Goal: Information Seeking & Learning: Learn about a topic

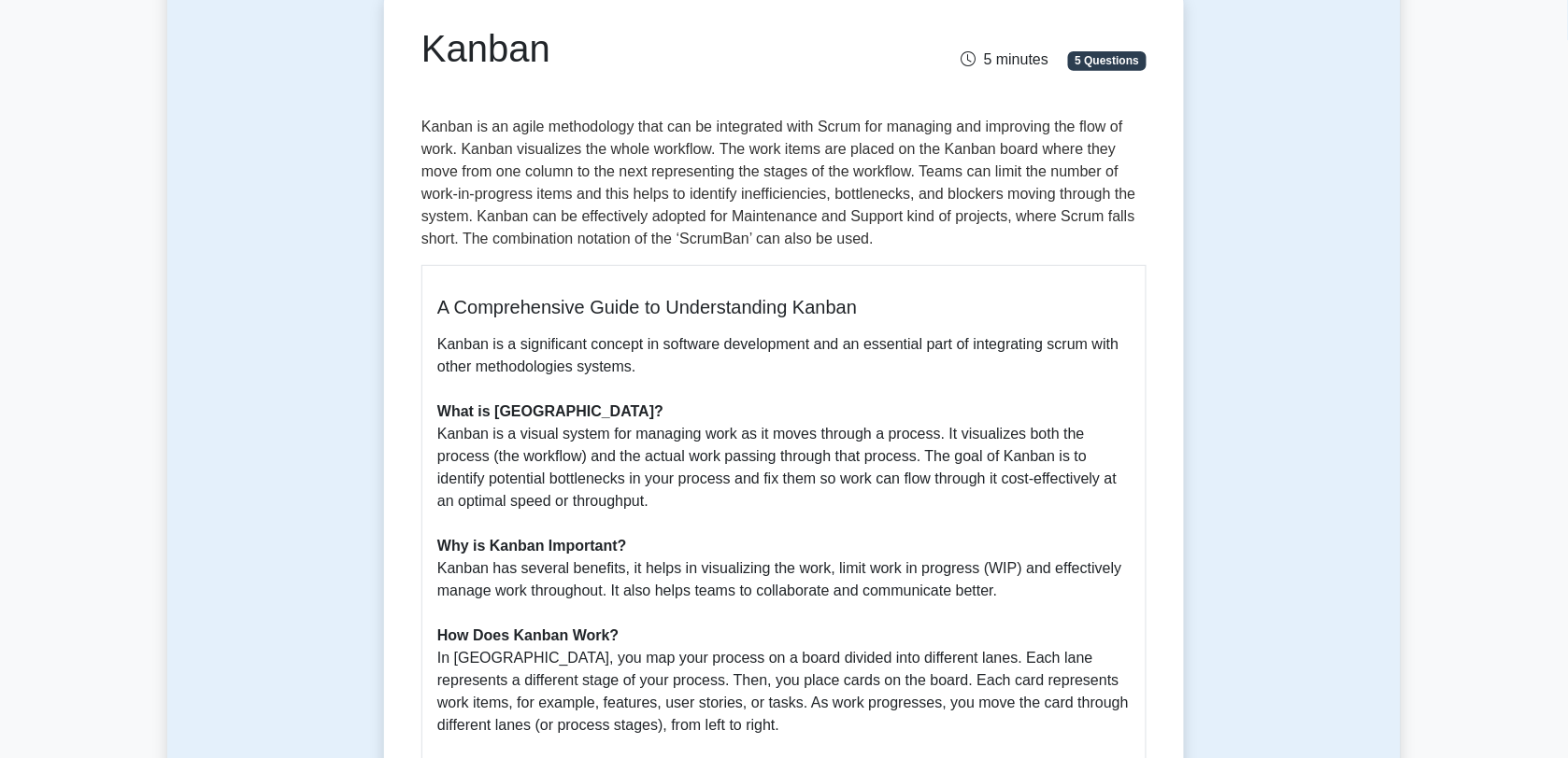
scroll to position [119, 0]
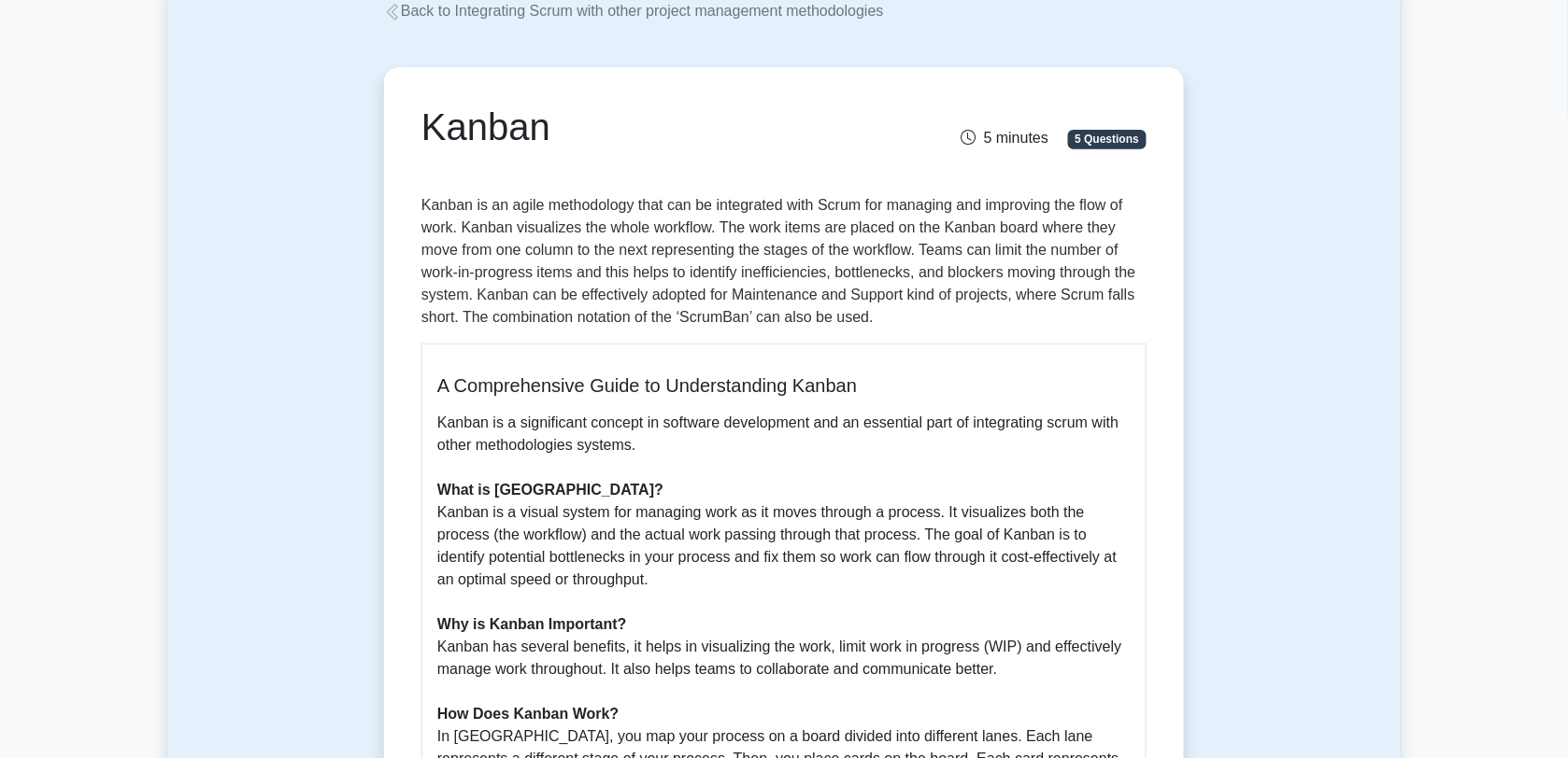
click at [688, 10] on link "Back to Integrating Scrum with other project management methodologies" at bounding box center [634, 10] width 500 height 16
click at [674, 19] on link "Back to Integrating Scrum with other project management methodologies" at bounding box center [634, 10] width 500 height 16
click at [653, 9] on link "Back to Integrating Scrum with other project management methodologies" at bounding box center [634, 10] width 500 height 16
click at [397, 10] on icon at bounding box center [392, 12] width 17 height 17
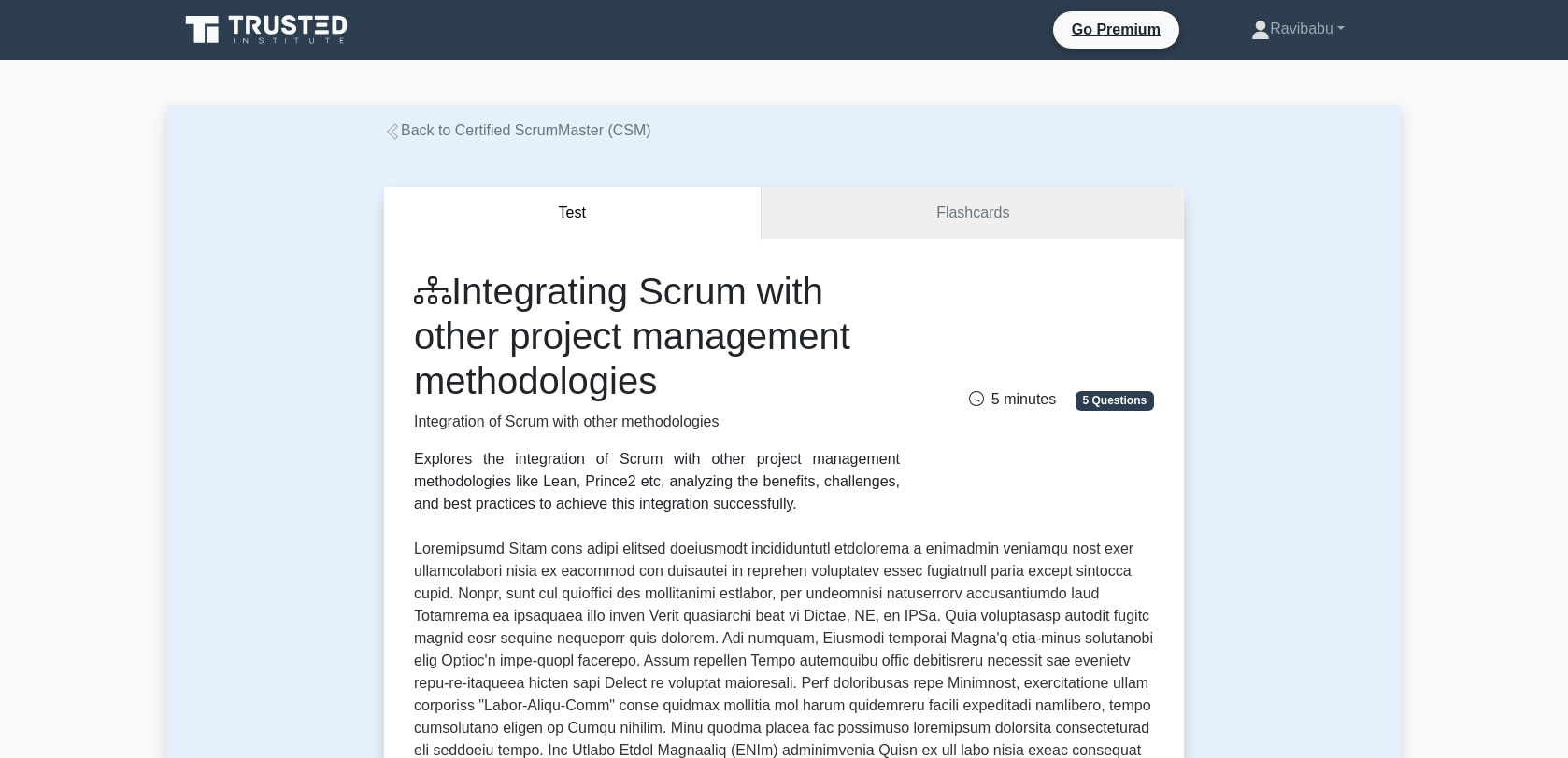
scroll to position [450, 0]
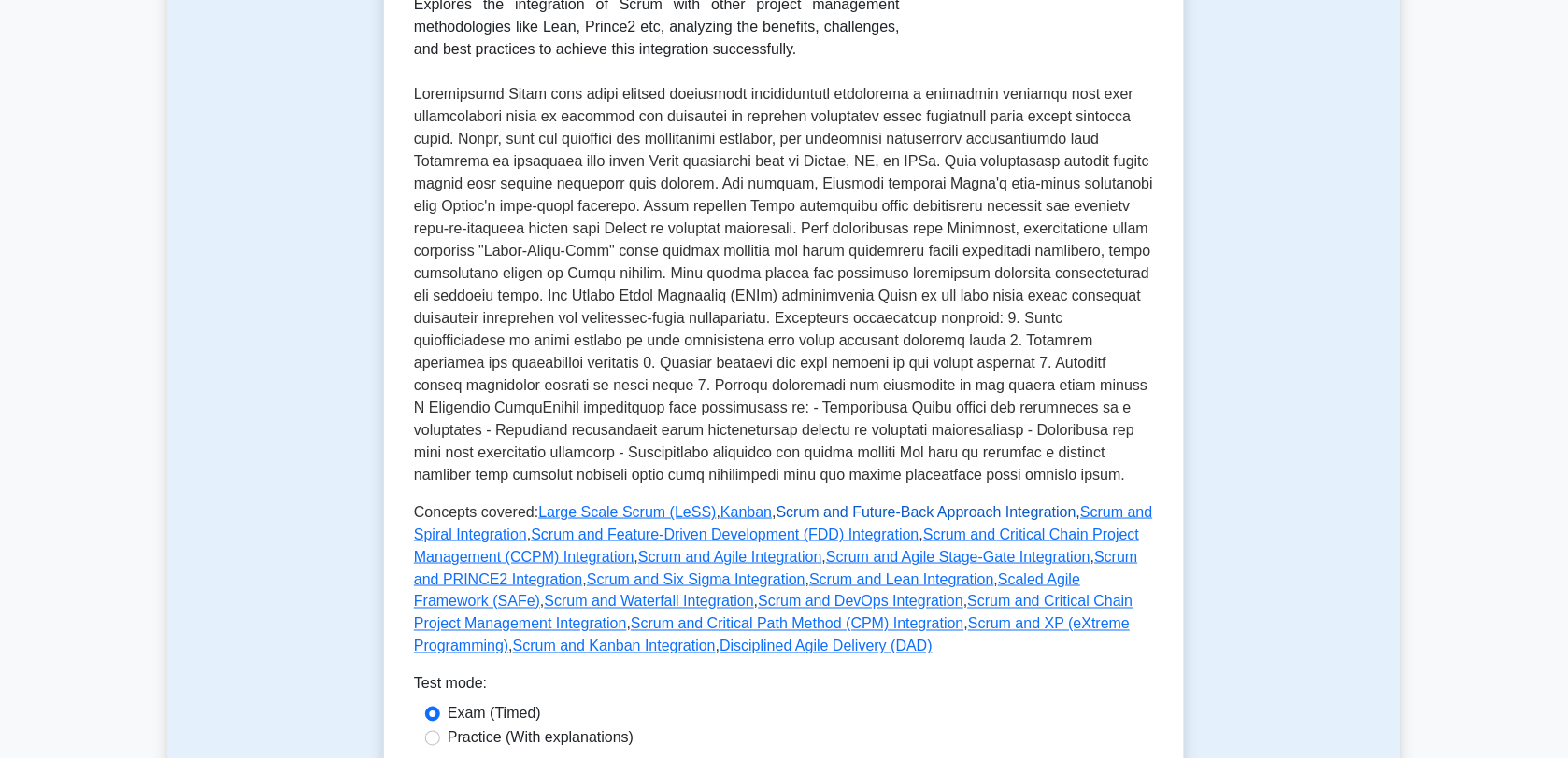
click at [904, 516] on link "Scrum and Future-Back Approach Integration" at bounding box center [926, 512] width 300 height 16
click at [914, 580] on link "Scaled Agile Framework (SAFe)" at bounding box center [747, 591] width 667 height 39
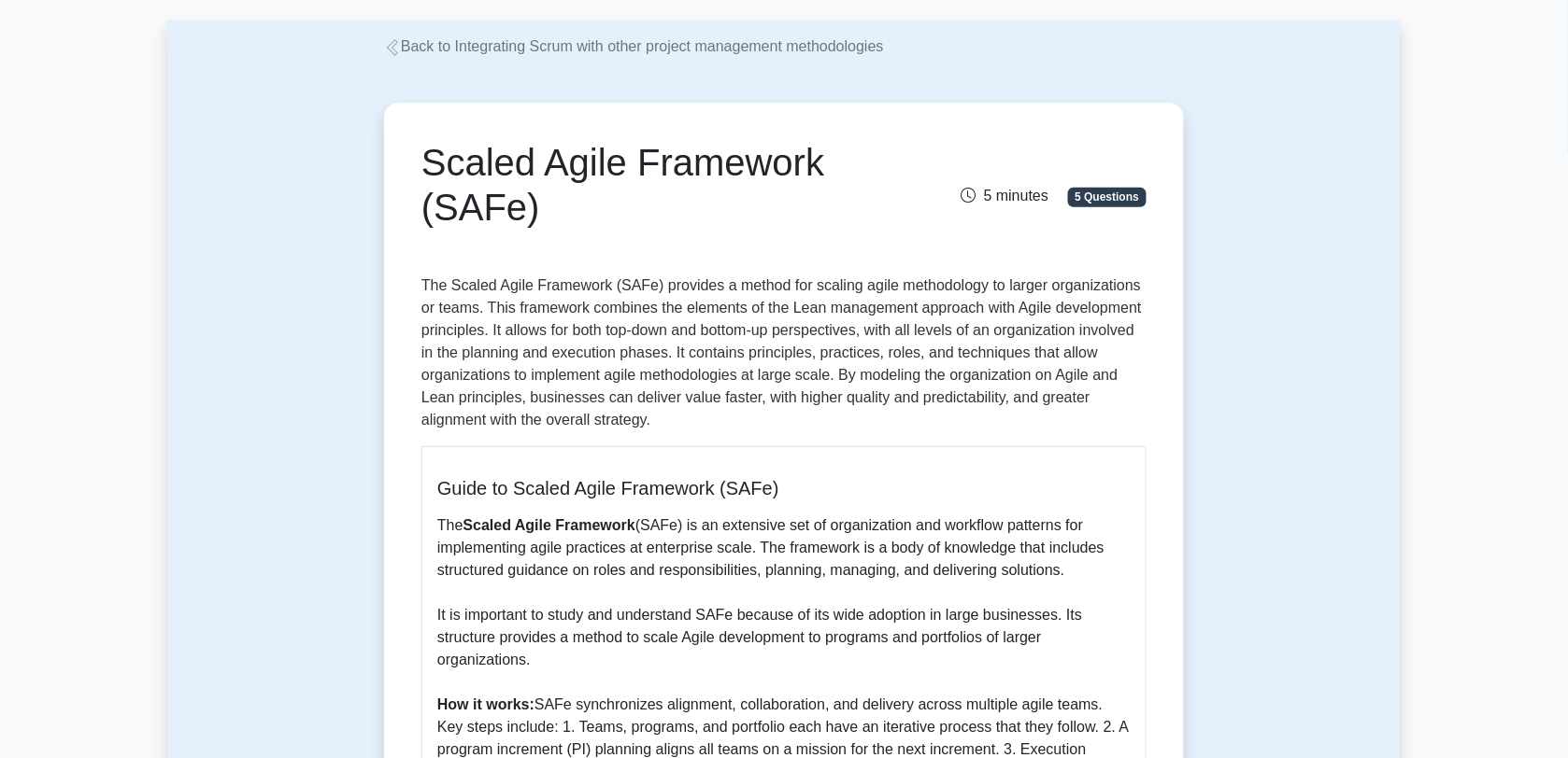
scroll to position [80, 0]
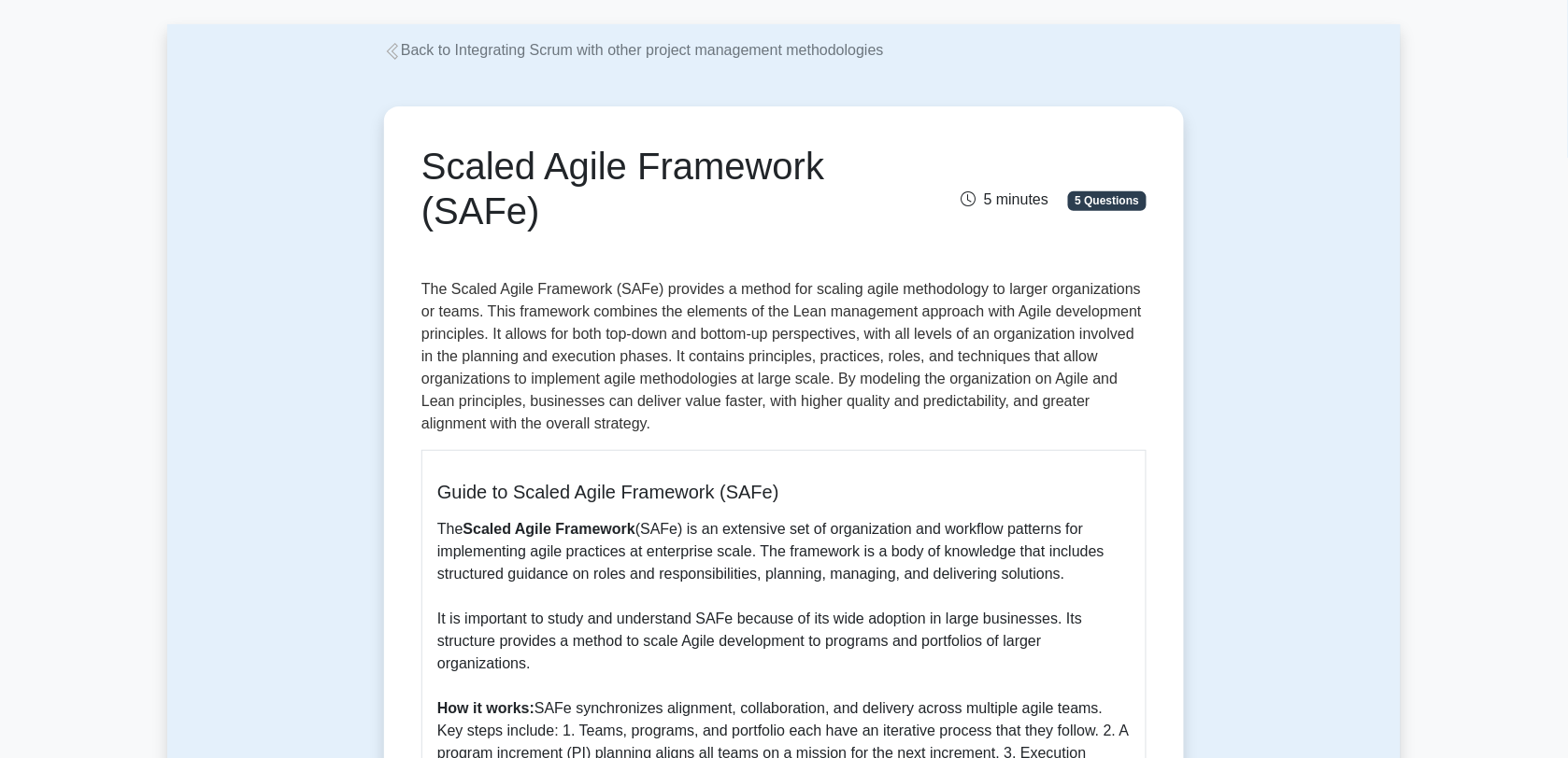
click at [666, 58] on link "Back to Integrating Scrum with other project management methodologies" at bounding box center [634, 49] width 500 height 16
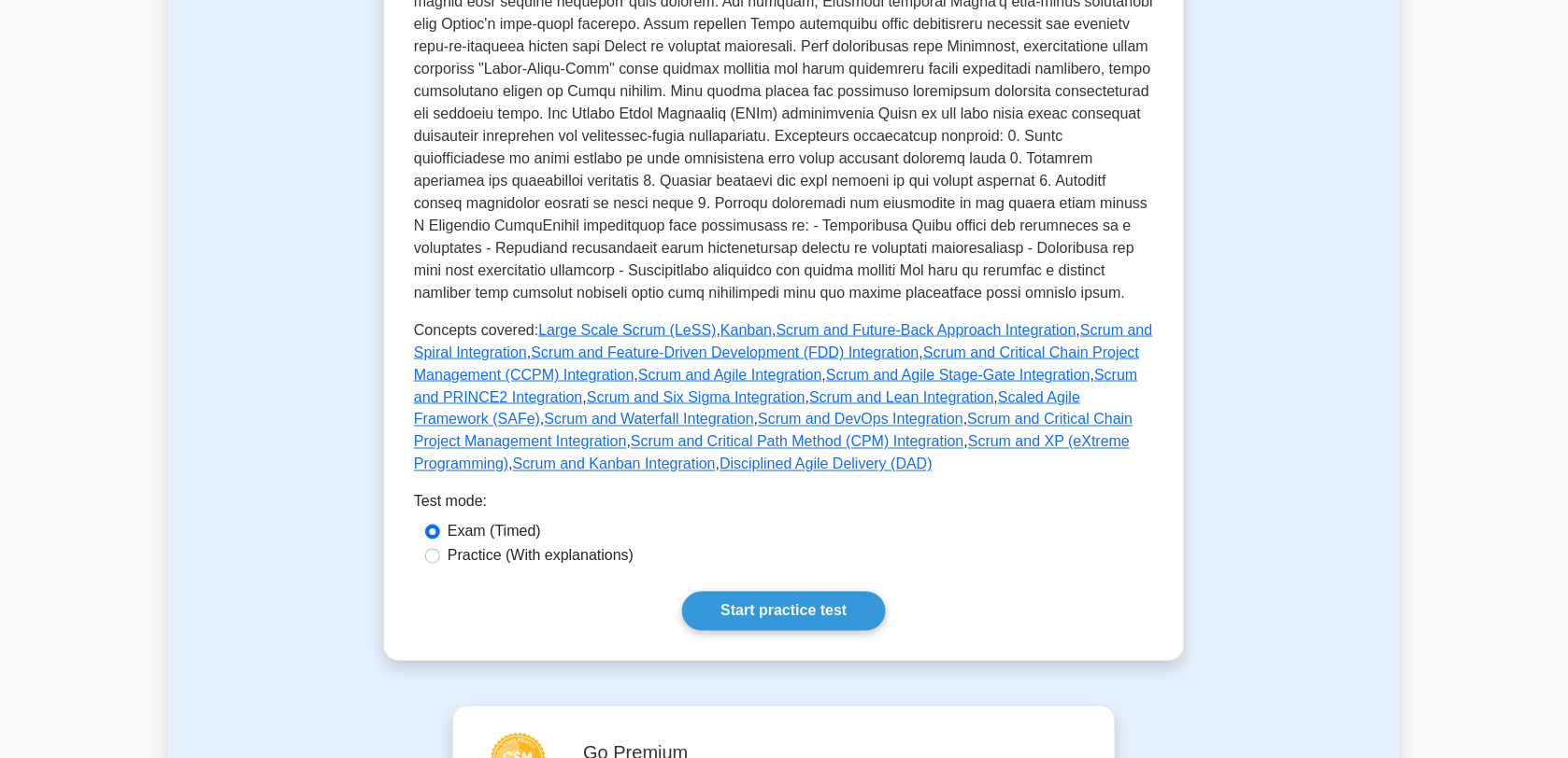
scroll to position [700, 0]
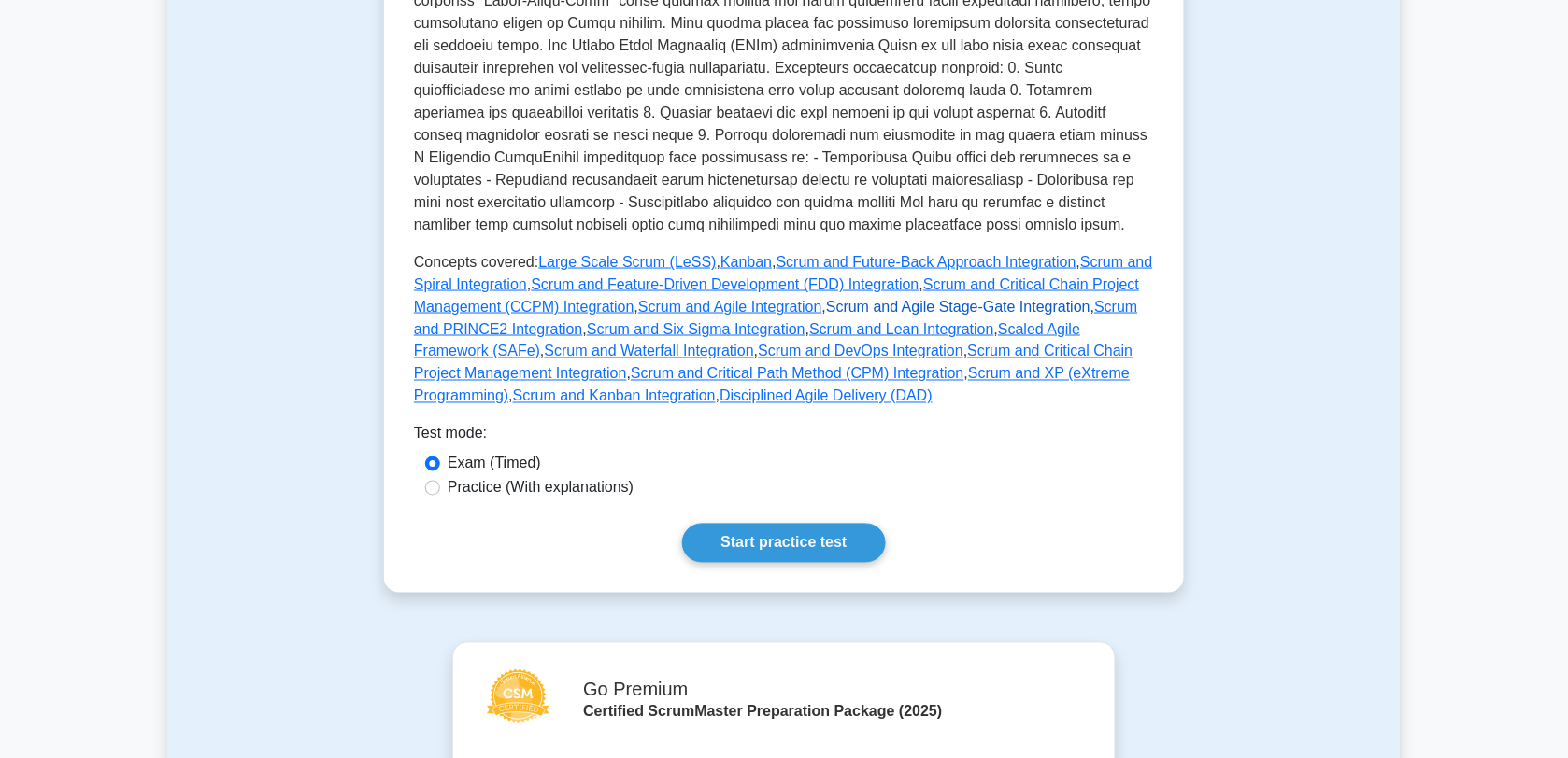
click at [913, 304] on link "Scrum and Agile Stage-Gate Integration" at bounding box center [959, 306] width 265 height 16
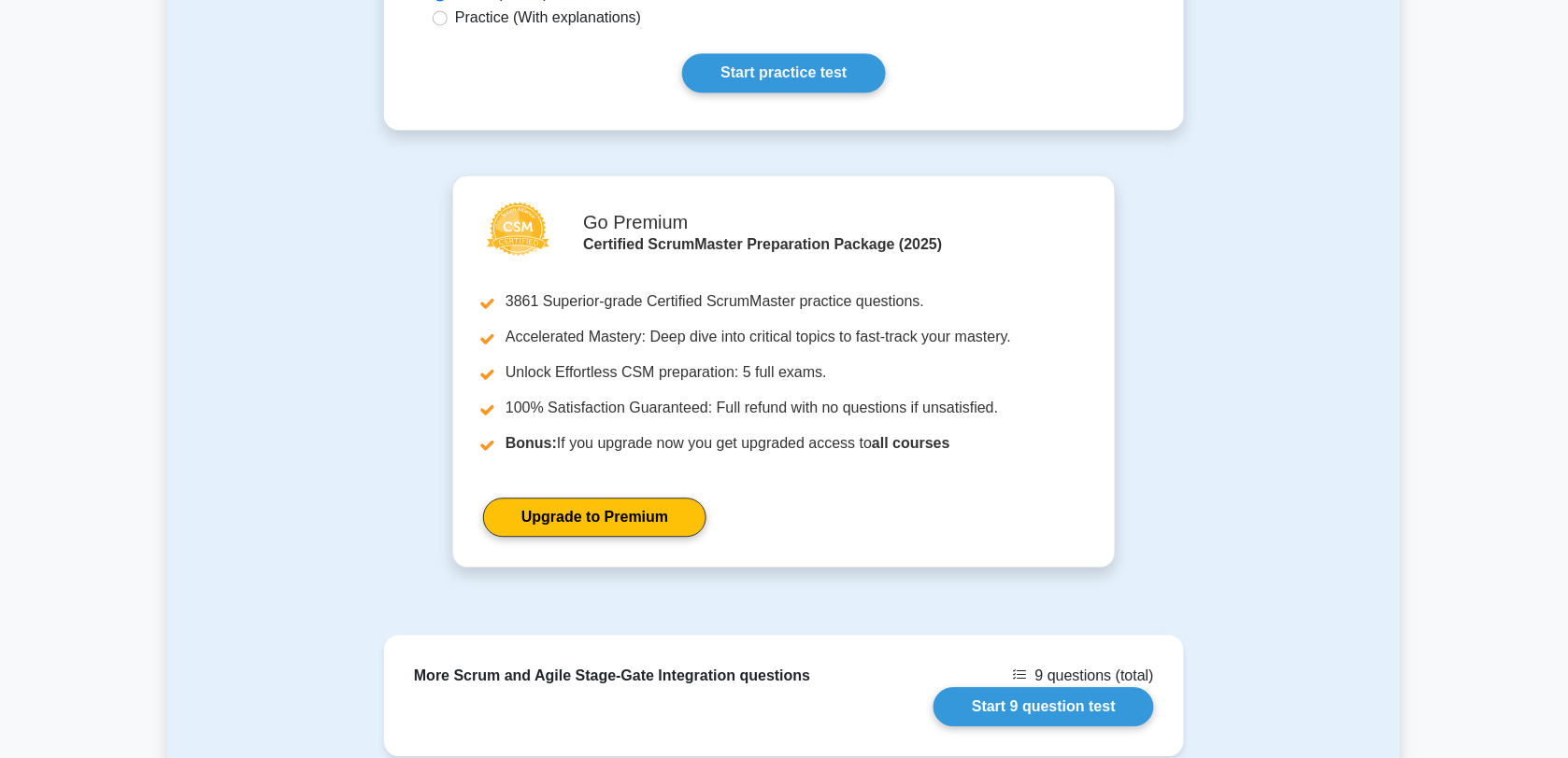
scroll to position [1126, 0]
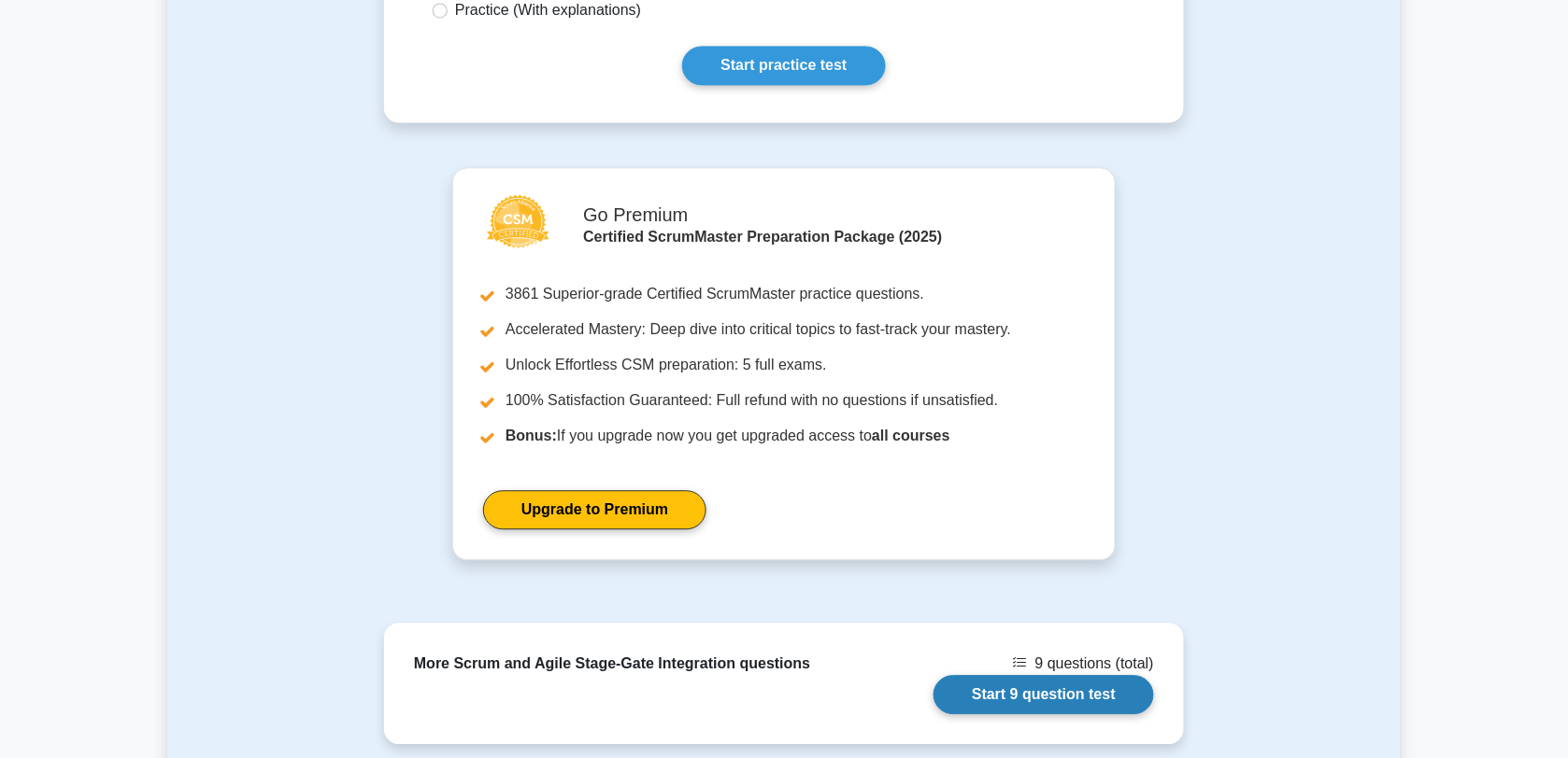
click at [1071, 675] on link "Start 9 question test" at bounding box center [1043, 695] width 220 height 40
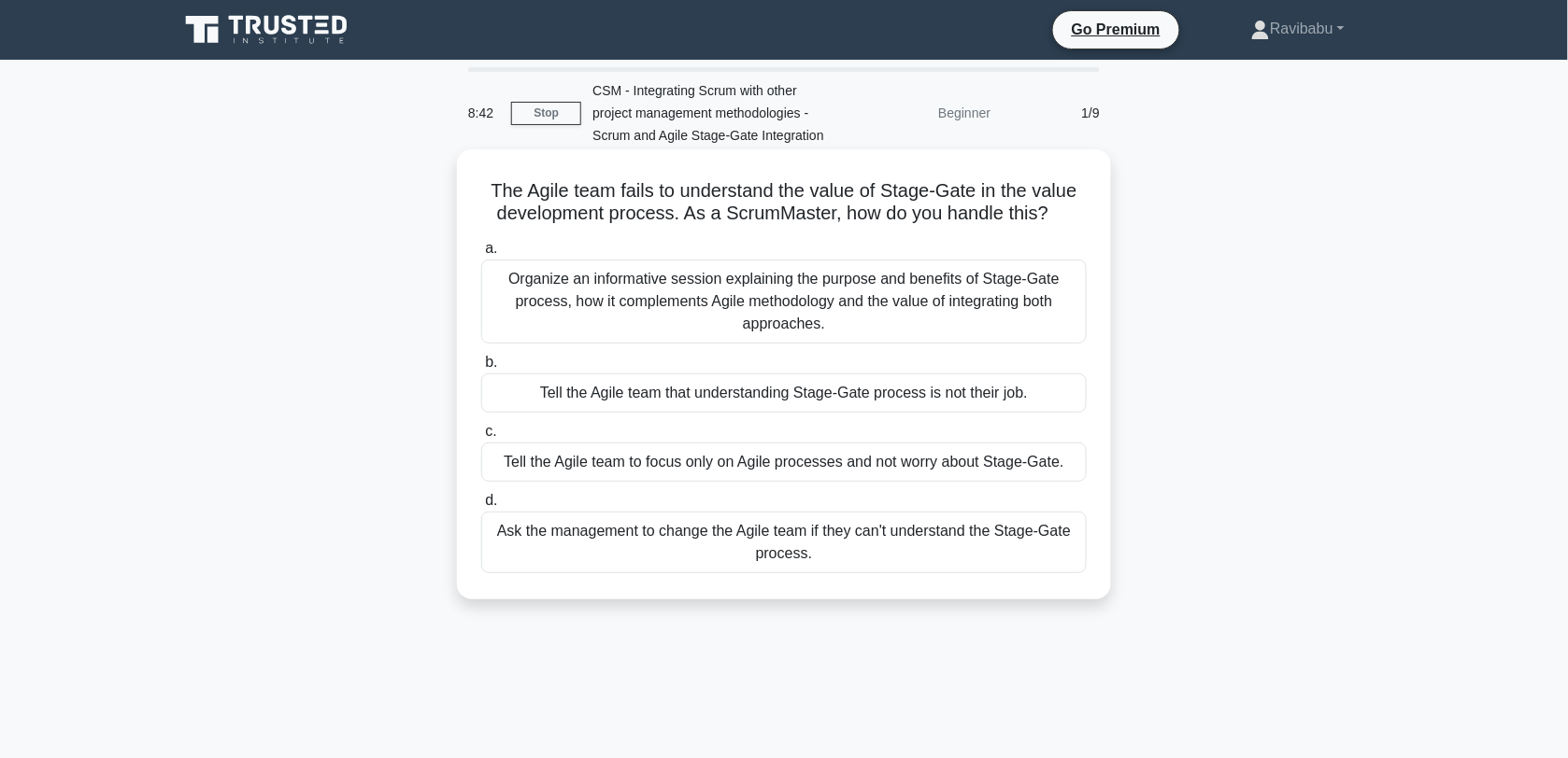
click at [927, 319] on div "Organize an informative session explaining the purpose and benefits of Stage-Ga…" at bounding box center [784, 301] width 605 height 84
click at [481, 255] on input "a. Organize an informative session explaining the purpose and benefits of Stage…" at bounding box center [481, 249] width 0 height 12
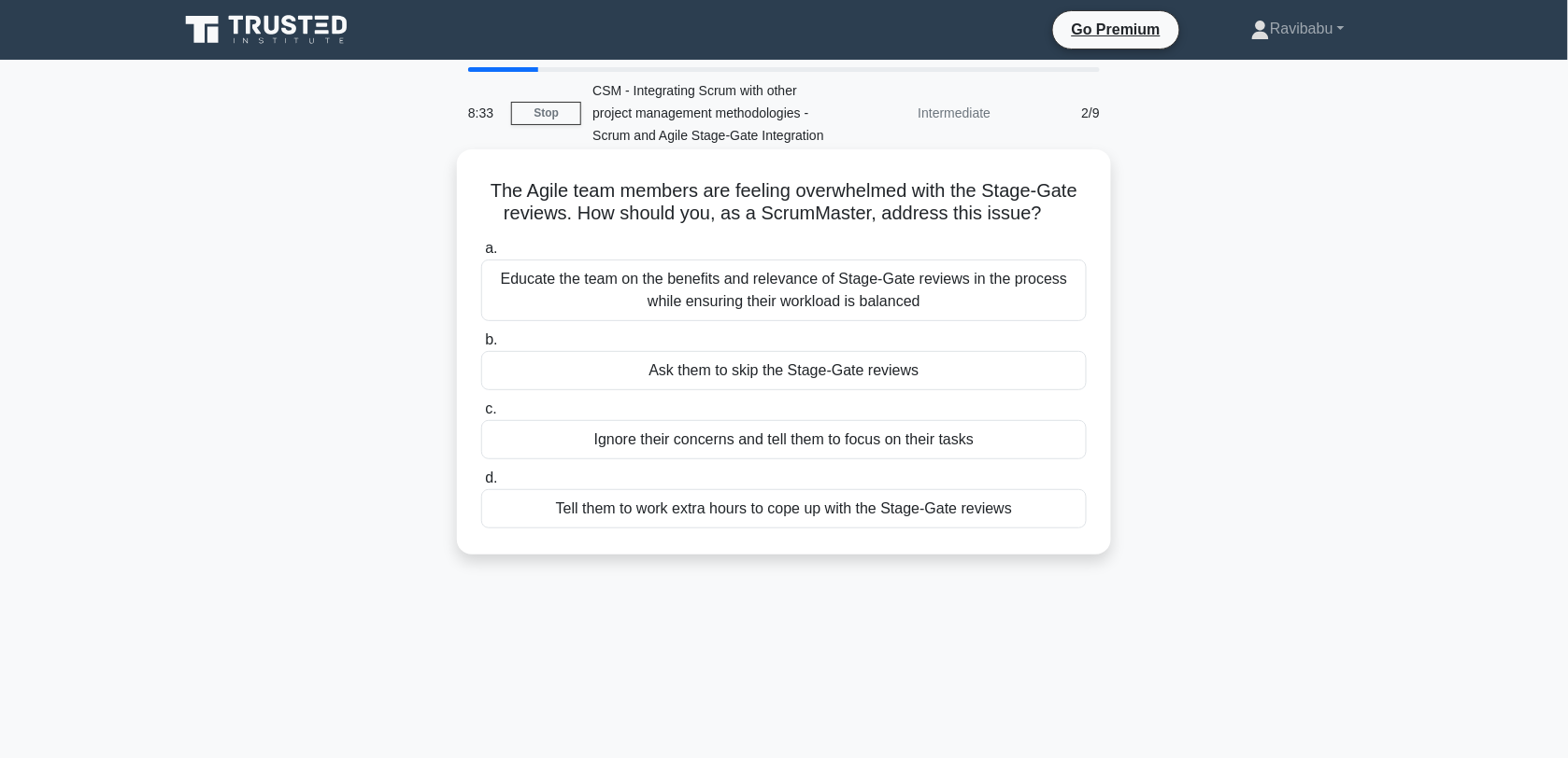
click at [932, 306] on div "Educate the team on the benefits and relevance of Stage-Gate reviews in the pro…" at bounding box center [784, 290] width 605 height 61
click at [481, 255] on input "a. Educate the team on the benefits and relevance of Stage-Gate reviews in the …" at bounding box center [481, 249] width 0 height 12
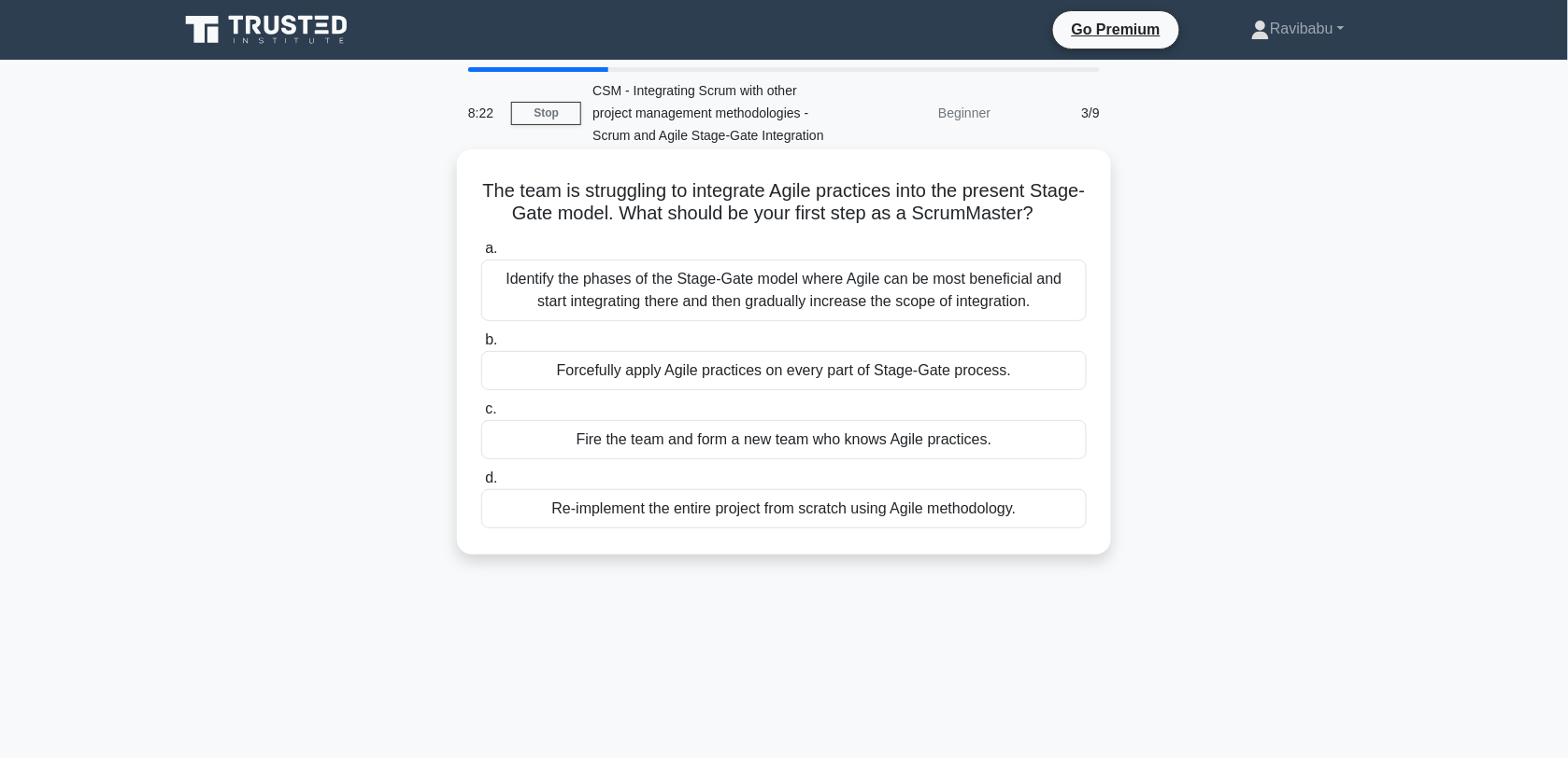
click at [916, 321] on div "Identify the phases of the Stage-Gate model where Agile can be most beneficial …" at bounding box center [784, 290] width 605 height 61
click at [481, 255] on input "a. Identify the phases of the Stage-Gate model where Agile can be most benefici…" at bounding box center [481, 249] width 0 height 12
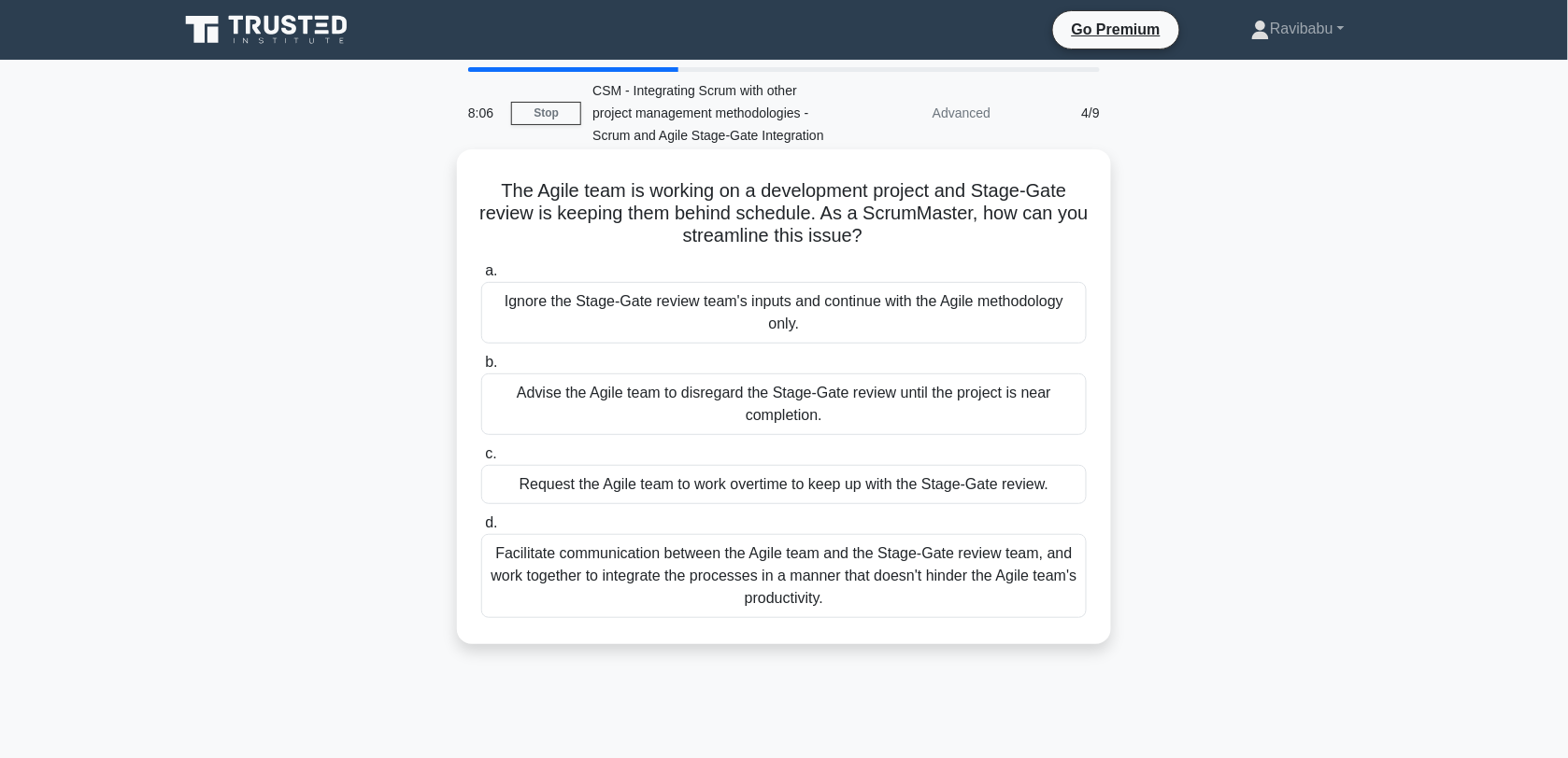
click at [844, 599] on div "Facilitate communication between the Agile team and the Stage-Gate review team,…" at bounding box center [784, 576] width 605 height 84
click at [481, 529] on input "d. Facilitate communication between the Agile team and the Stage-Gate review te…" at bounding box center [481, 523] width 0 height 12
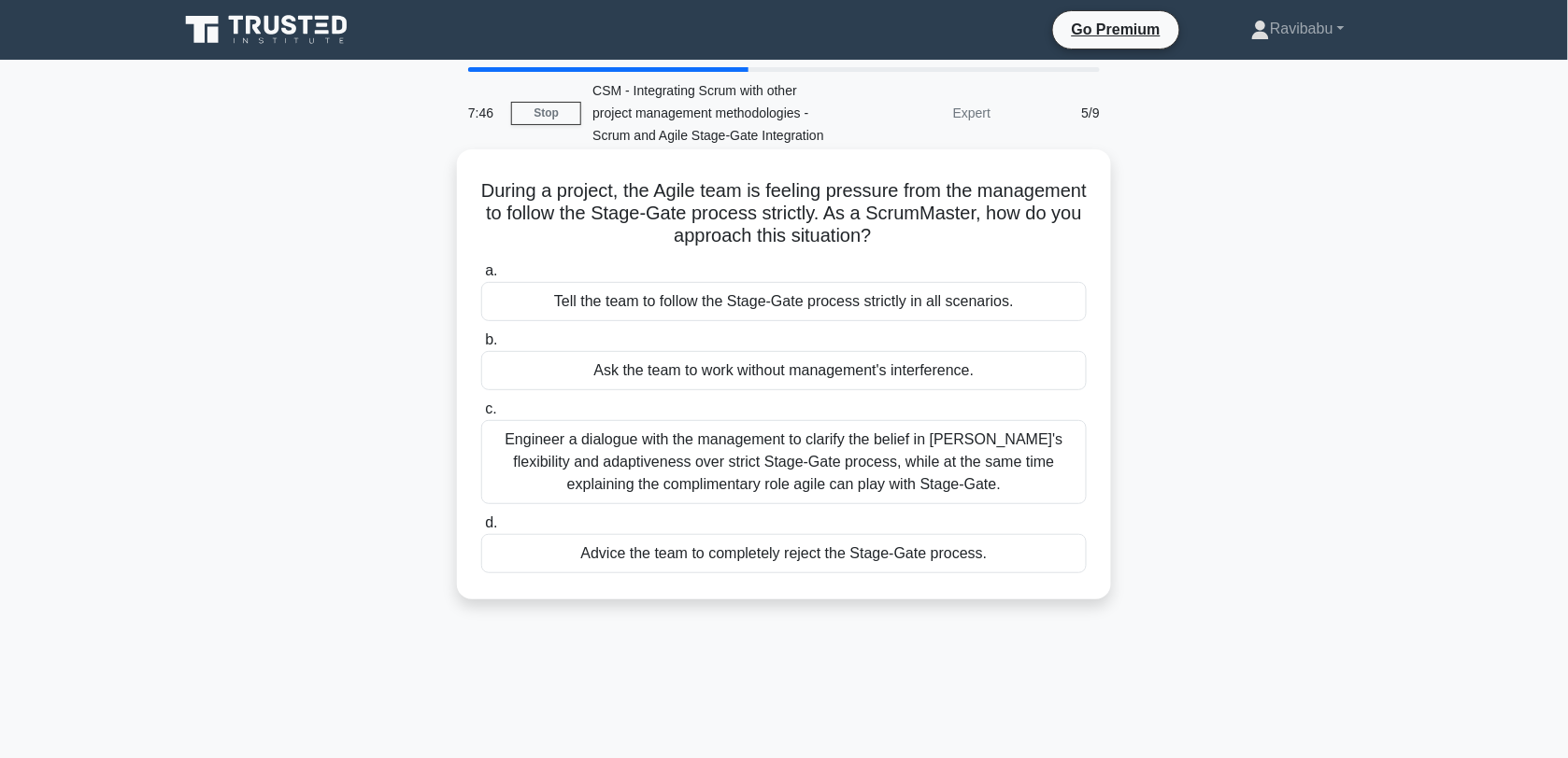
click at [839, 456] on div "Engineer a dialogue with the management to clarify the belief in Agile's flexib…" at bounding box center [784, 462] width 605 height 84
click at [481, 416] on input "c. Engineer a dialogue with the management to clarify the belief in Agile's fle…" at bounding box center [481, 409] width 0 height 12
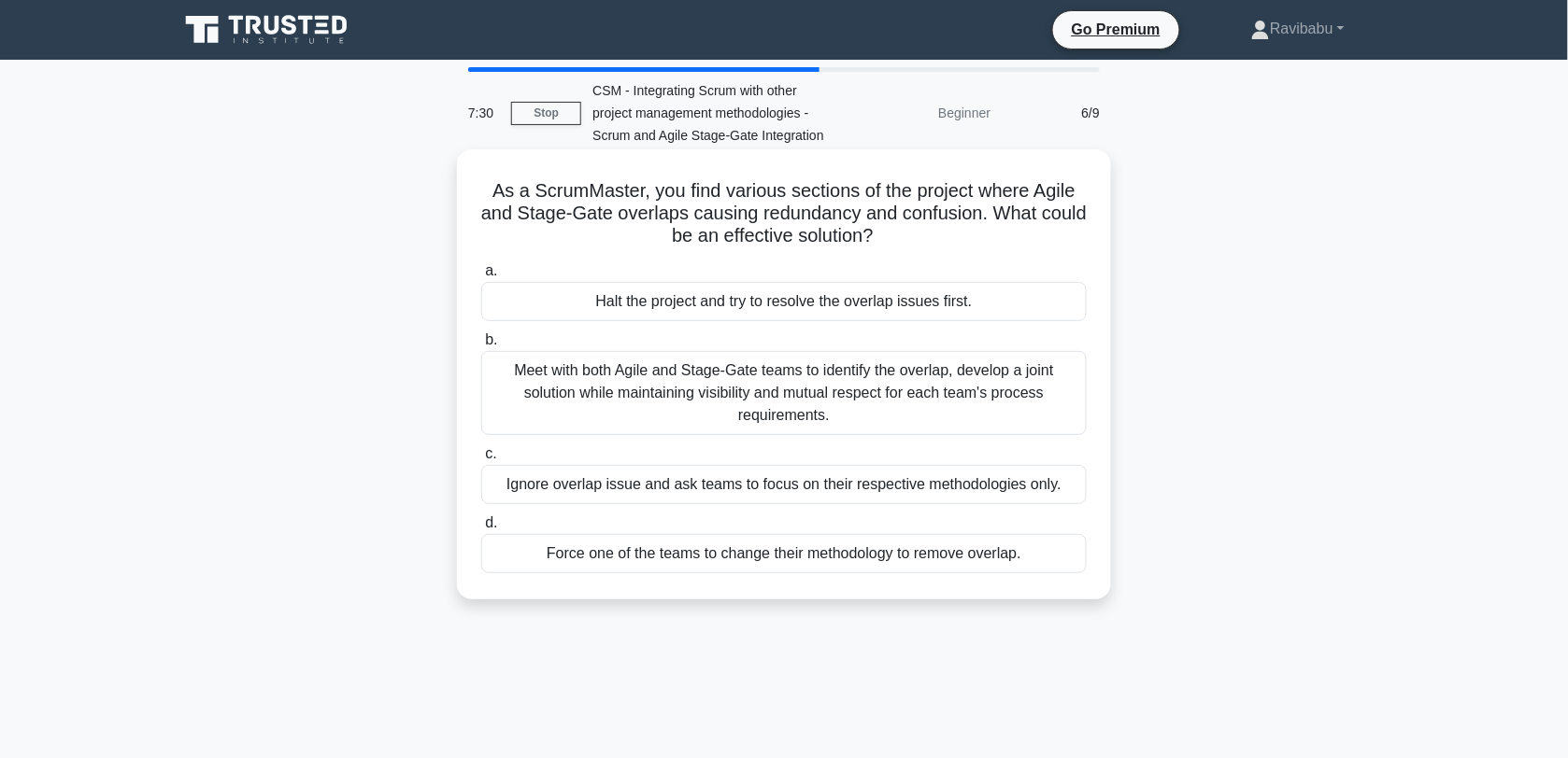
click at [839, 418] on div "Meet with both Agile and Stage-Gate teams to identify the overlap, develop a jo…" at bounding box center [784, 393] width 605 height 84
click at [481, 347] on input "b. Meet with both Agile and Stage-Gate teams to identify the overlap, develop a…" at bounding box center [481, 340] width 0 height 12
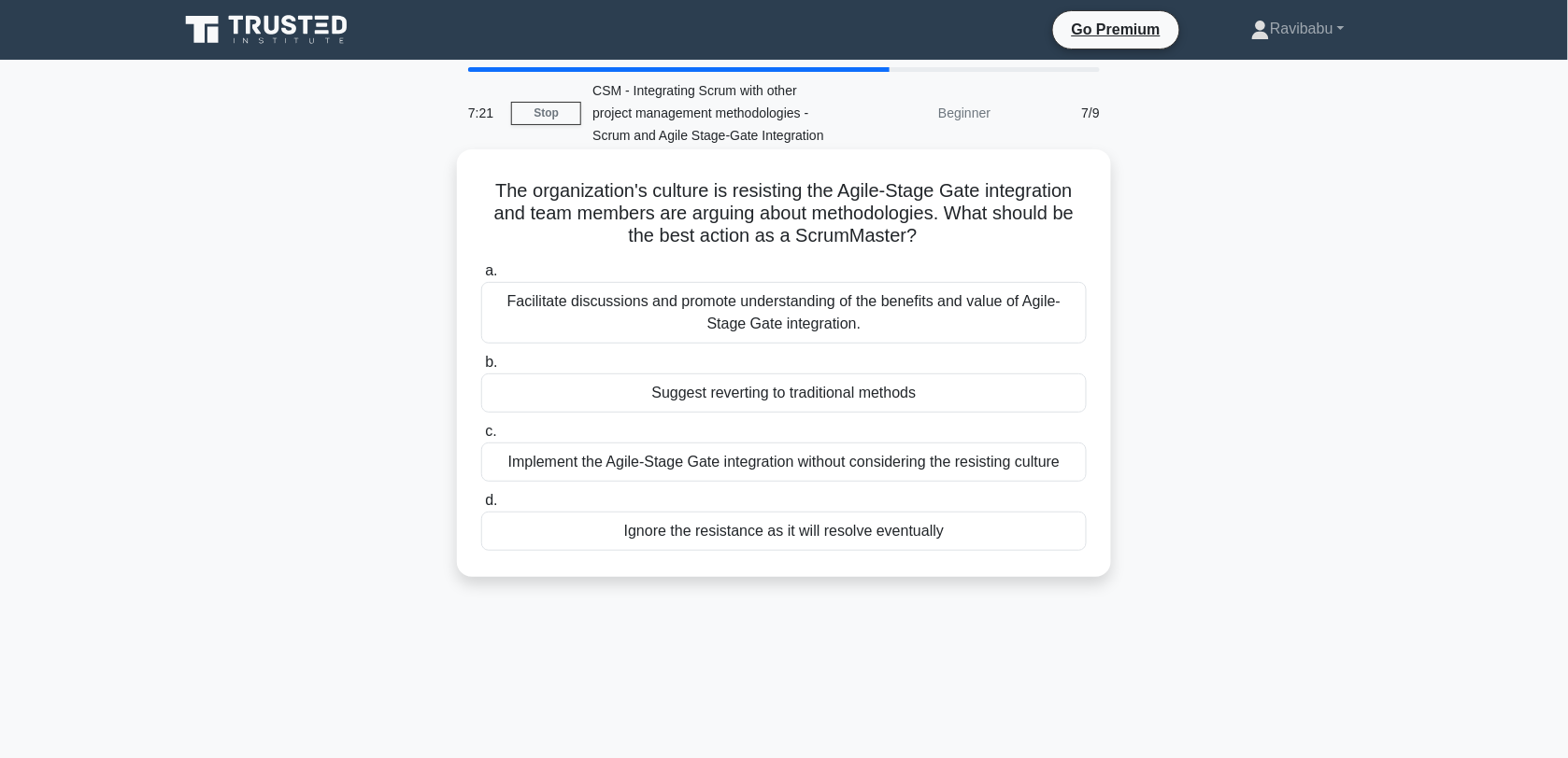
click at [851, 332] on div "Facilitate discussions and promote understanding of the benefits and value of A…" at bounding box center [784, 312] width 605 height 61
click at [481, 278] on input "a. Facilitate discussions and promote understanding of the benefits and value o…" at bounding box center [481, 271] width 0 height 12
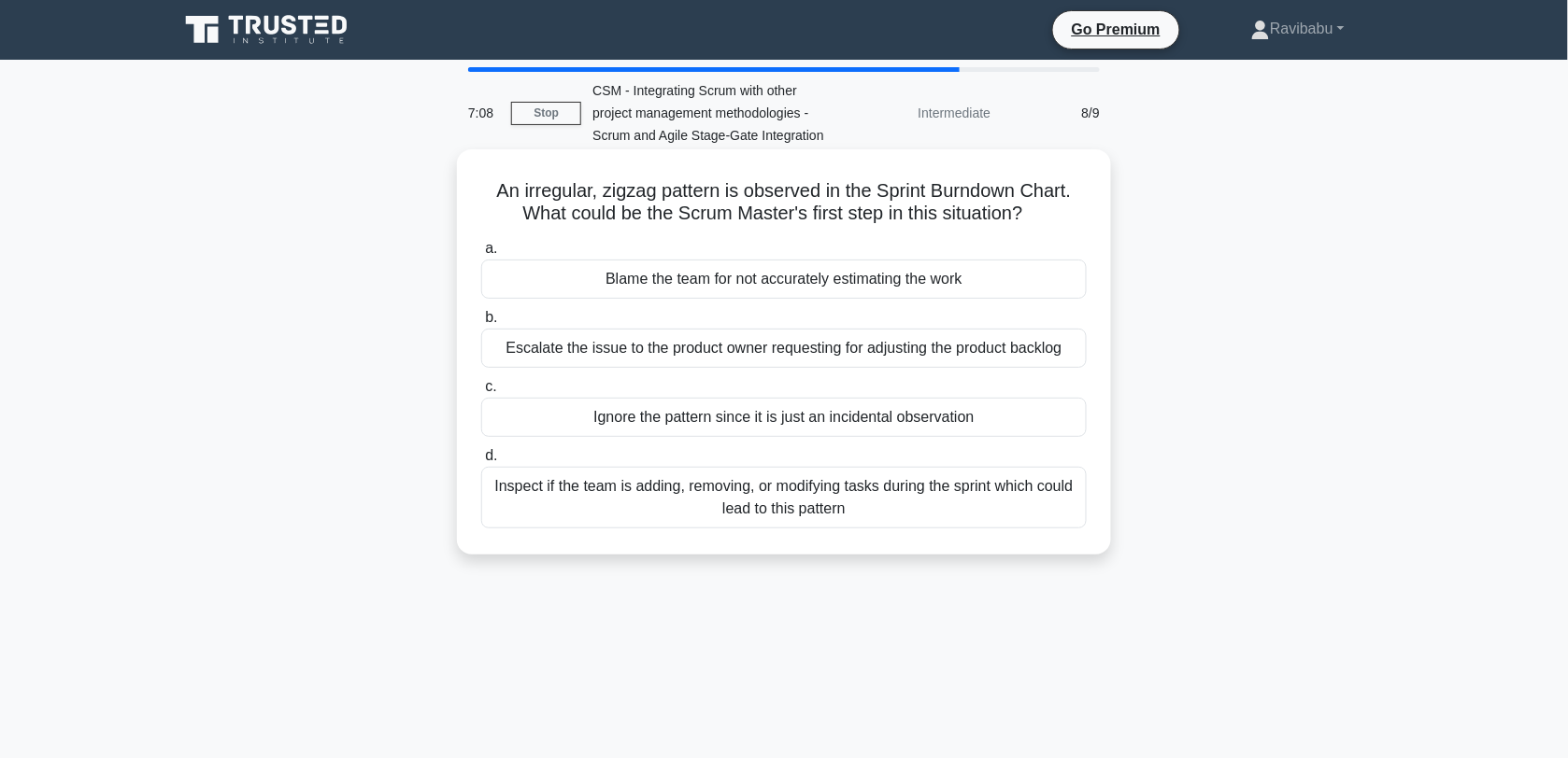
click at [838, 498] on div "Inspect if the team is adding, removing, or modifying tasks during the sprint w…" at bounding box center [784, 497] width 605 height 61
click at [481, 462] on input "d. Inspect if the team is adding, removing, or modifying tasks during the sprin…" at bounding box center [481, 456] width 0 height 12
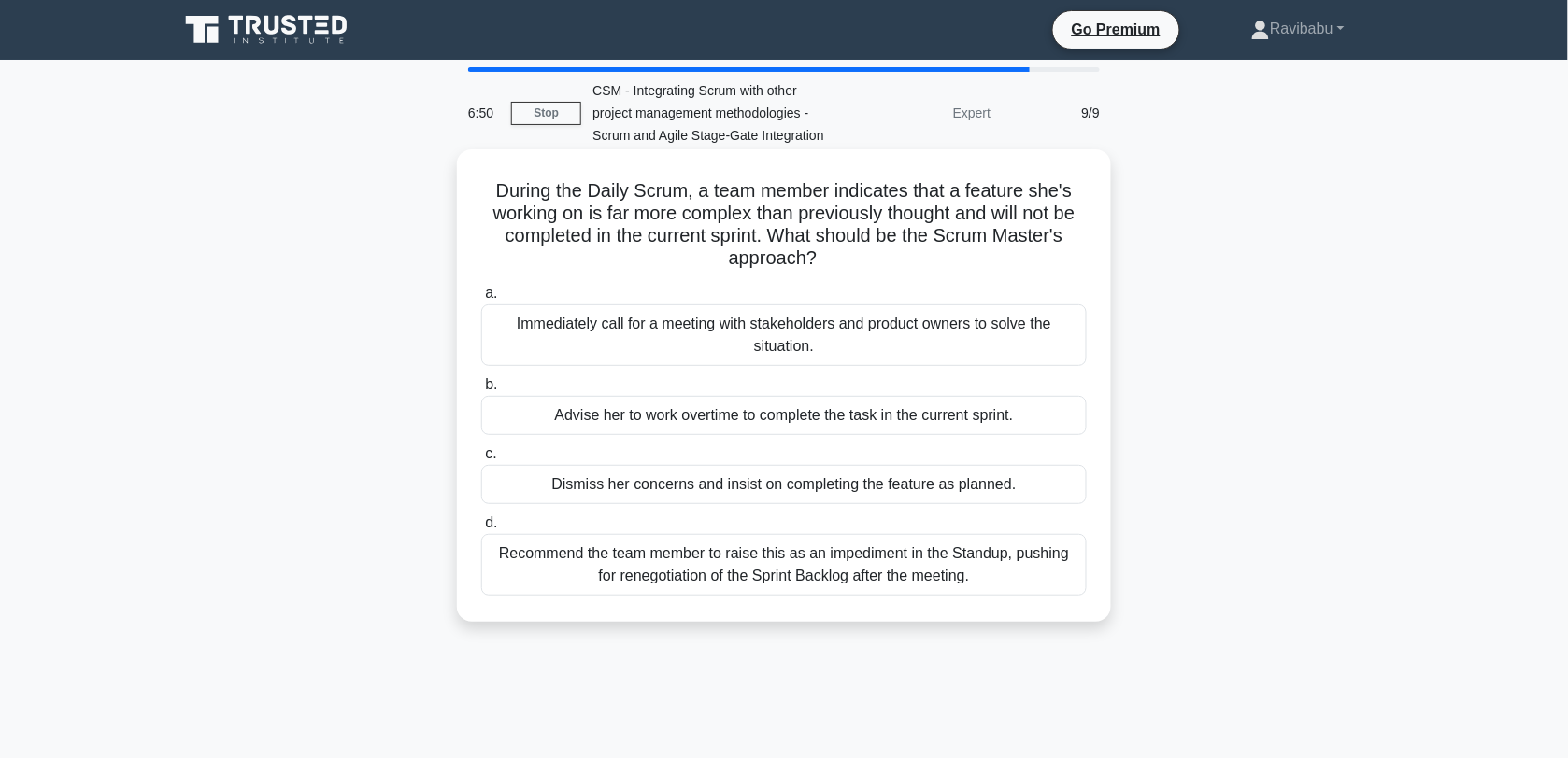
click at [838, 567] on div "Recommend the team member to raise this as an impediment in the Standup, pushin…" at bounding box center [784, 564] width 605 height 61
click at [481, 529] on input "d. Recommend the team member to raise this as an impediment in the Standup, pus…" at bounding box center [481, 523] width 0 height 12
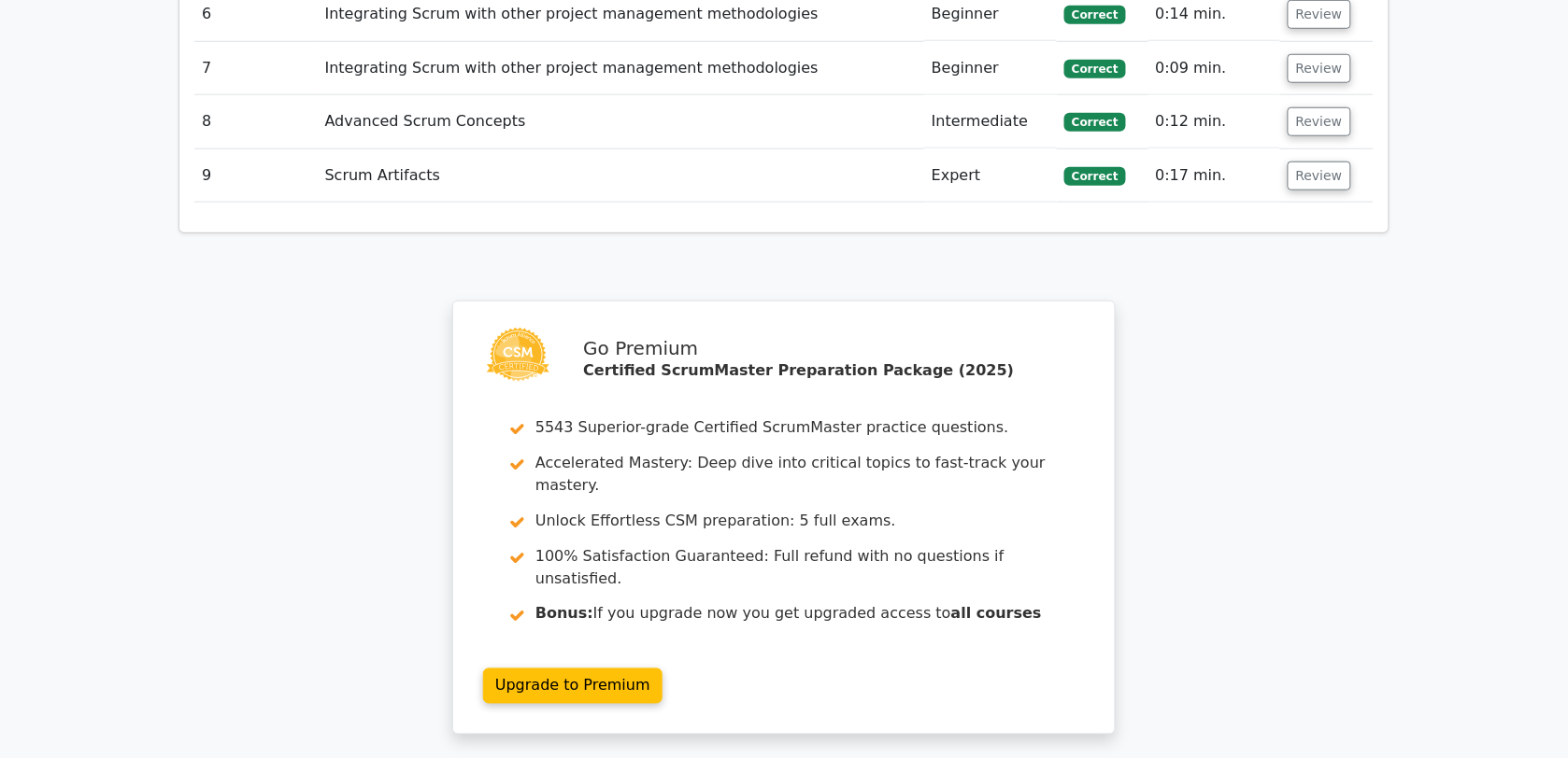
scroll to position [2548, 0]
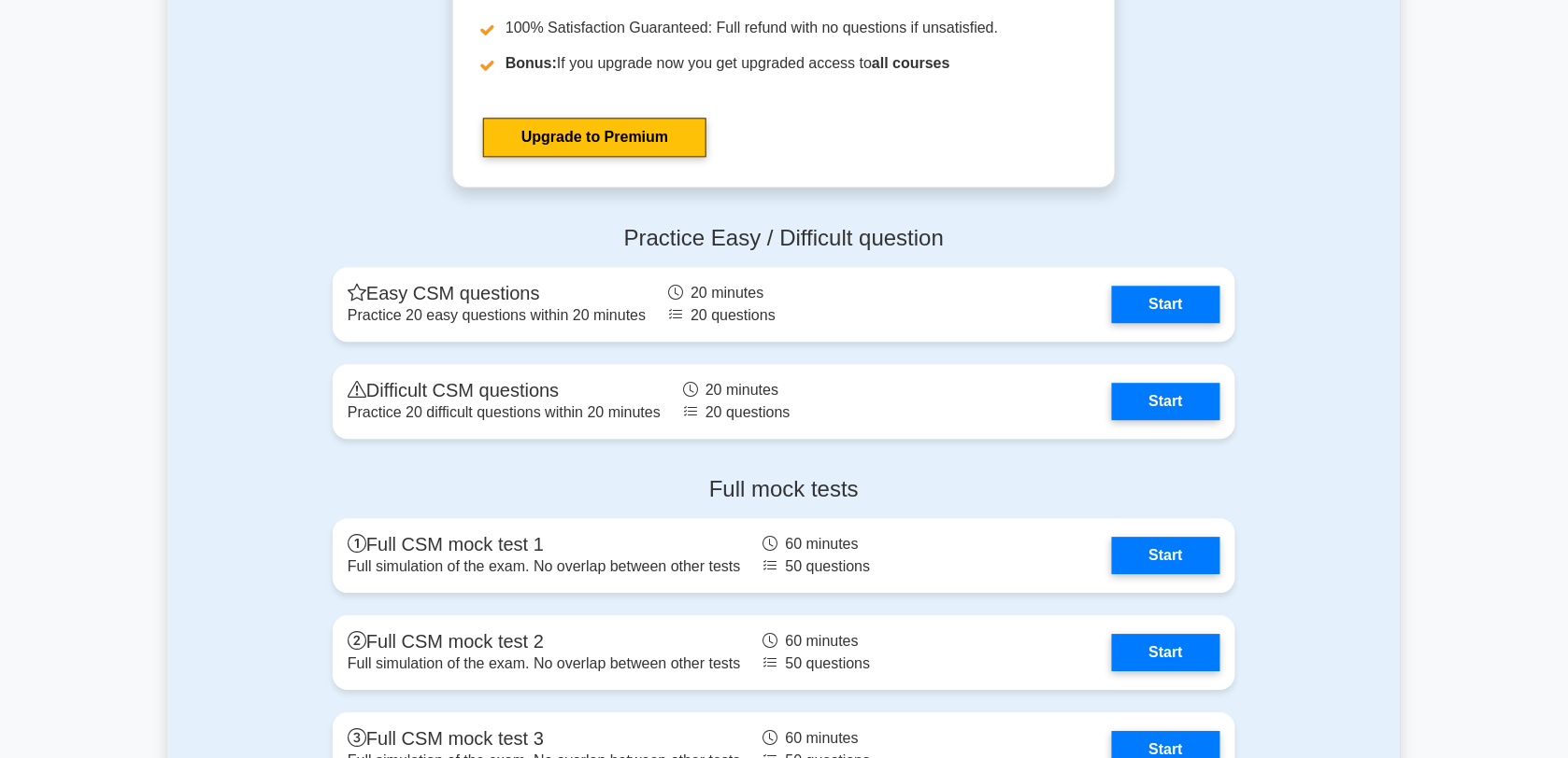
scroll to position [5745, 0]
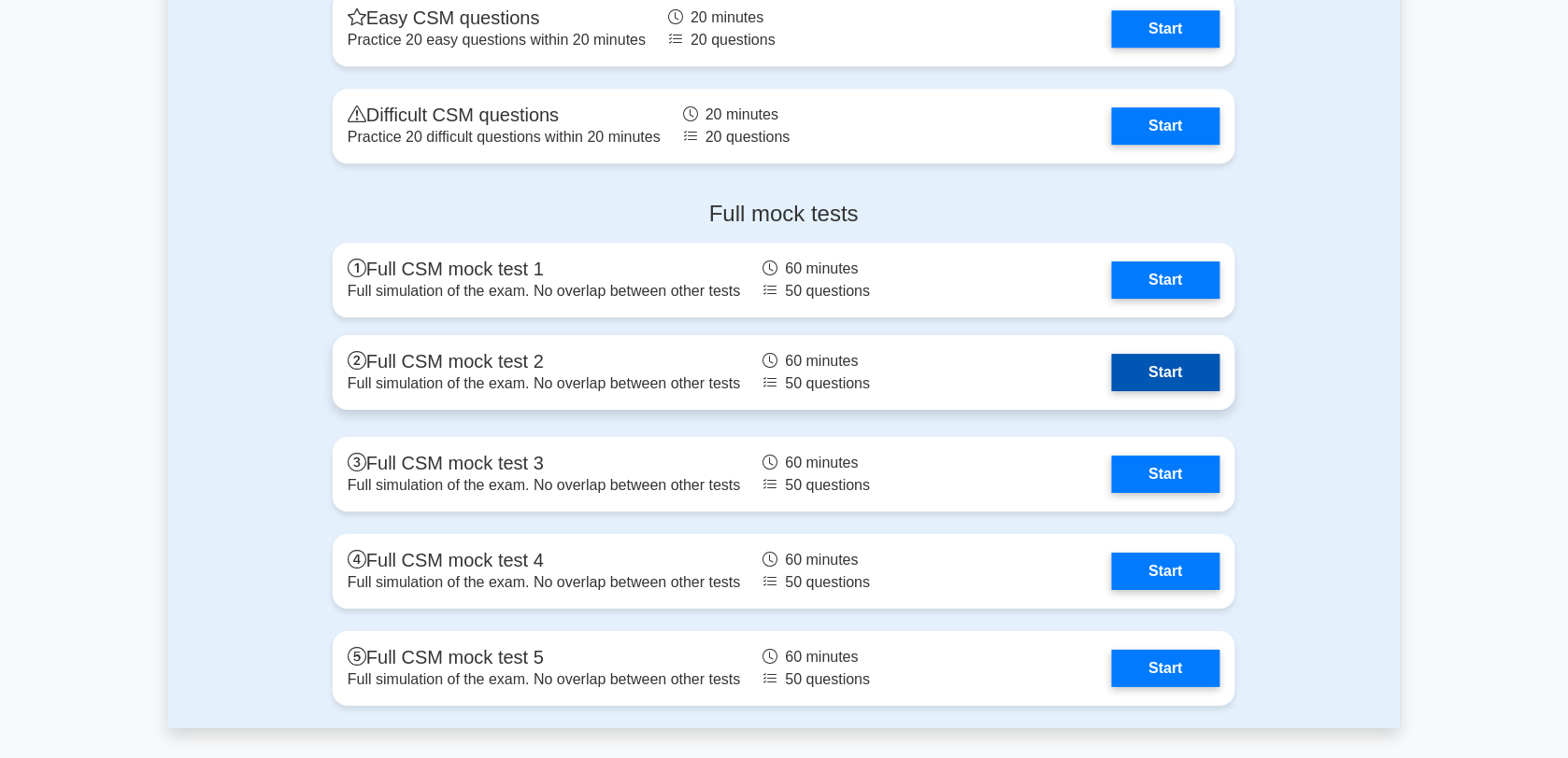
click at [1179, 386] on link "Start" at bounding box center [1166, 373] width 109 height 38
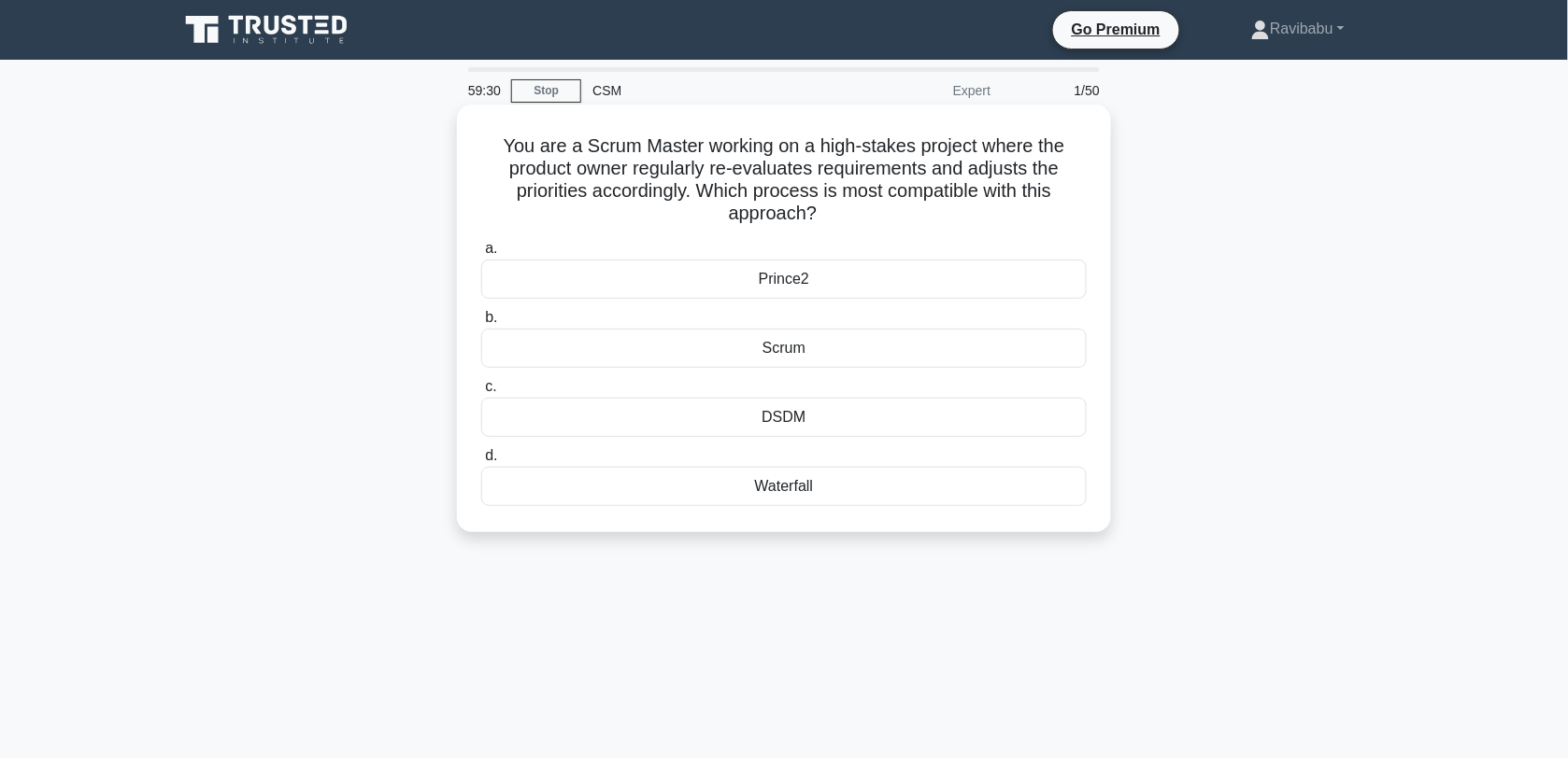
click at [834, 338] on div "Scrum" at bounding box center [784, 349] width 605 height 40
click at [481, 324] on input "b. Scrum" at bounding box center [481, 318] width 0 height 12
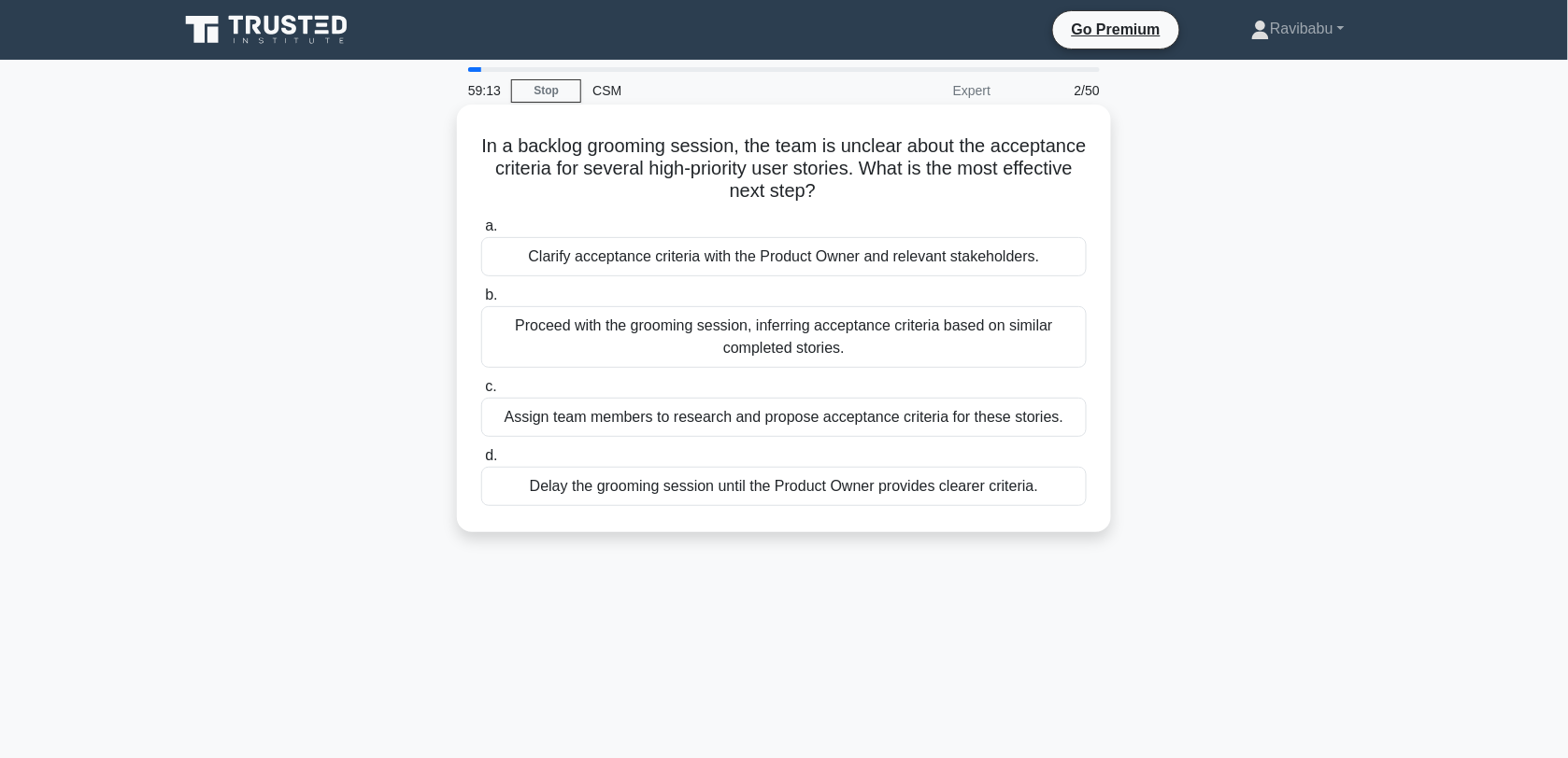
click at [843, 260] on div "Clarify acceptance criteria with the Product Owner and relevant stakeholders." at bounding box center [784, 257] width 605 height 40
click at [481, 233] on input "a. Clarify acceptance criteria with the Product Owner and relevant stakeholders." at bounding box center [481, 226] width 0 height 12
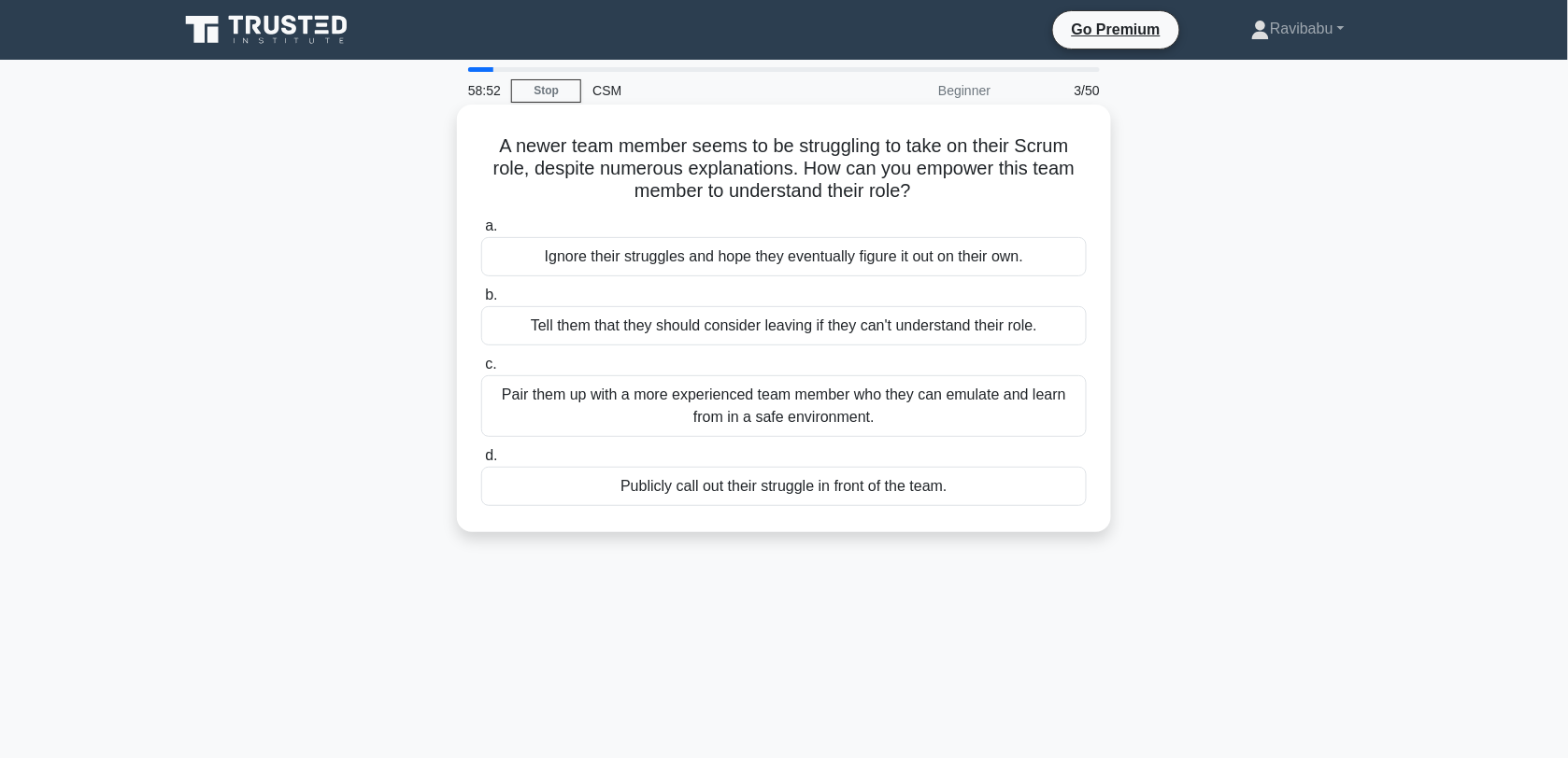
click at [815, 413] on div "Pair them up with a more experienced team member who they can emulate and learn…" at bounding box center [784, 405] width 605 height 61
click at [481, 370] on input "c. Pair them up with a more experienced team member who they can emulate and le…" at bounding box center [481, 364] width 0 height 12
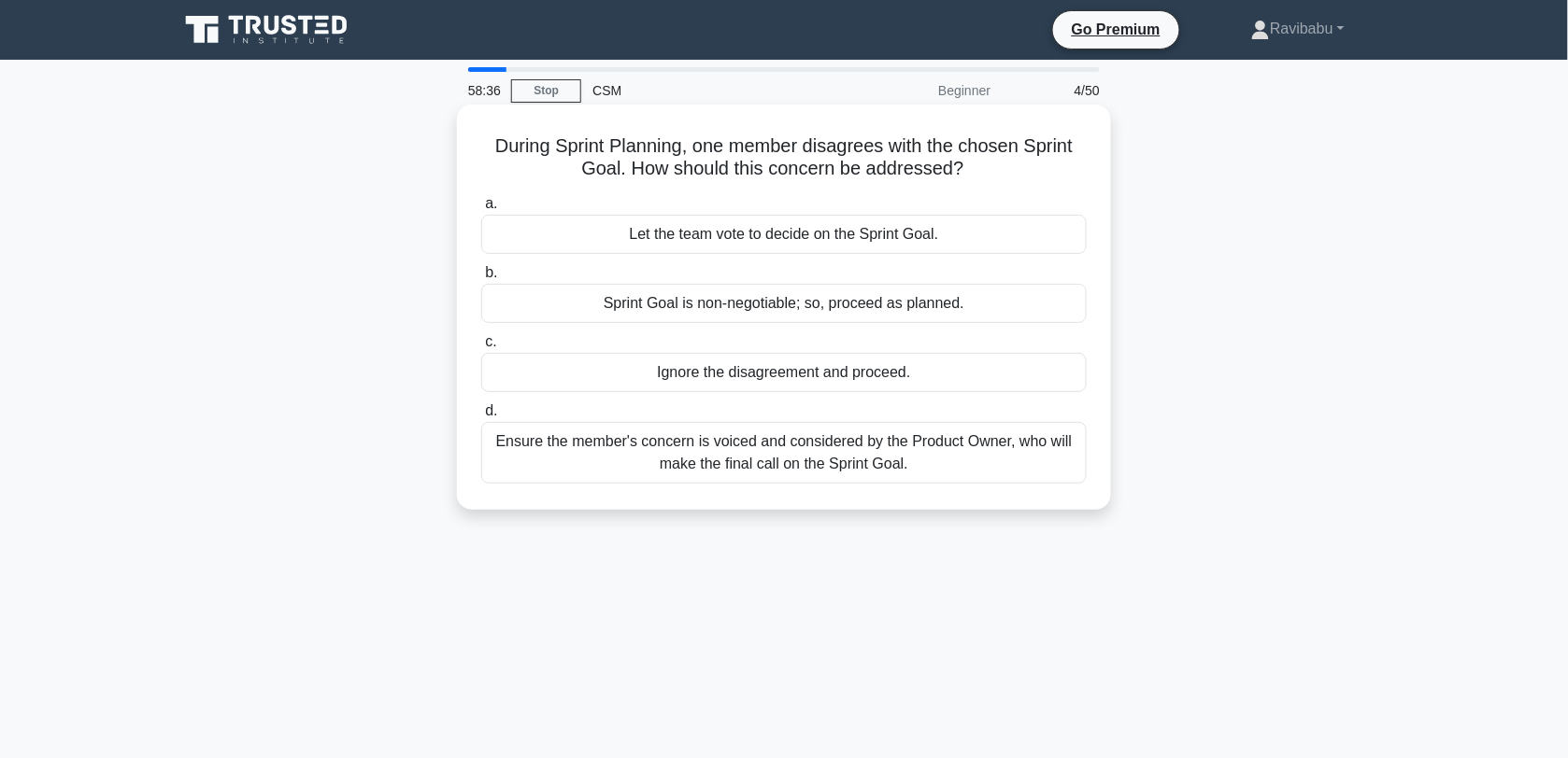
click at [833, 463] on div "Ensure the member's concern is voiced and considered by the Product Owner, who …" at bounding box center [784, 453] width 605 height 61
click at [481, 418] on input "d. Ensure the member's concern is voiced and considered by the Product Owner, w…" at bounding box center [481, 411] width 0 height 12
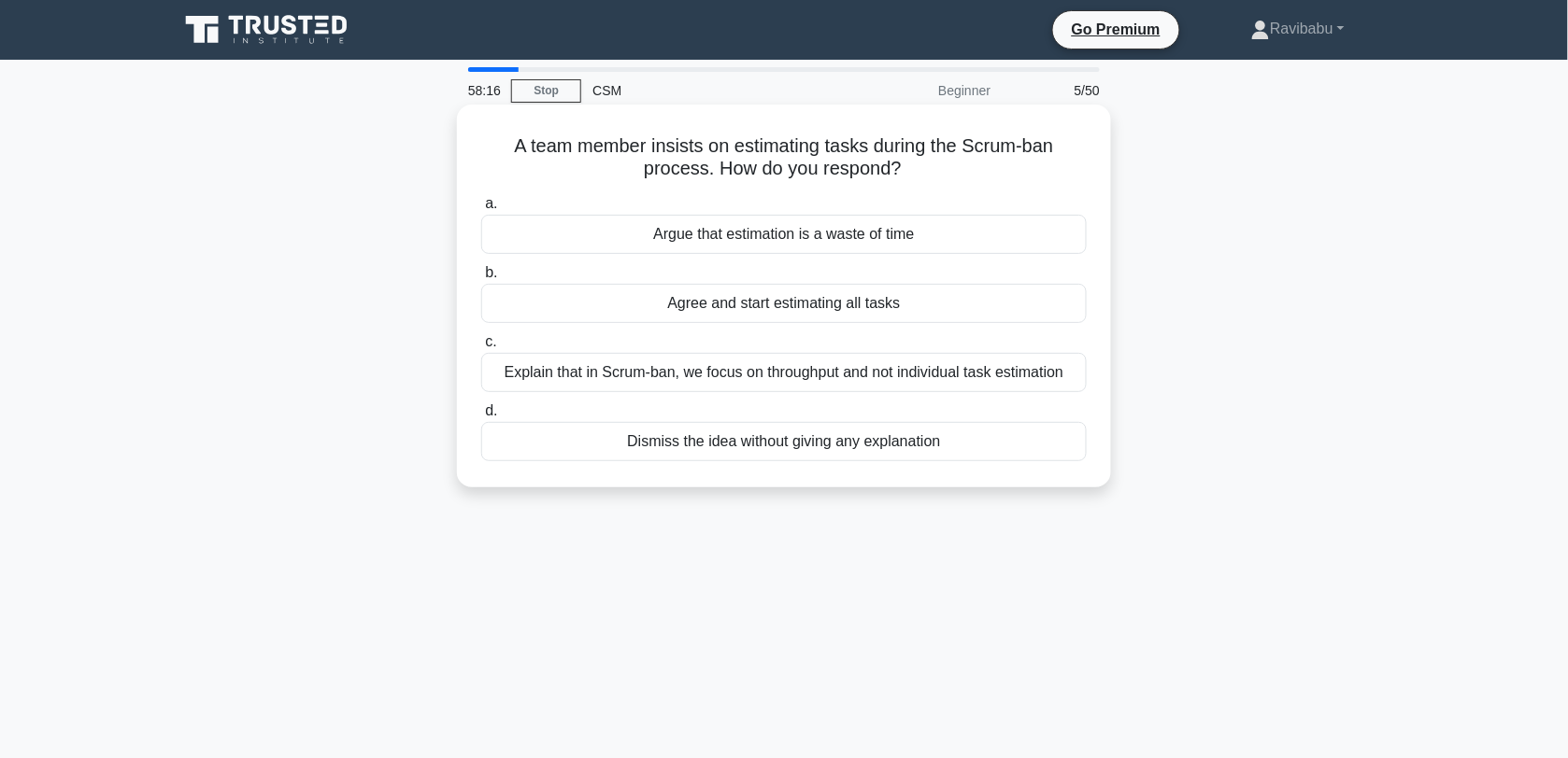
click at [851, 370] on div "Explain that in Scrum-ban, we focus on throughput and not individual task estim…" at bounding box center [784, 373] width 605 height 40
click at [481, 349] on input "c. Explain that in Scrum-ban, we focus on throughput and not individual task es…" at bounding box center [481, 342] width 0 height 12
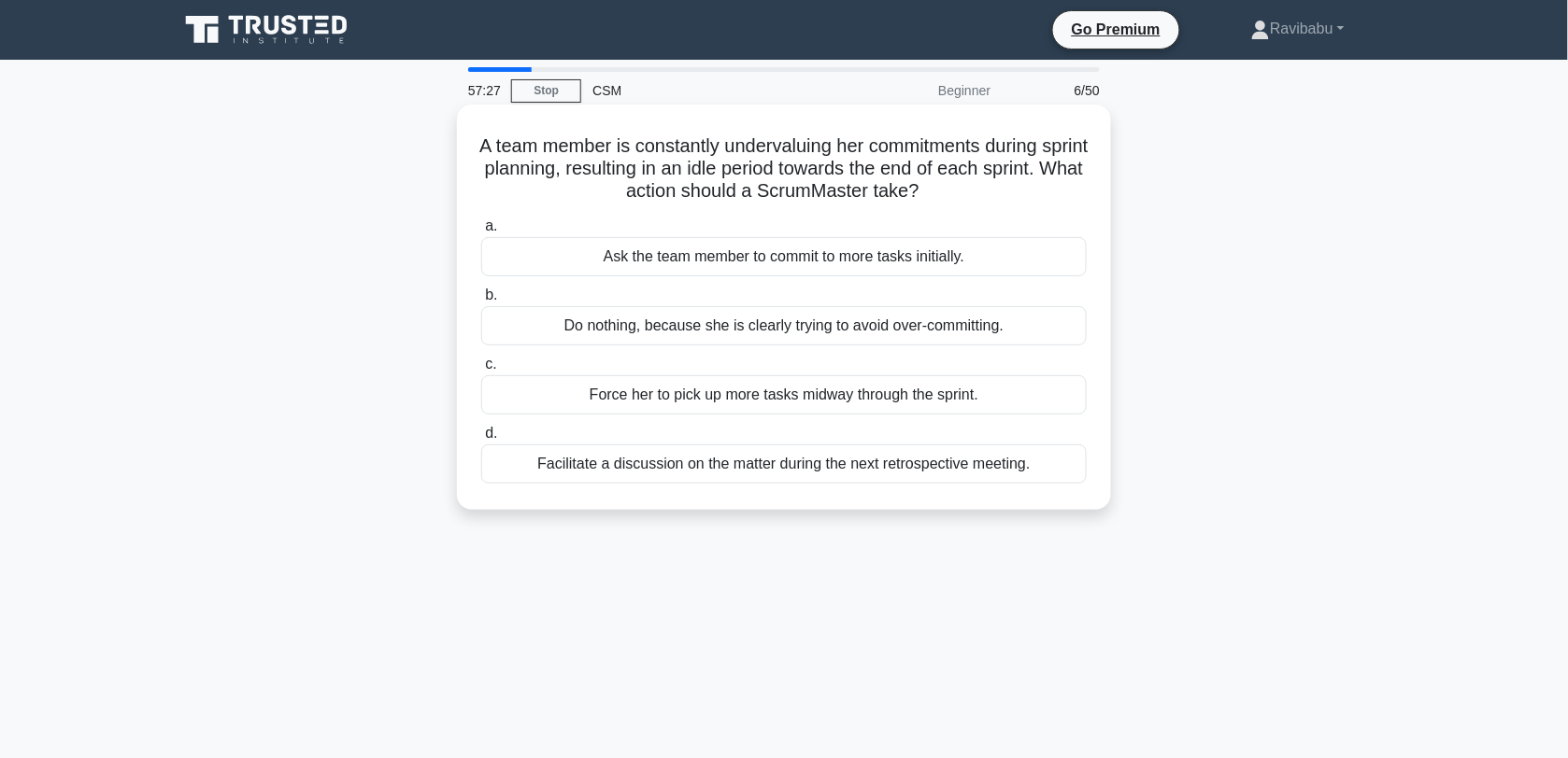
click at [814, 463] on div "Facilitate a discussion on the matter during the next retrospective meeting." at bounding box center [784, 464] width 605 height 40
click at [481, 439] on input "d. Facilitate a discussion on the matter during the next retrospective meeting." at bounding box center [481, 434] width 0 height 12
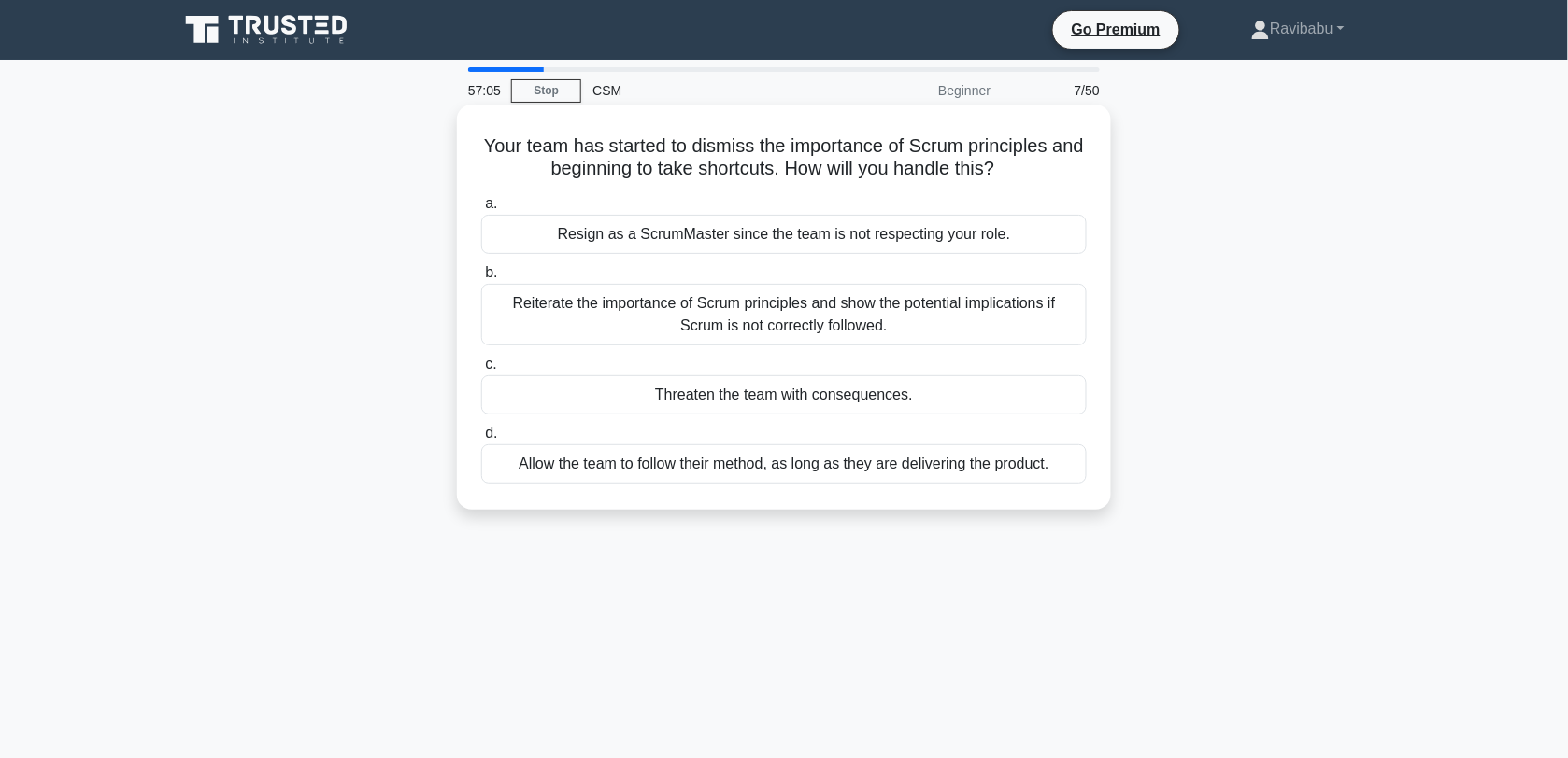
click at [805, 319] on div "Reiterate the importance of Scrum principles and show the potential implication…" at bounding box center [784, 314] width 605 height 61
click at [481, 279] on input "b. Reiterate the importance of Scrum principles and show the potential implicat…" at bounding box center [481, 273] width 0 height 12
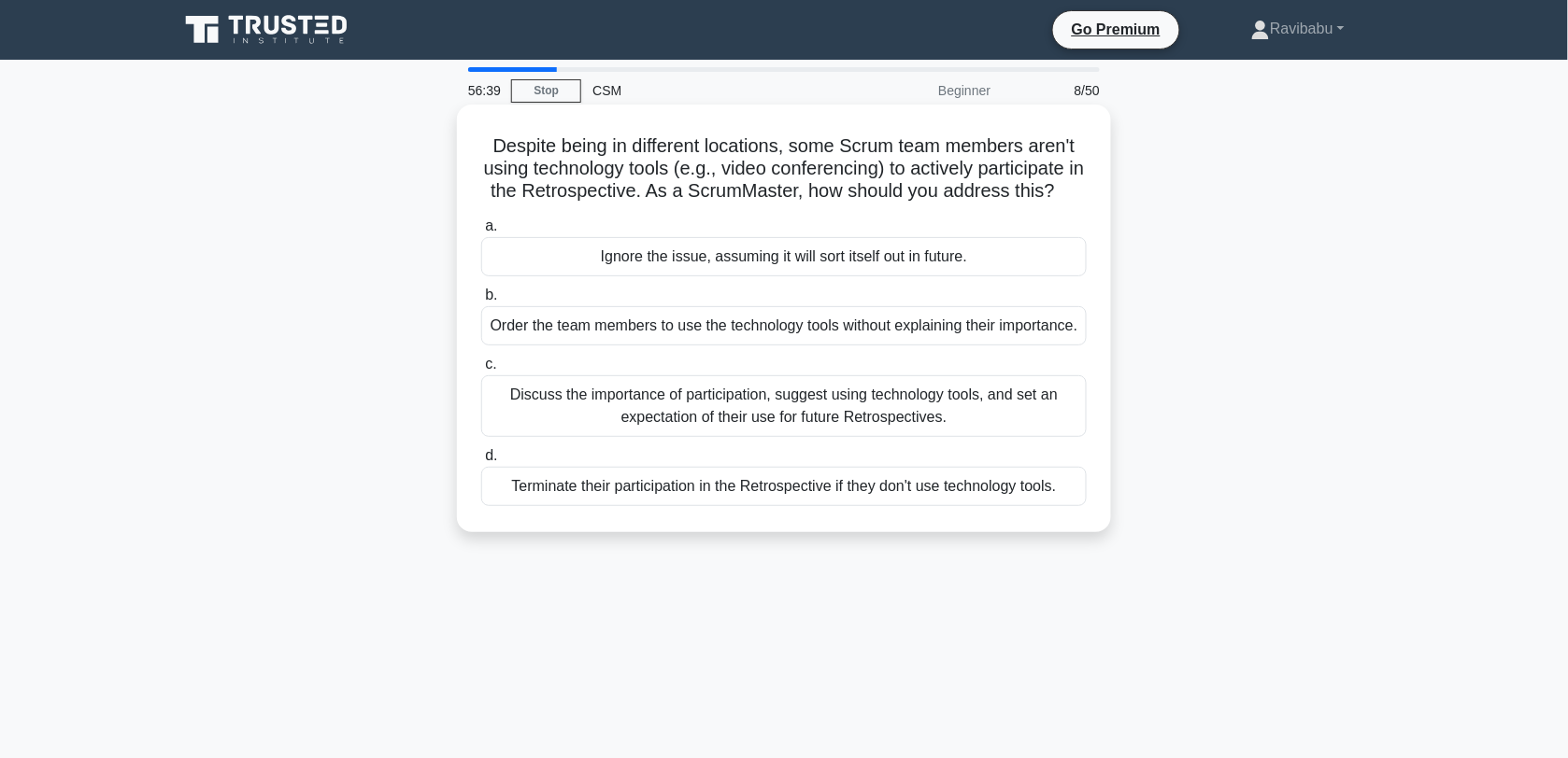
click at [783, 437] on div "Discuss the importance of participation, suggest using technology tools, and se…" at bounding box center [784, 405] width 605 height 61
click at [481, 370] on input "c. Discuss the importance of participation, suggest using technology tools, and…" at bounding box center [481, 364] width 0 height 12
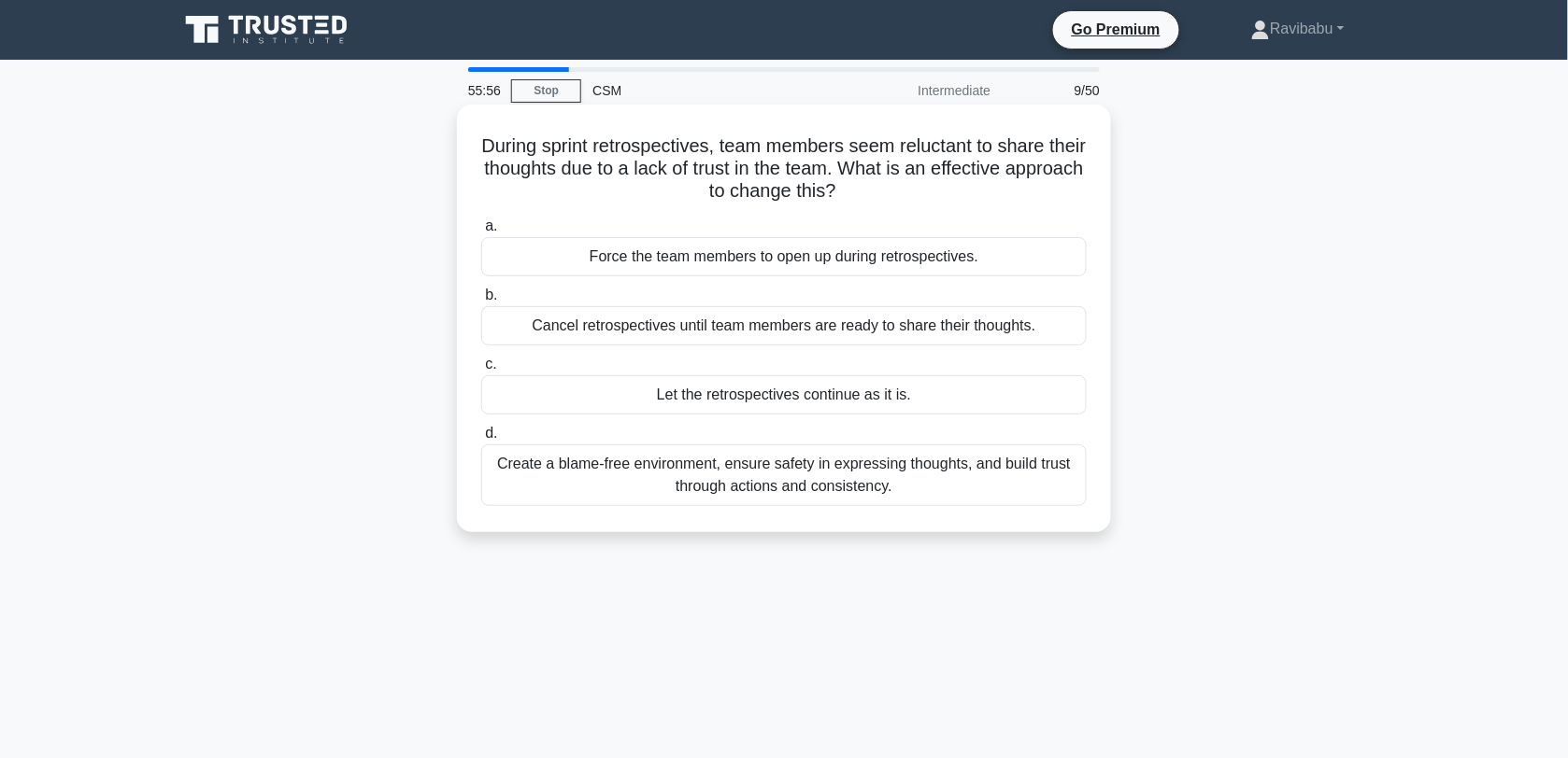
click at [794, 476] on div "Create a blame-free environment, ensure safety in expressing thoughts, and buil…" at bounding box center [784, 474] width 605 height 61
click at [481, 439] on input "d. Create a blame-free environment, ensure safety in expressing thoughts, and b…" at bounding box center [481, 434] width 0 height 12
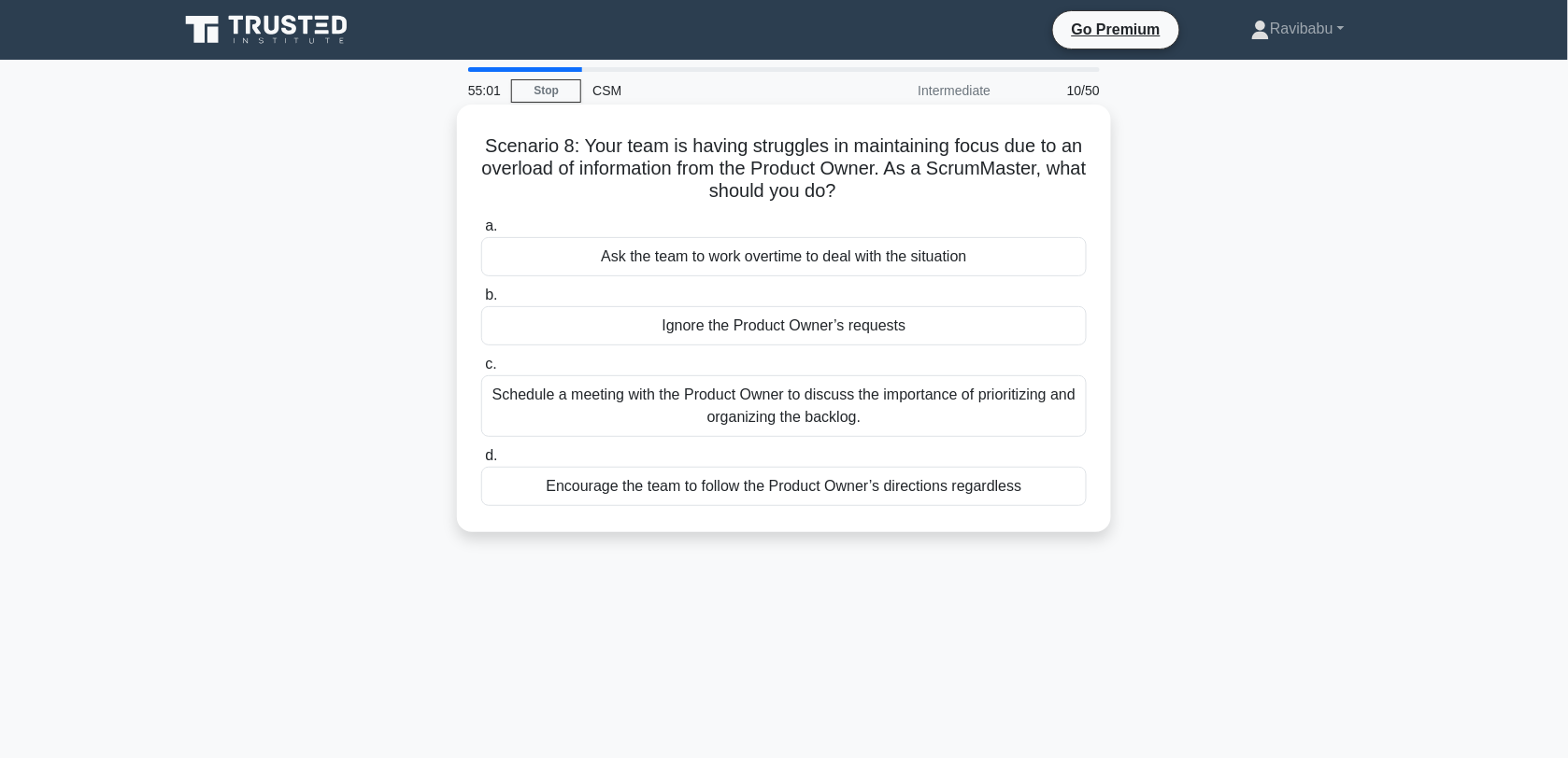
click at [860, 423] on div "Schedule a meeting with the Product Owner to discuss the importance of prioriti…" at bounding box center [784, 405] width 605 height 61
click at [481, 370] on input "c. Schedule a meeting with the Product Owner to discuss the importance of prior…" at bounding box center [481, 364] width 0 height 12
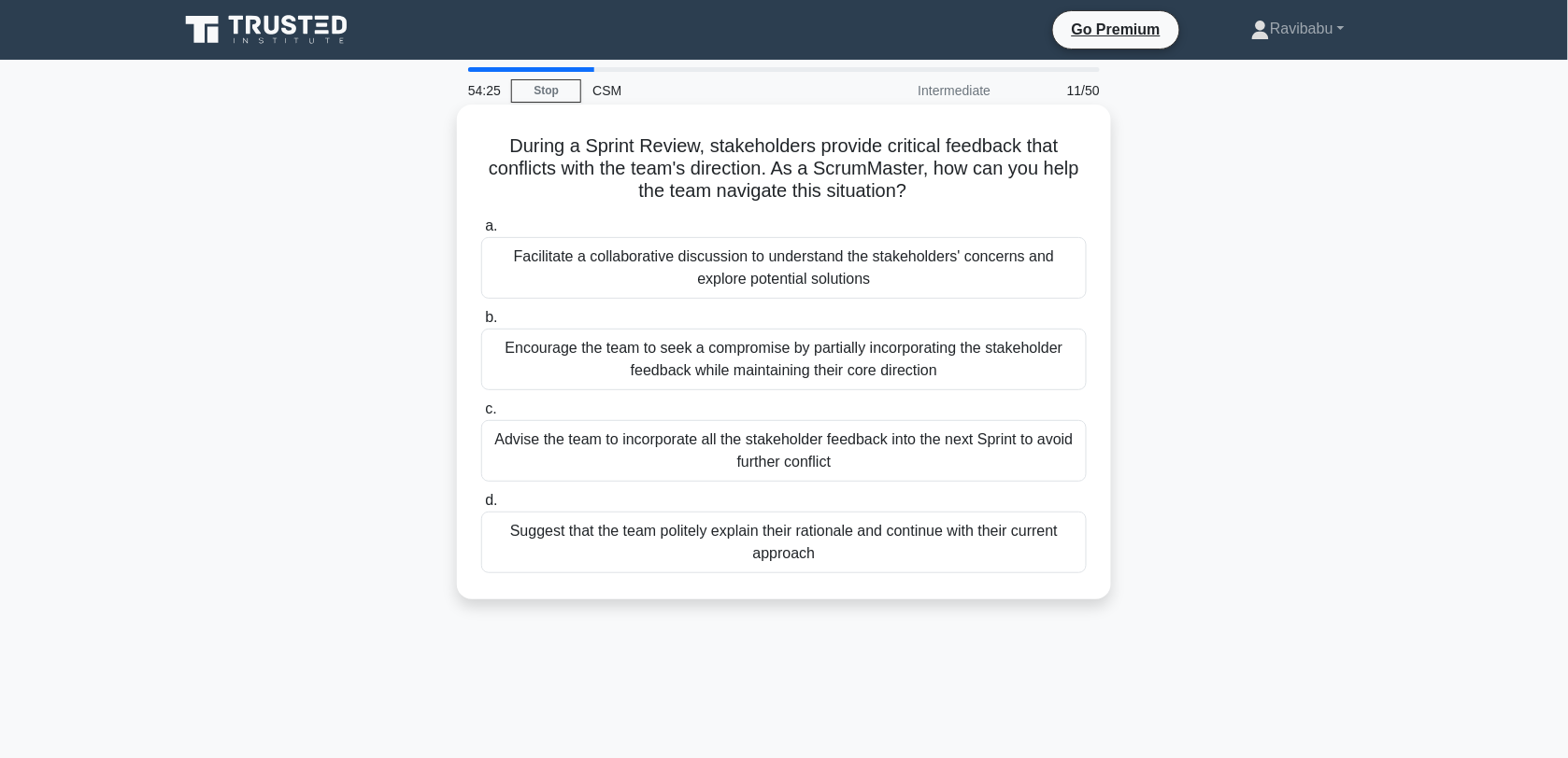
click at [853, 277] on div "Facilitate a collaborative discussion to understand the stakeholders' concerns …" at bounding box center [784, 267] width 605 height 61
click at [481, 233] on input "a. Facilitate a collaborative discussion to understand the stakeholders' concer…" at bounding box center [481, 226] width 0 height 12
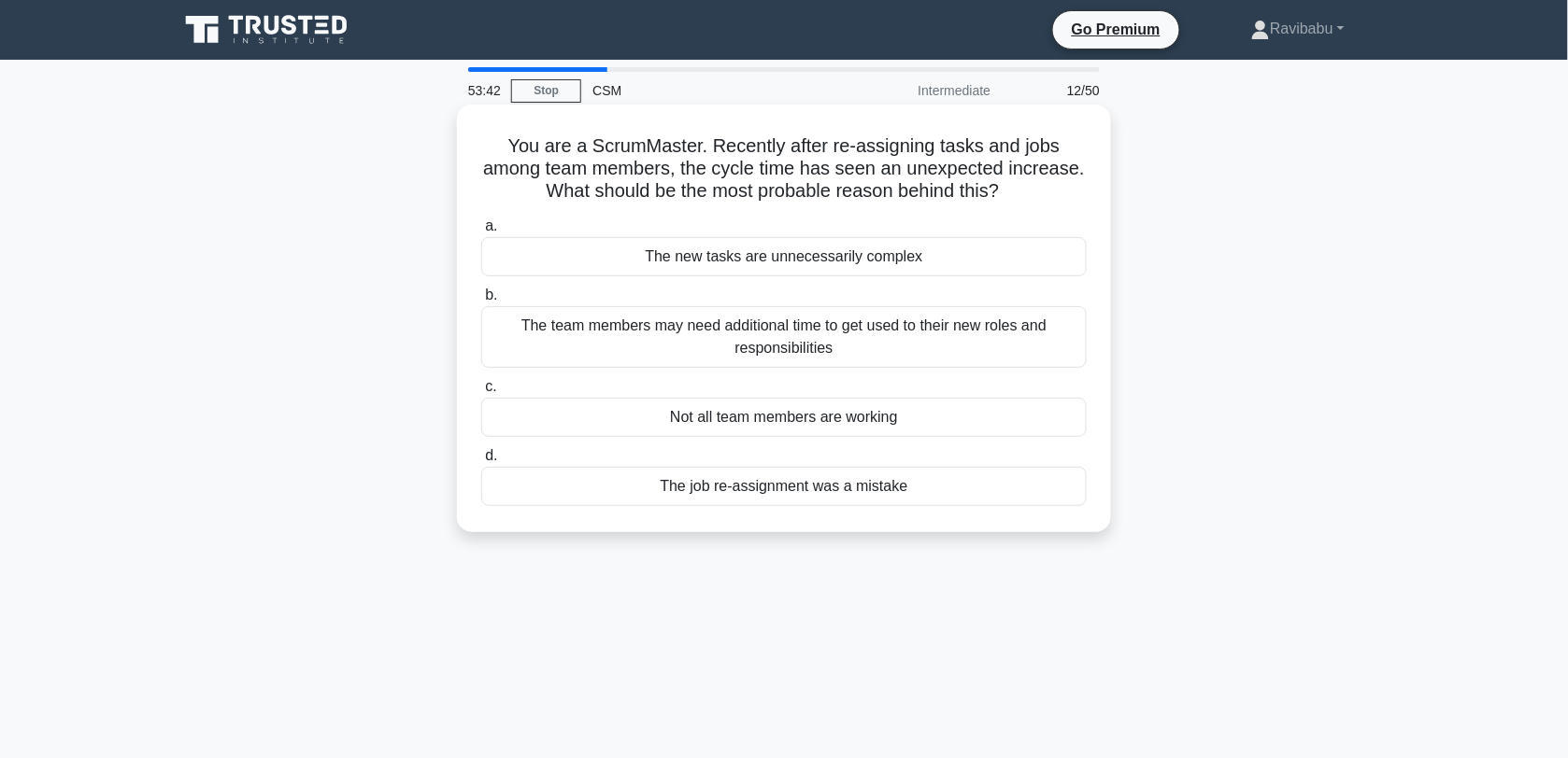
click at [810, 496] on div "The job re-assignment was a mistake" at bounding box center [784, 487] width 605 height 40
click at [481, 462] on input "d. The job re-assignment was a mistake" at bounding box center [481, 456] width 0 height 12
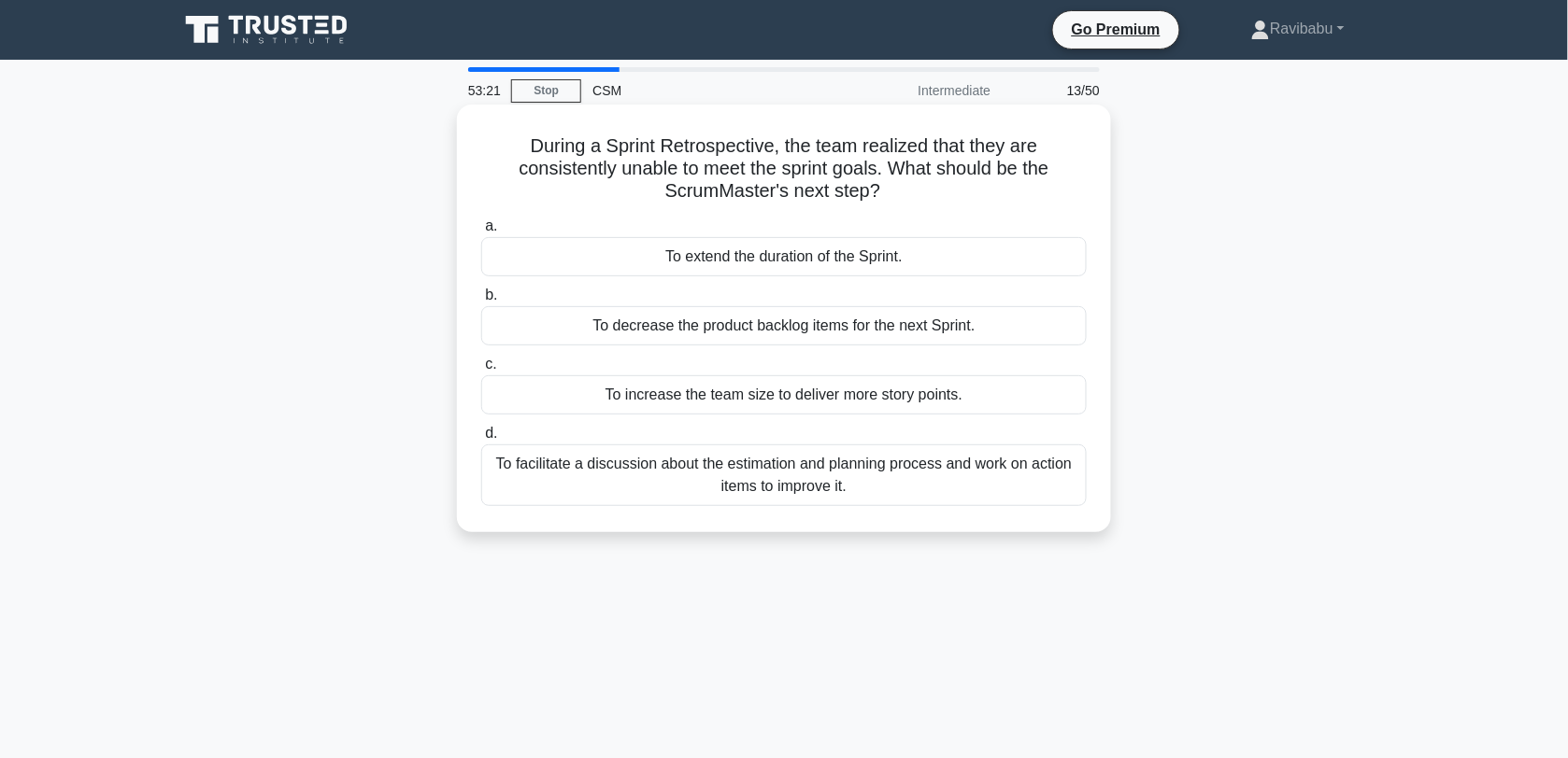
click at [825, 487] on div "To facilitate a discussion about the estimation and planning process and work o…" at bounding box center [784, 474] width 605 height 61
click at [481, 439] on input "d. To facilitate a discussion about the estimation and planning process and wor…" at bounding box center [481, 434] width 0 height 12
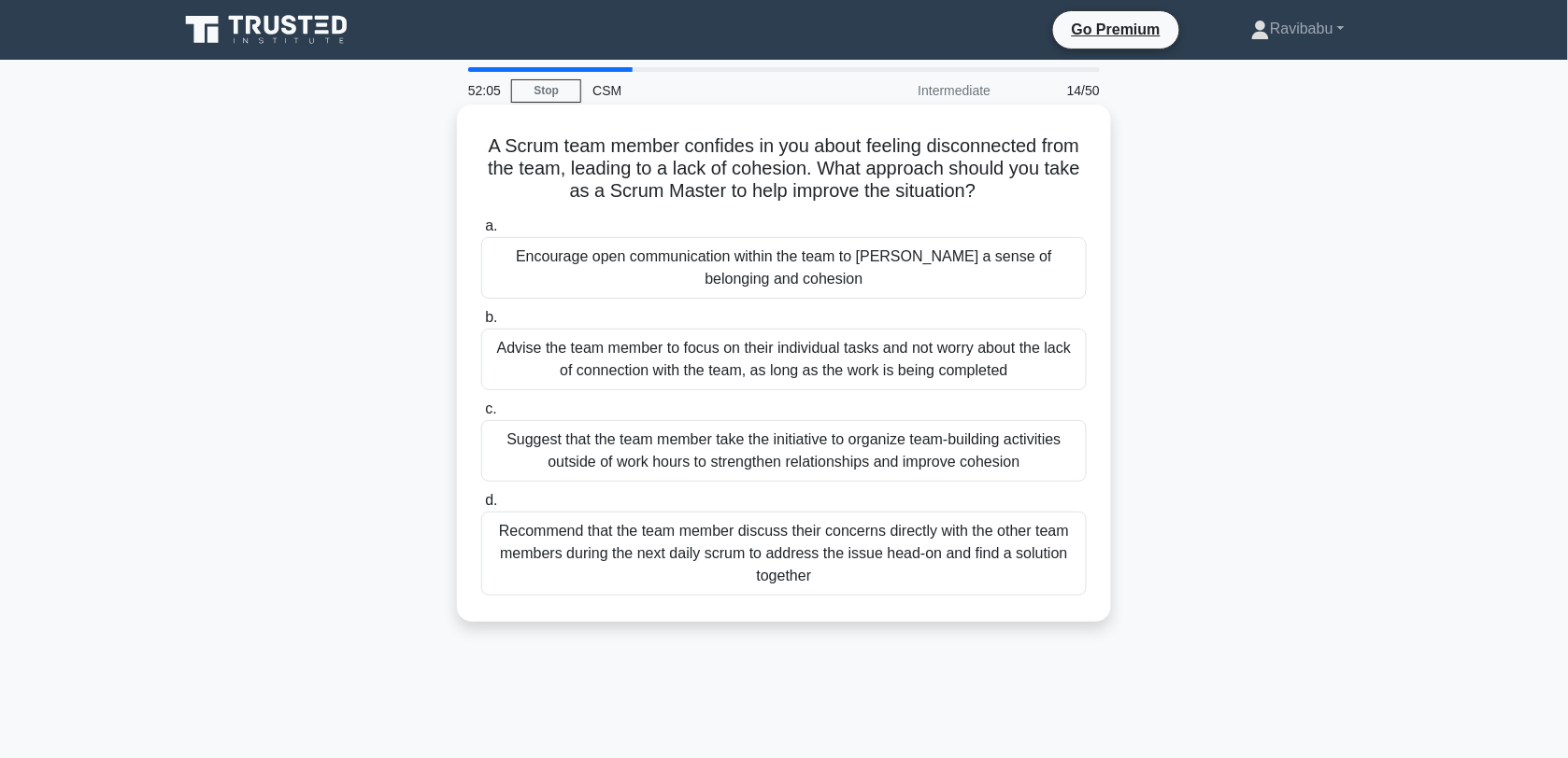
click at [810, 539] on div "Recommend that the team member discuss their concerns directly with the other t…" at bounding box center [784, 554] width 605 height 84
click at [481, 508] on input "d. Recommend that the team member discuss their concerns directly with the othe…" at bounding box center [481, 501] width 0 height 12
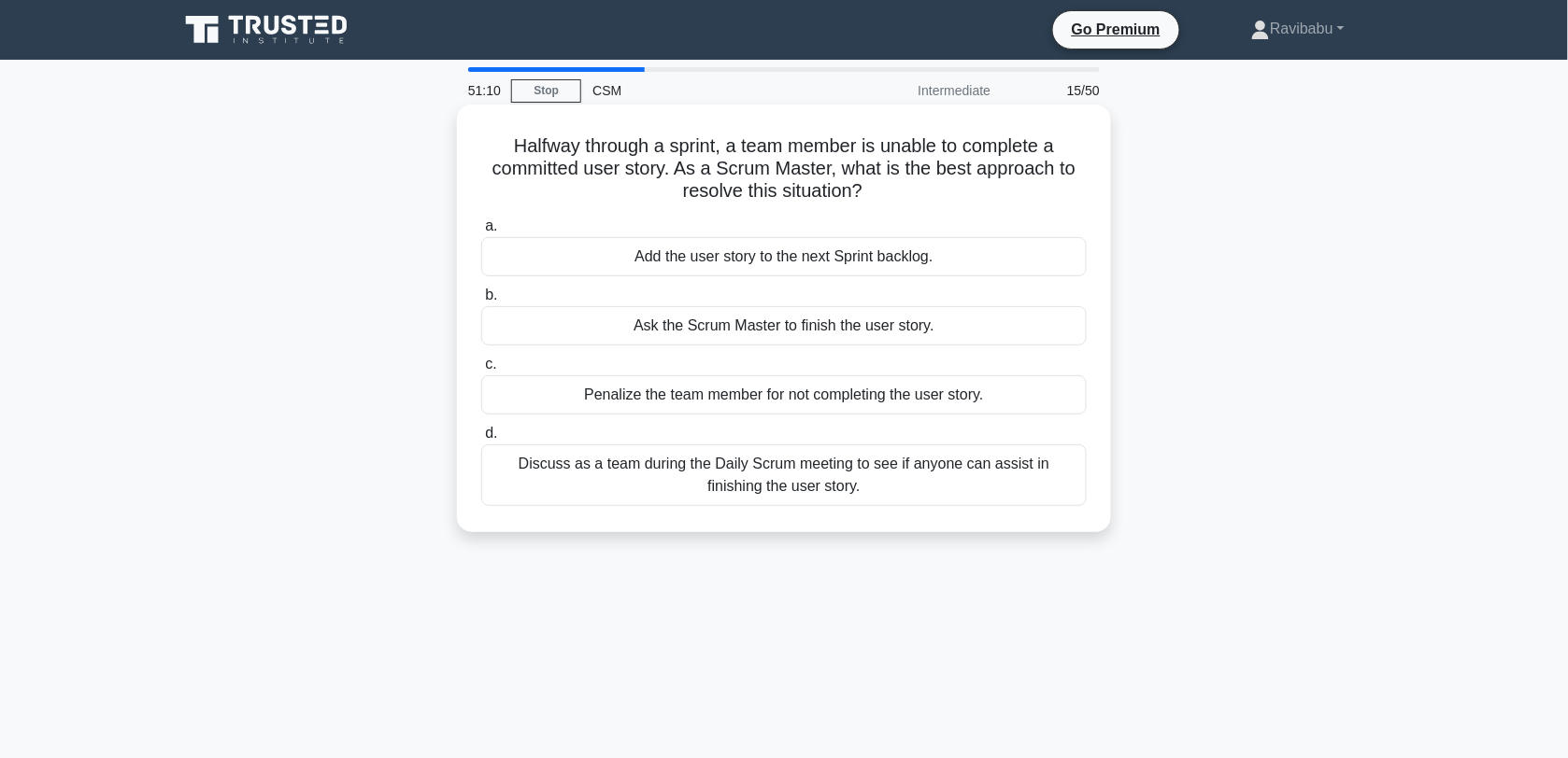
click at [834, 491] on div "Discuss as a team during the Daily Scrum meeting to see if anyone can assist in…" at bounding box center [784, 474] width 605 height 61
click at [481, 439] on input "d. Discuss as a team during the Daily Scrum meeting to see if anyone can assist…" at bounding box center [481, 434] width 0 height 12
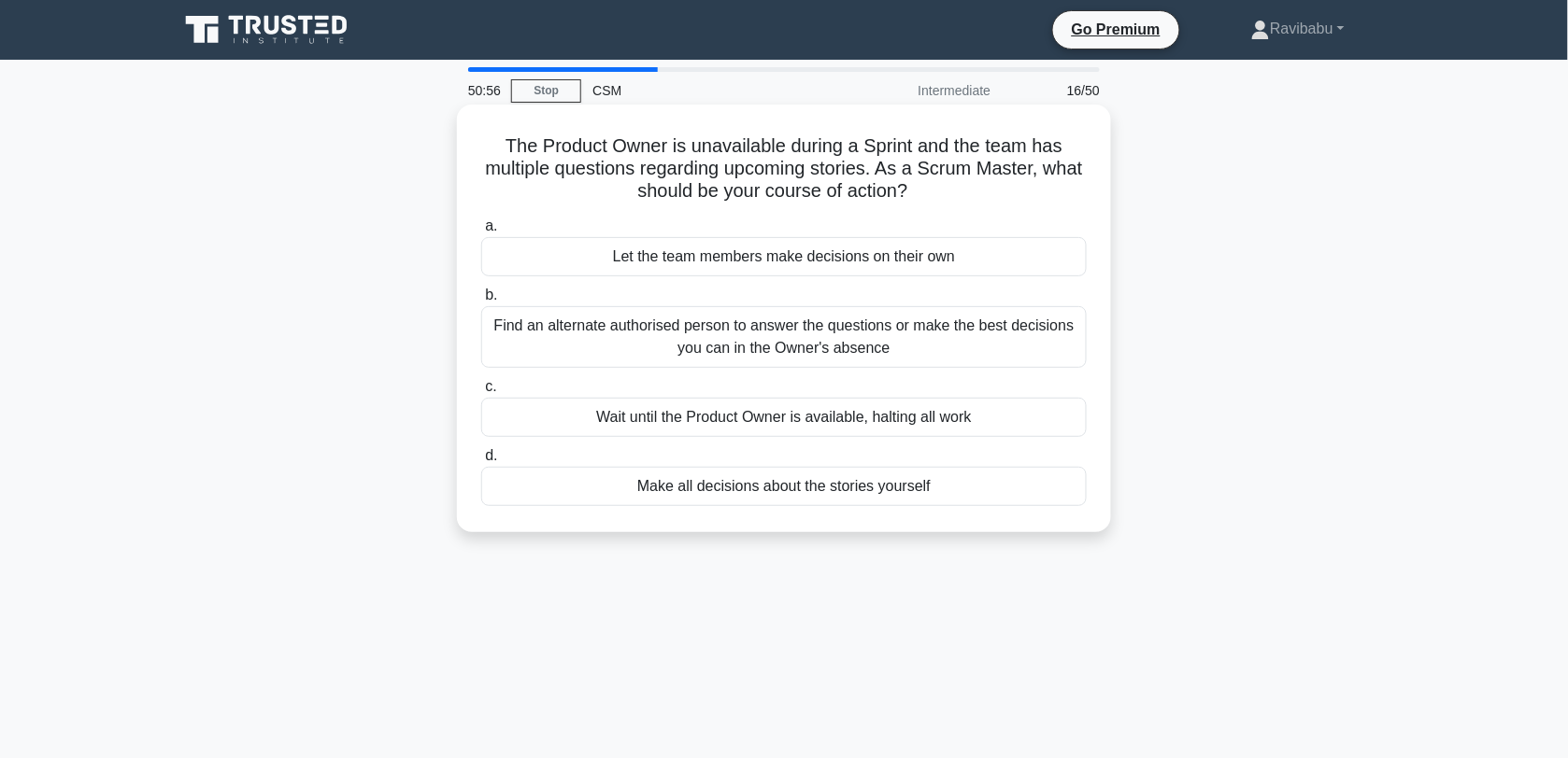
click at [828, 341] on div "Find an alternate authorised person to answer the questions or make the best de…" at bounding box center [784, 336] width 605 height 61
click at [481, 301] on input "b. Find an alternate authorised person to answer the questions or make the best…" at bounding box center [481, 295] width 0 height 12
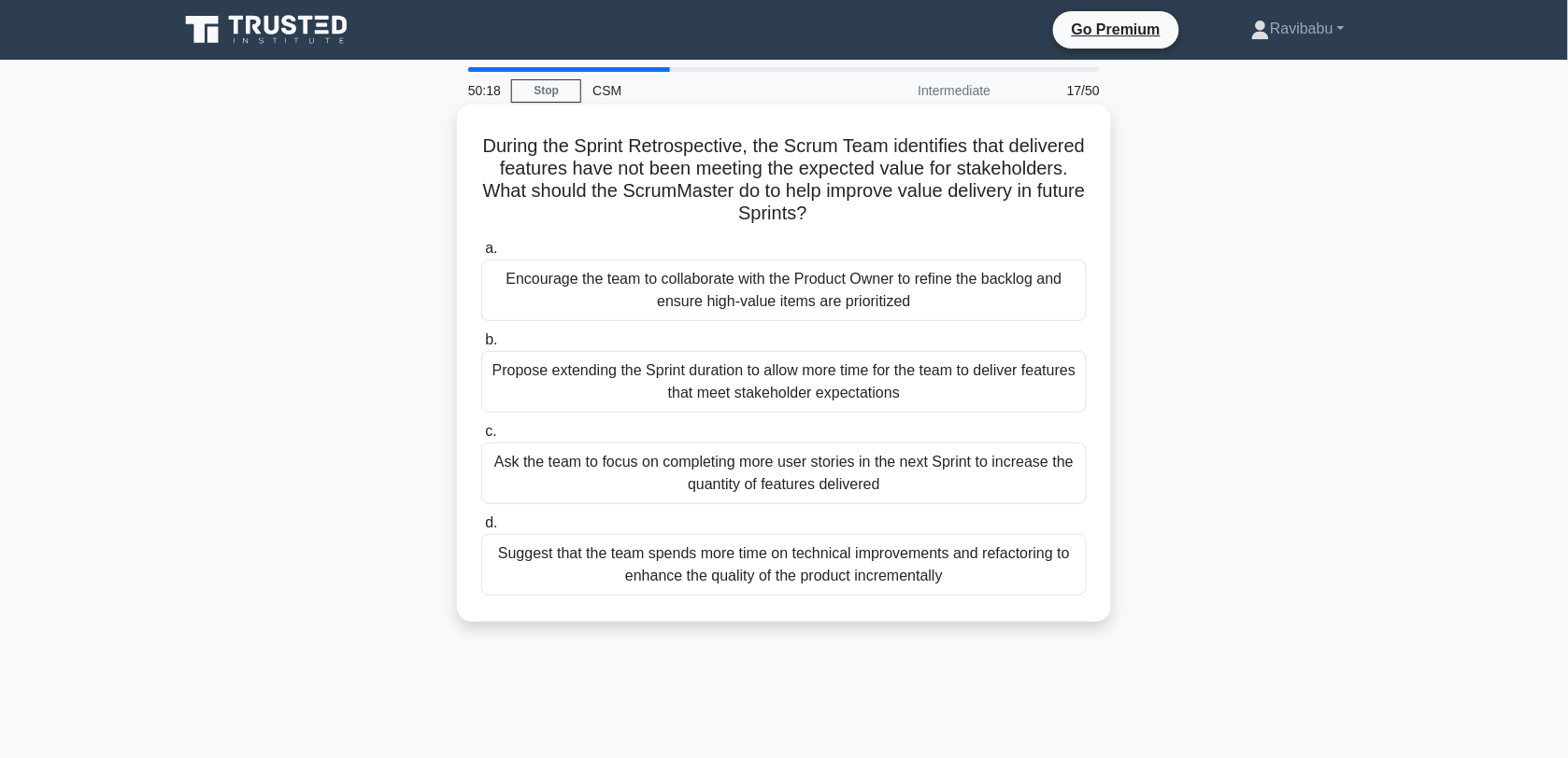
click at [828, 301] on div "Encourage the team to collaborate with the Product Owner to refine the backlog …" at bounding box center [784, 290] width 605 height 61
click at [481, 255] on input "a. Encourage the team to collaborate with the Product Owner to refine the backl…" at bounding box center [481, 249] width 0 height 12
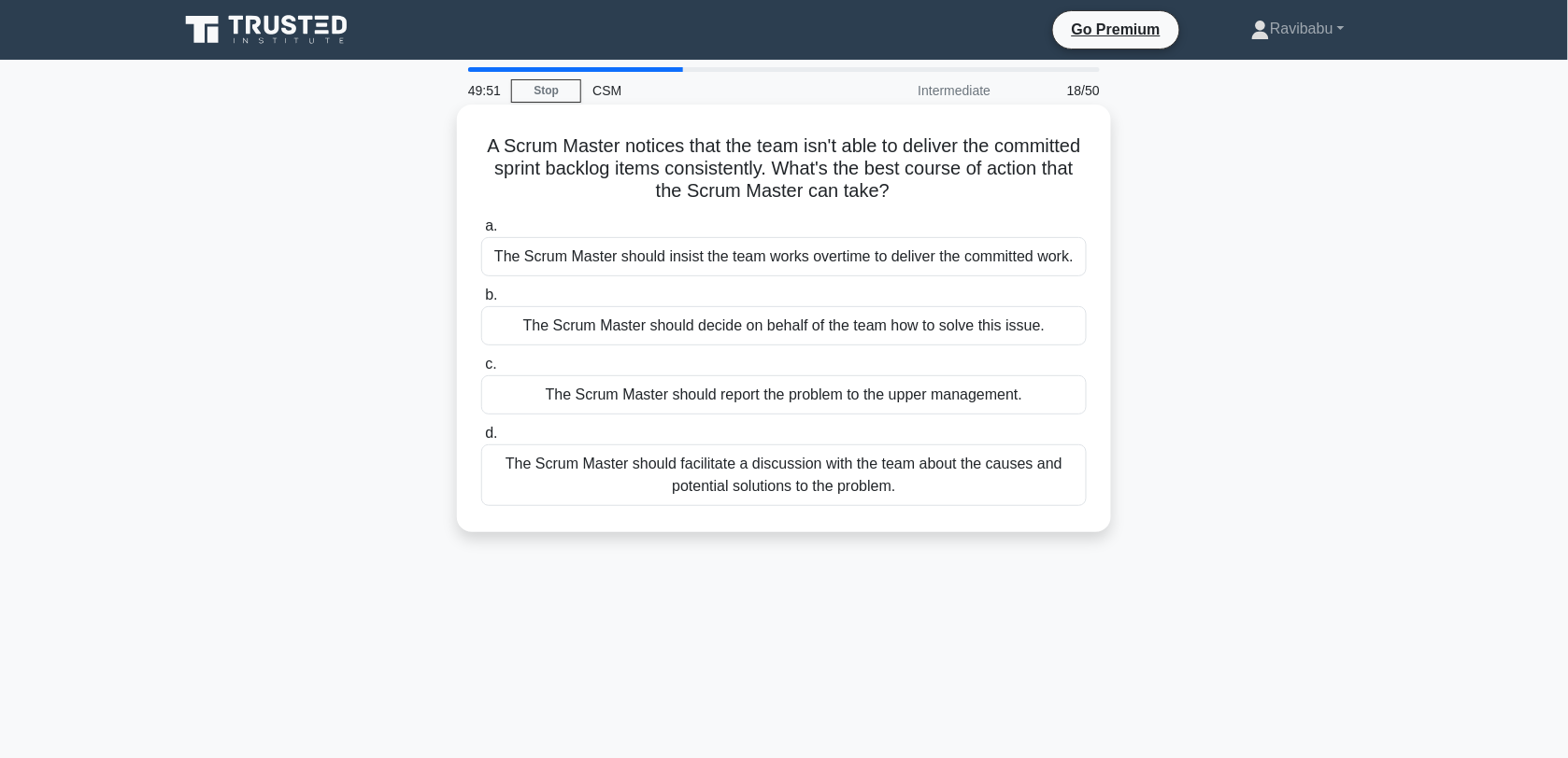
click at [790, 476] on div "The Scrum Master should facilitate a discussion with the team about the causes …" at bounding box center [784, 474] width 605 height 61
click at [481, 439] on input "d. The Scrum Master should facilitate a discussion with the team about the caus…" at bounding box center [481, 434] width 0 height 12
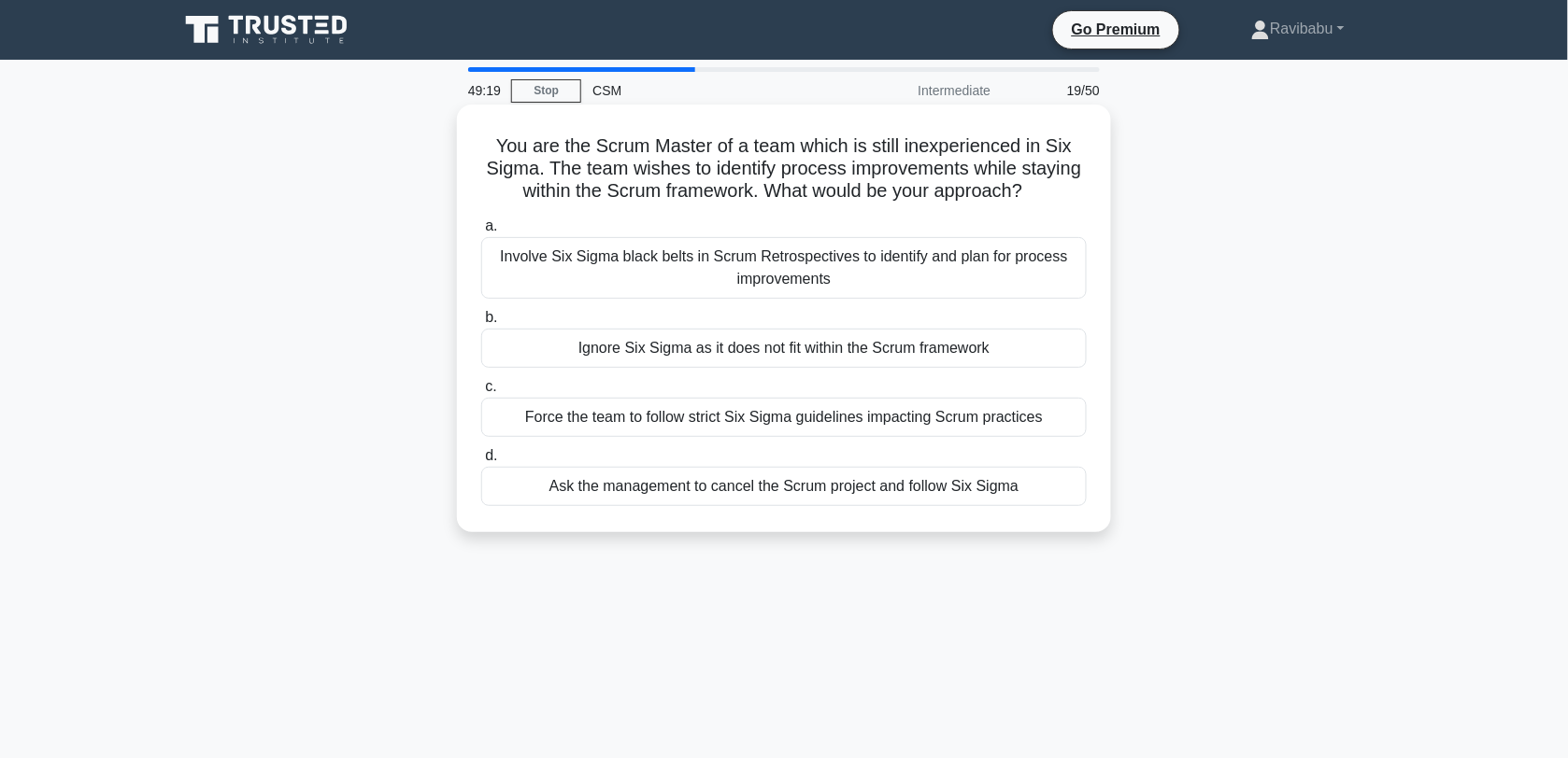
click at [799, 274] on div "Involve Six Sigma black belts in Scrum Retrospectives to identify and plan for …" at bounding box center [784, 267] width 605 height 61
click at [481, 233] on input "a. Involve Six Sigma black belts in Scrum Retrospectives to identify and plan f…" at bounding box center [481, 226] width 0 height 12
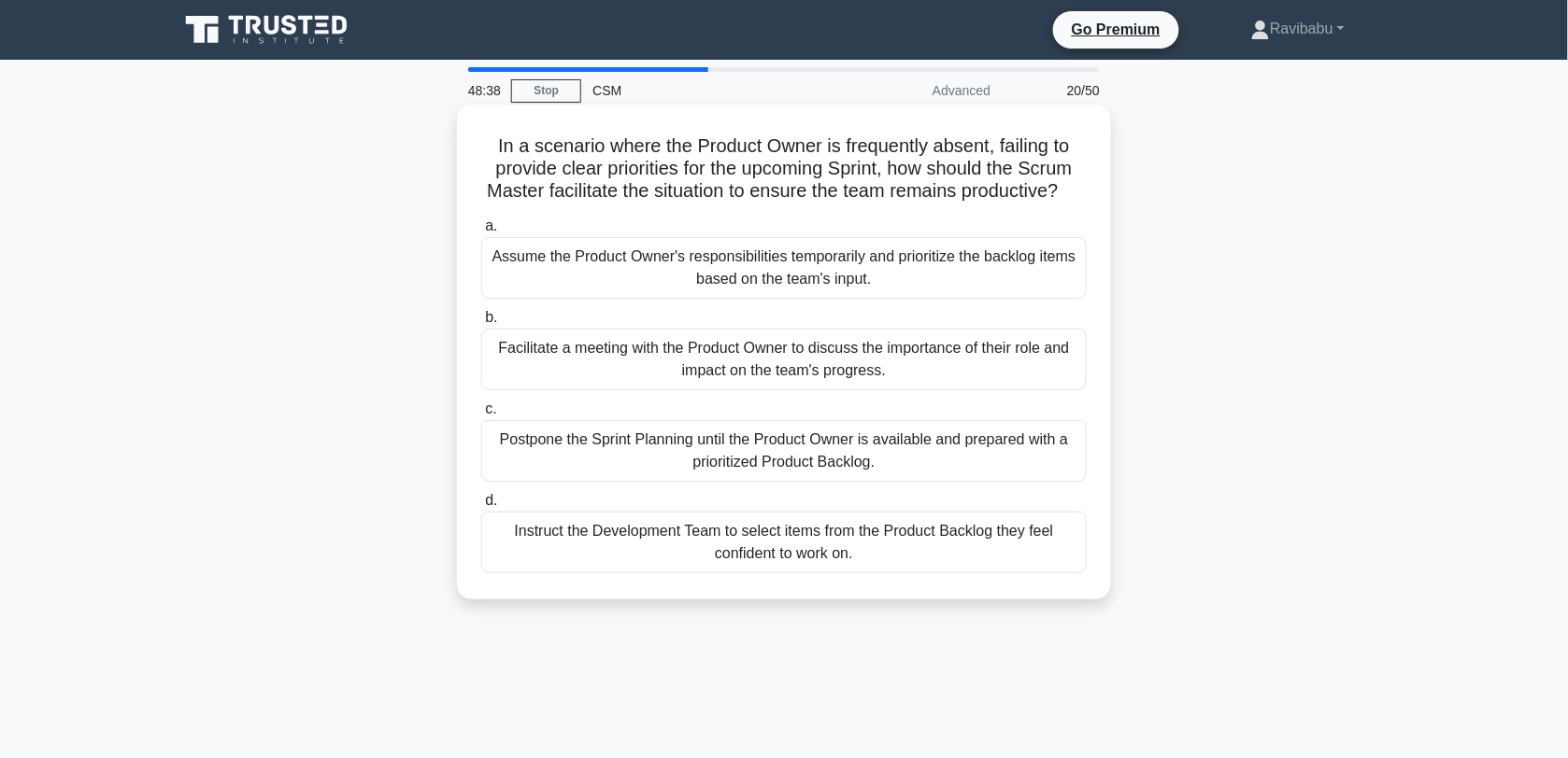
click at [773, 384] on div "Facilitate a meeting with the Product Owner to discuss the importance of their …" at bounding box center [784, 359] width 605 height 61
click at [481, 324] on input "b. Facilitate a meeting with the Product Owner to discuss the importance of the…" at bounding box center [481, 318] width 0 height 12
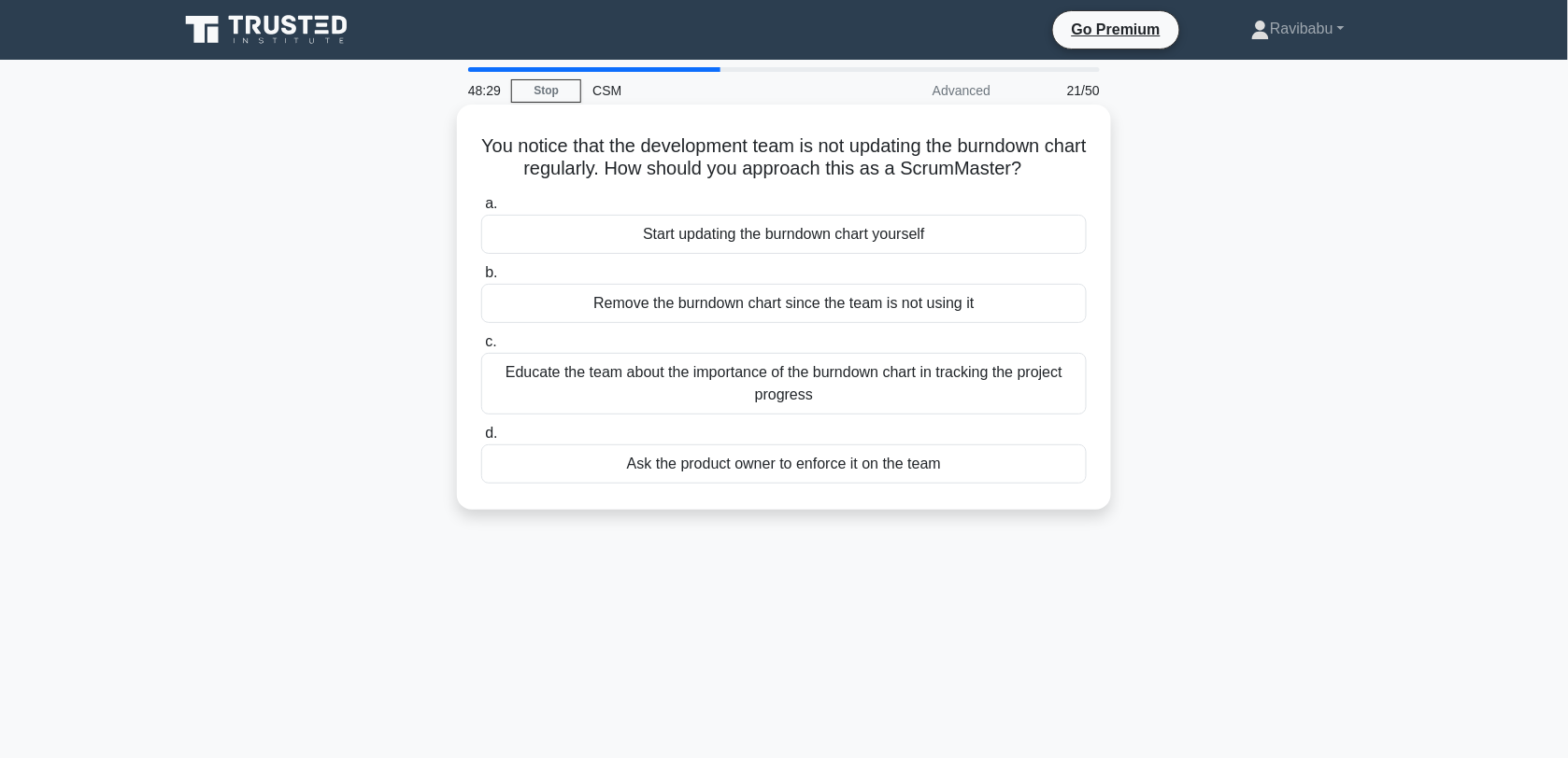
click at [794, 393] on div "Educate the team about the importance of the burndown chart in tracking the pro…" at bounding box center [784, 384] width 605 height 61
click at [481, 349] on input "c. Educate the team about the importance of the burndown chart in tracking the …" at bounding box center [481, 342] width 0 height 12
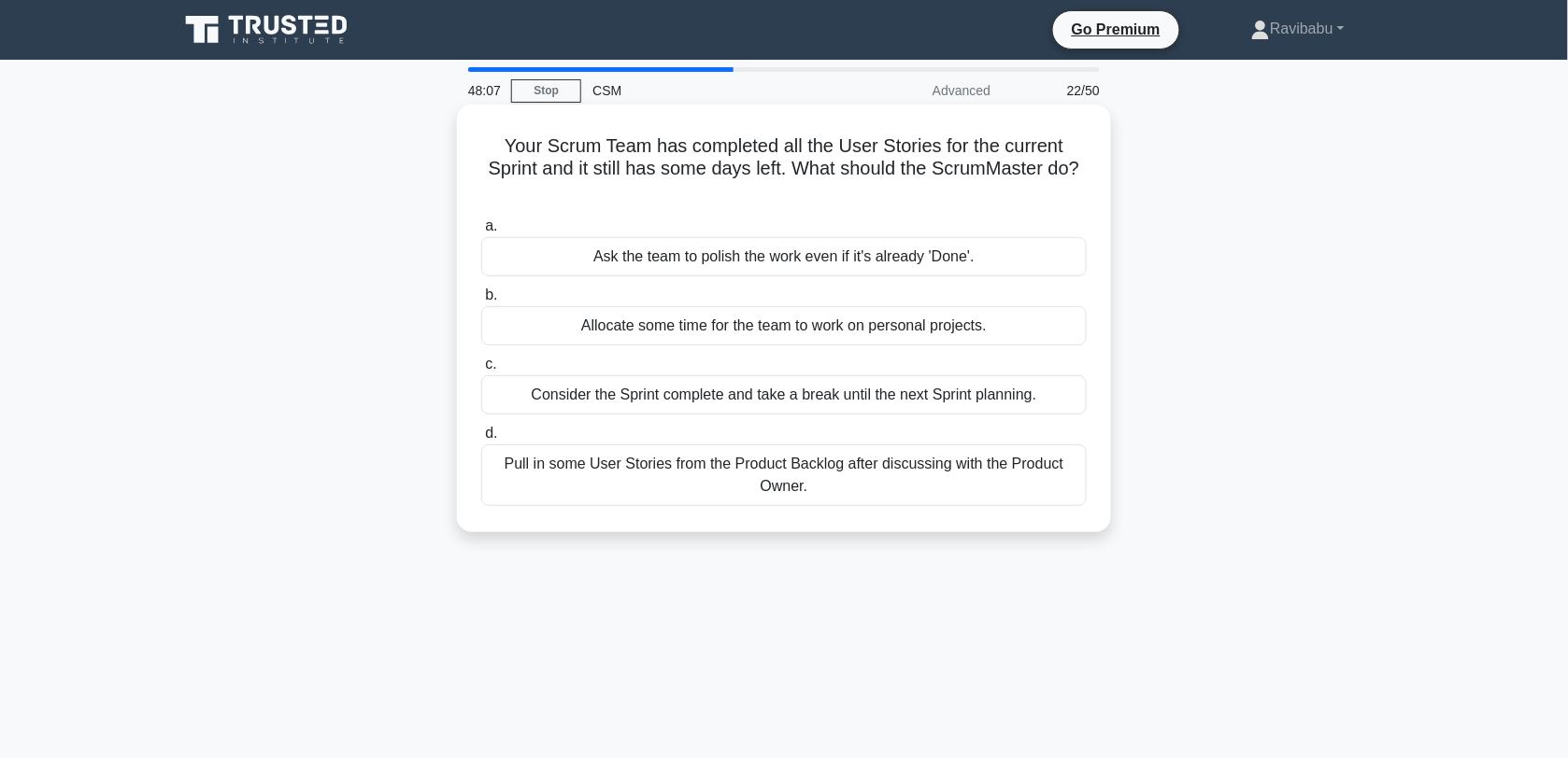
click at [824, 465] on div "Pull in some User Stories from the Product Backlog after discussing with the Pr…" at bounding box center [784, 474] width 605 height 61
click at [481, 439] on input "d. Pull in some User Stories from the Product Backlog after discussing with the…" at bounding box center [481, 434] width 0 height 12
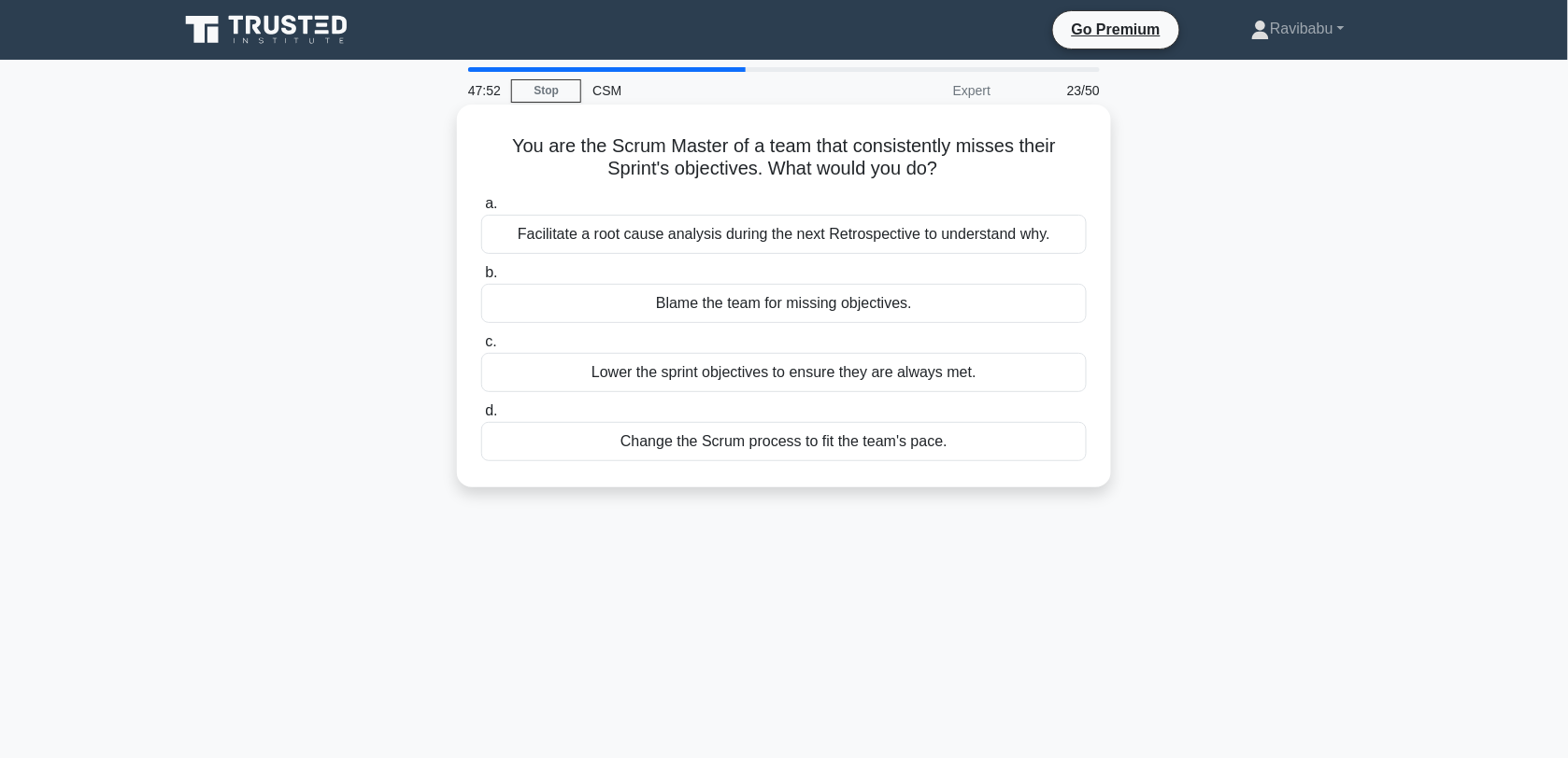
click at [786, 248] on div "Facilitate a root cause analysis during the next Retrospective to understand wh…" at bounding box center [784, 234] width 605 height 40
click at [481, 210] on input "a. Facilitate a root cause analysis during the next Retrospective to understand…" at bounding box center [481, 204] width 0 height 12
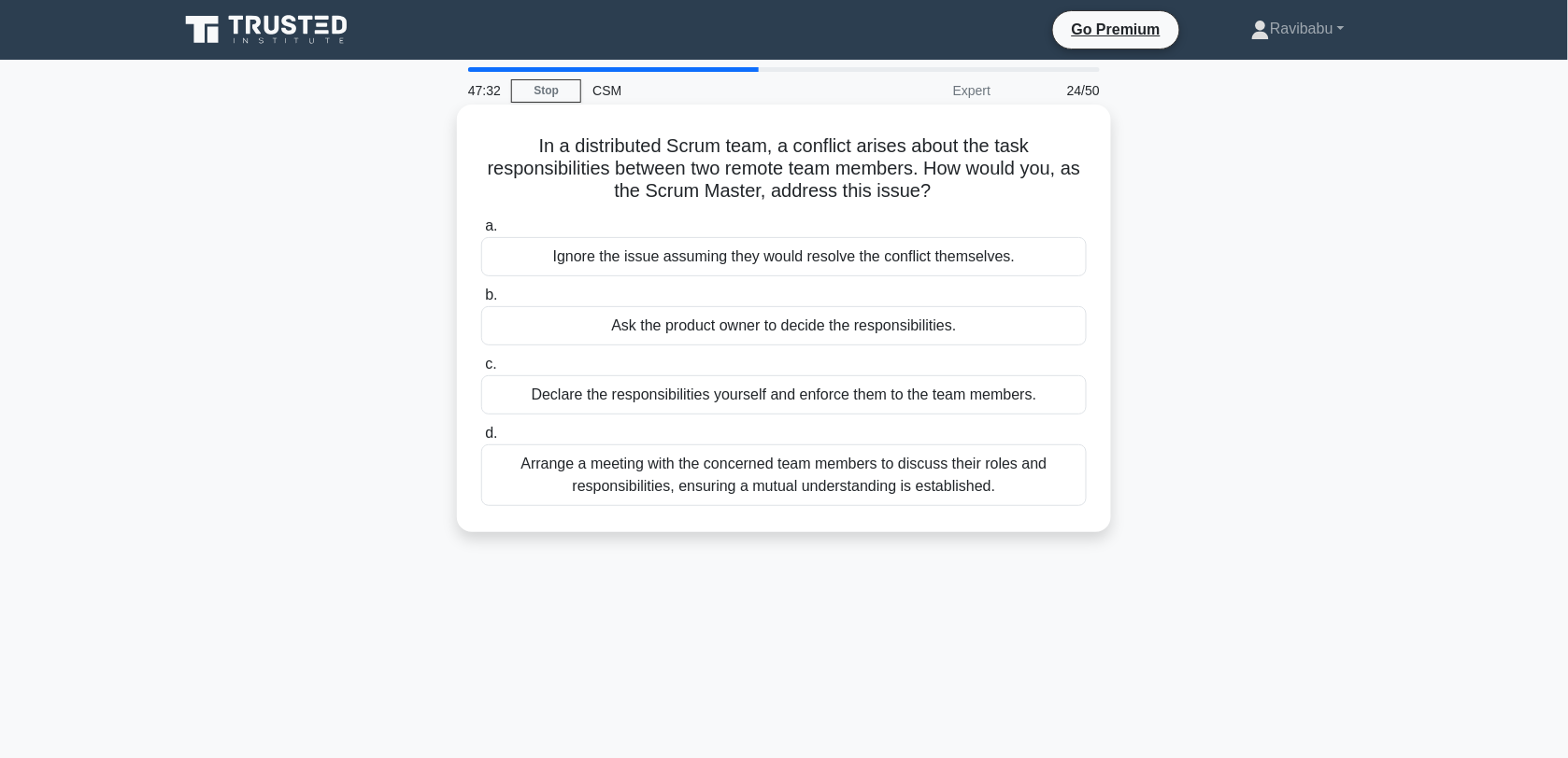
click at [820, 489] on div "Arrange a meeting with the concerned team members to discuss their roles and re…" at bounding box center [784, 474] width 605 height 61
click at [481, 439] on input "d. Arrange a meeting with the concerned team members to discuss their roles and…" at bounding box center [481, 434] width 0 height 12
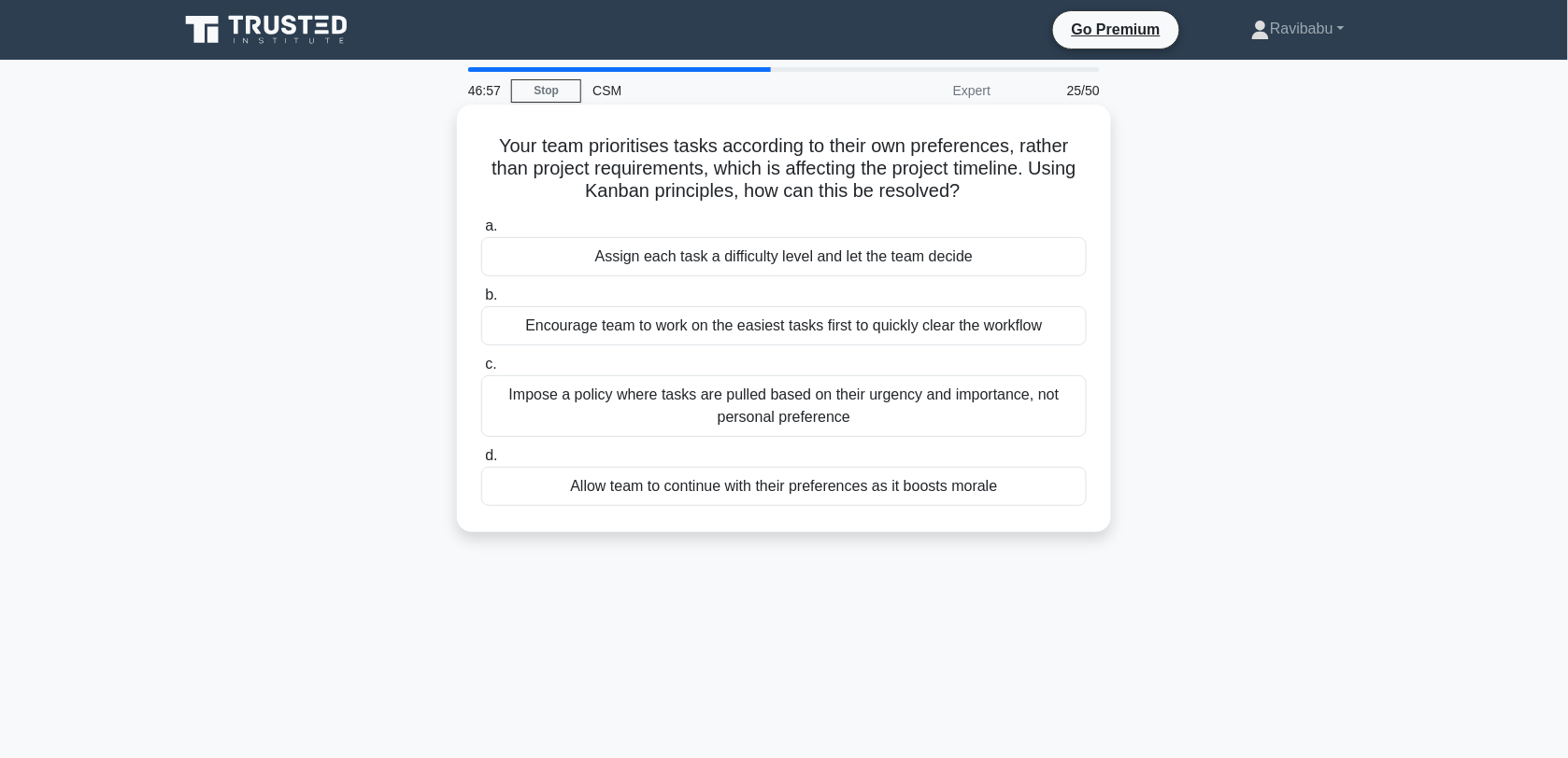
click at [825, 411] on div "Impose a policy where tasks are pulled based on their urgency and importance, n…" at bounding box center [784, 405] width 605 height 61
click at [481, 370] on input "c. Impose a policy where tasks are pulled based on their urgency and importance…" at bounding box center [481, 364] width 0 height 12
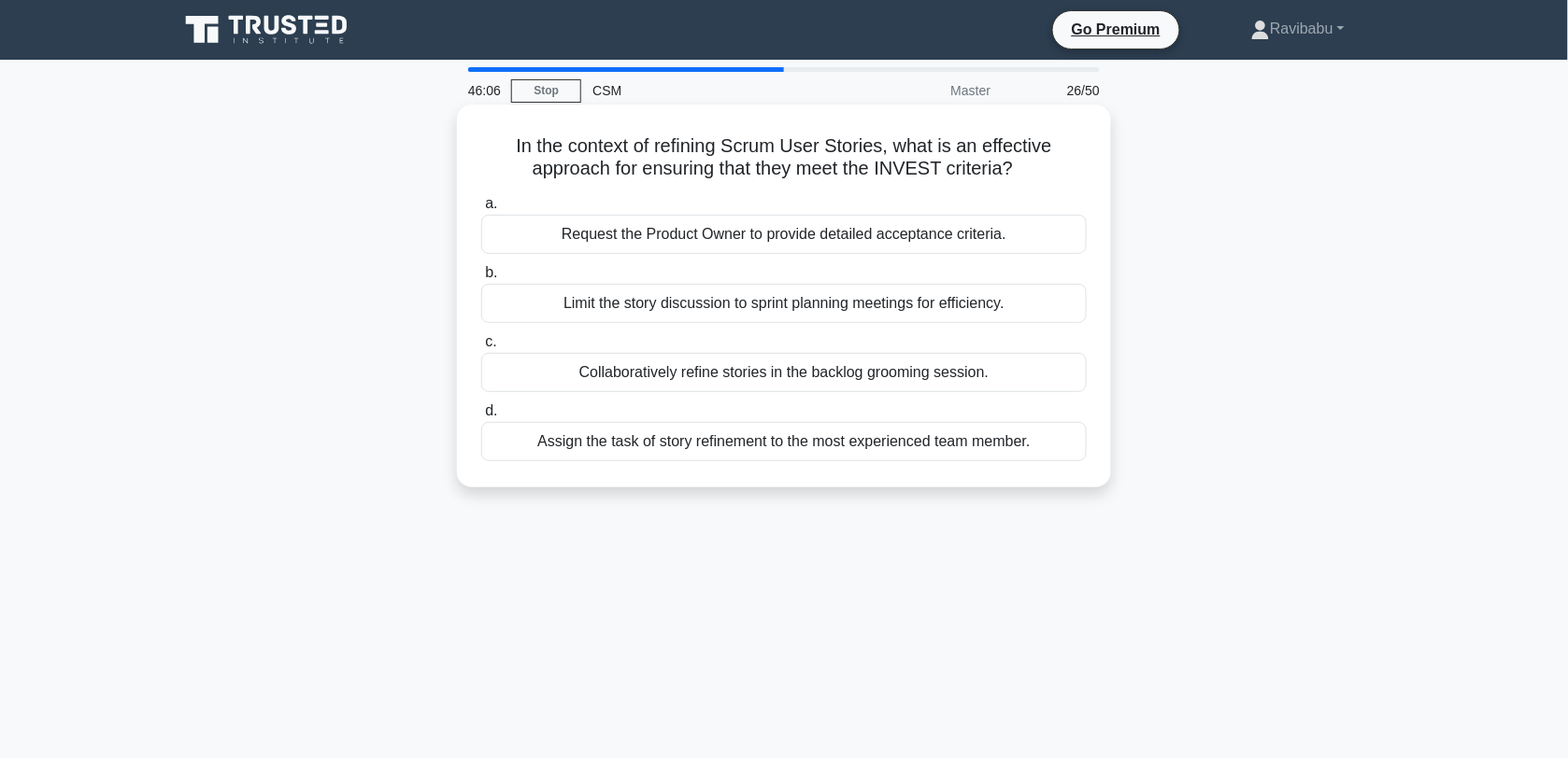
click at [818, 385] on div "Collaboratively refine stories in the backlog grooming session." at bounding box center [784, 373] width 605 height 40
click at [481, 349] on input "c. Collaboratively refine stories in the backlog grooming session." at bounding box center [481, 342] width 0 height 12
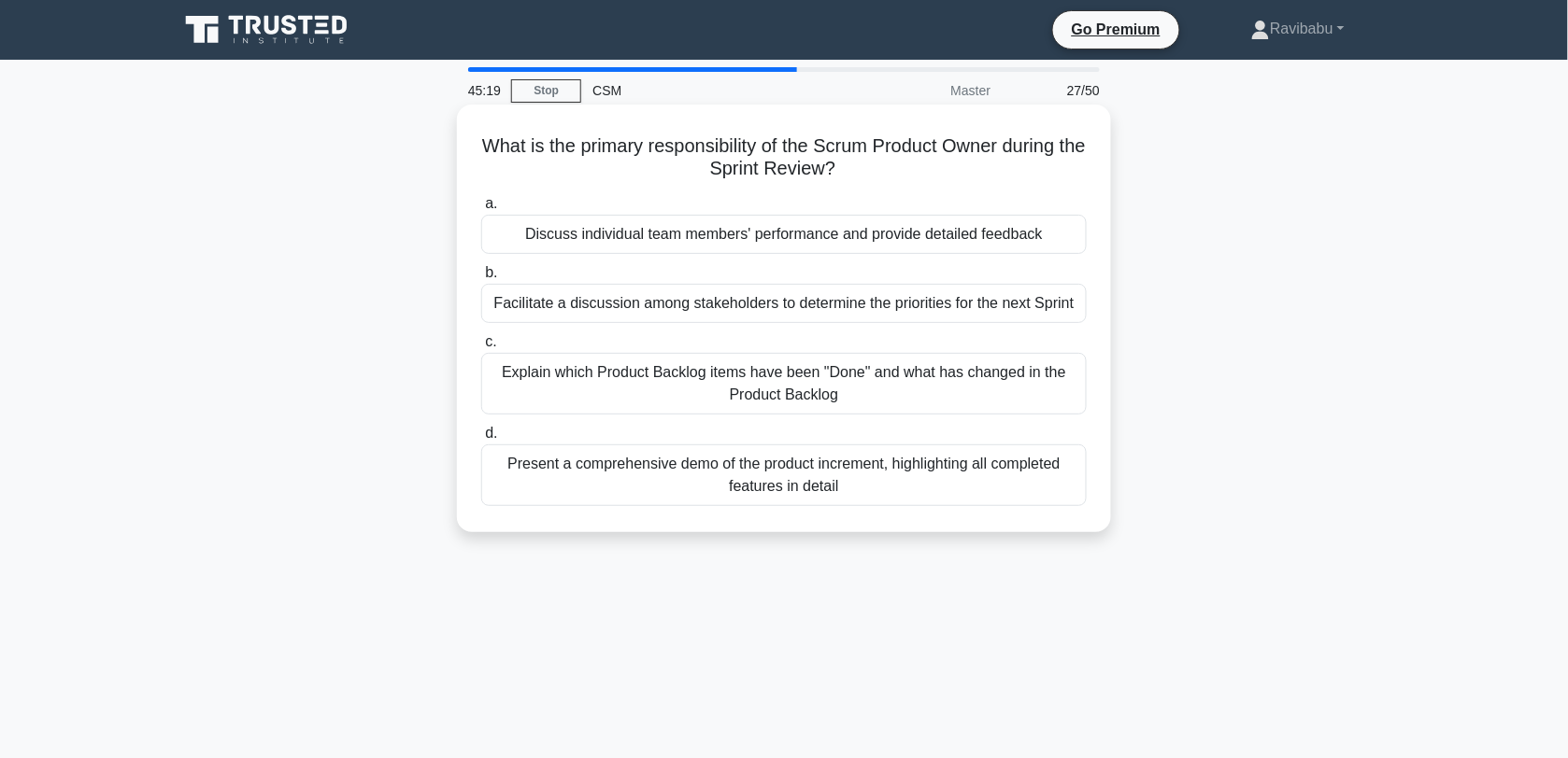
click at [804, 470] on div "Present a comprehensive demo of the product increment, highlighting all complet…" at bounding box center [784, 474] width 605 height 61
click at [481, 439] on input "d. Present a comprehensive demo of the product increment, highlighting all comp…" at bounding box center [481, 434] width 0 height 12
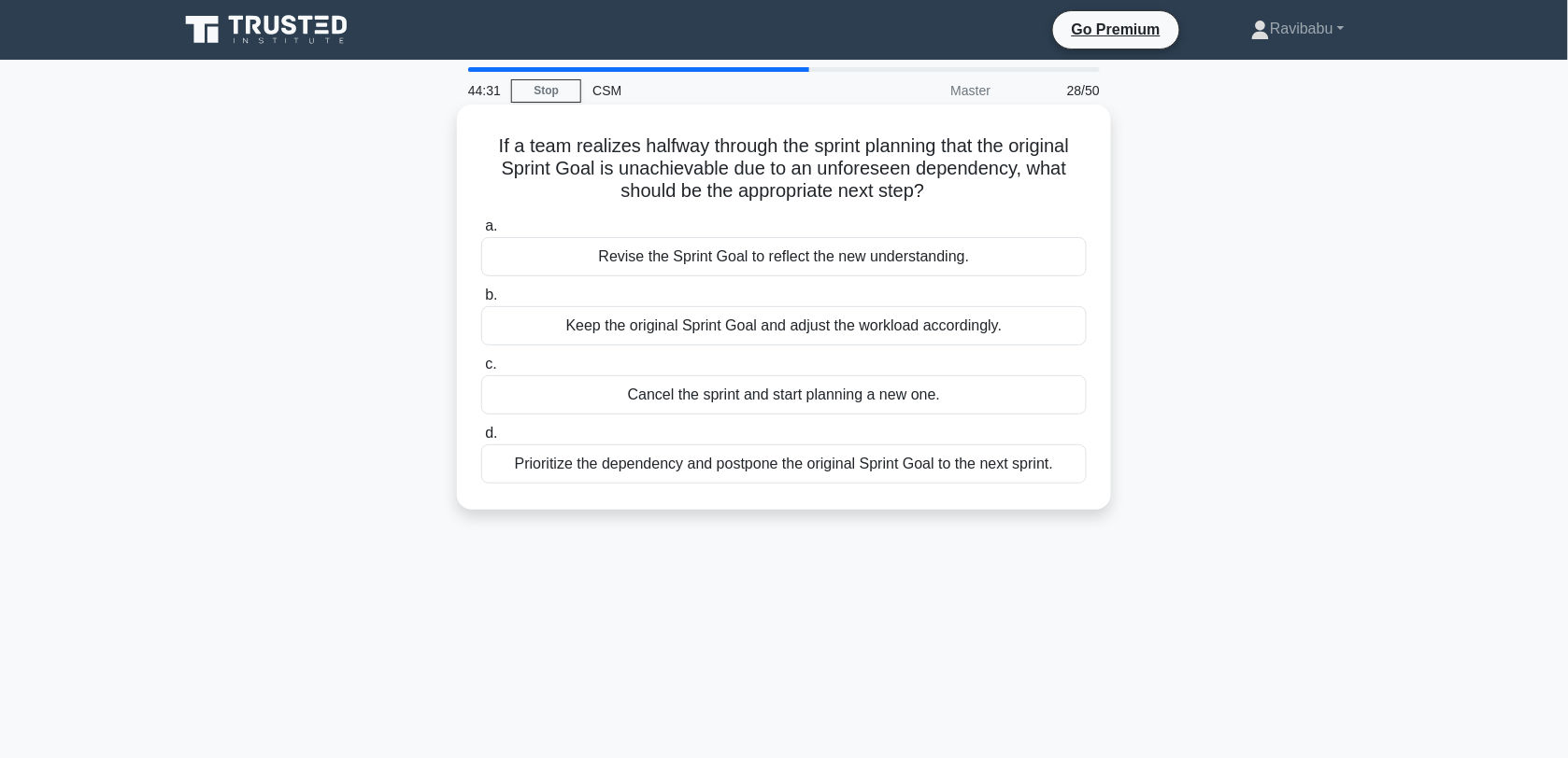
click at [839, 265] on div "Revise the Sprint Goal to reflect the new understanding." at bounding box center [784, 257] width 605 height 40
click at [481, 233] on input "a. Revise the Sprint Goal to reflect the new understanding." at bounding box center [481, 226] width 0 height 12
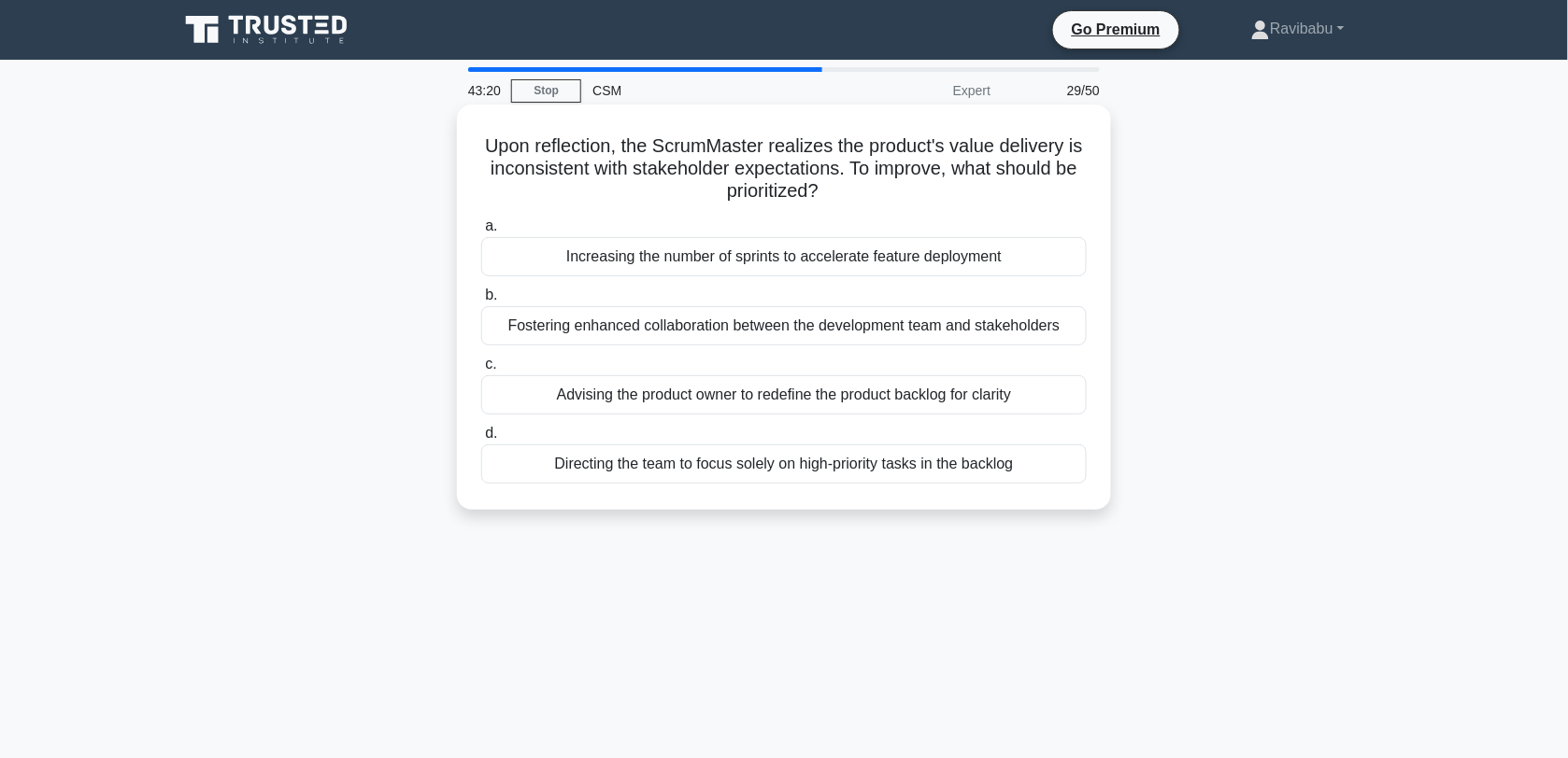
click at [813, 330] on div "Fostering enhanced collaboration between the development team and stakeholders" at bounding box center [784, 326] width 605 height 40
click at [481, 301] on input "b. Fostering enhanced collaboration between the development team and stakeholde…" at bounding box center [481, 295] width 0 height 12
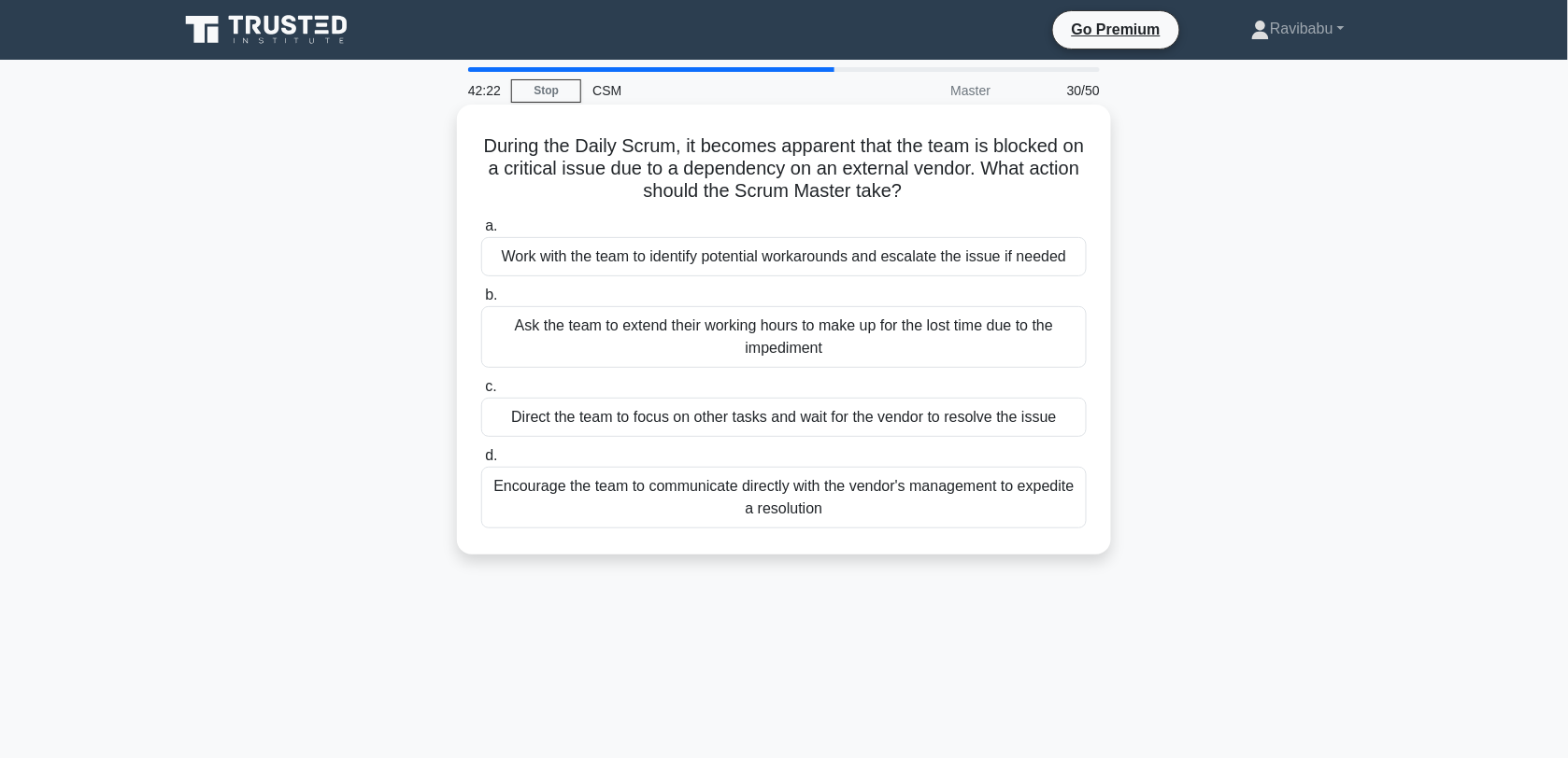
click at [821, 500] on div "Encourage the team to communicate directly with the vendor's management to expe…" at bounding box center [784, 497] width 605 height 61
click at [481, 462] on input "d. Encourage the team to communicate directly with the vendor's management to e…" at bounding box center [481, 456] width 0 height 12
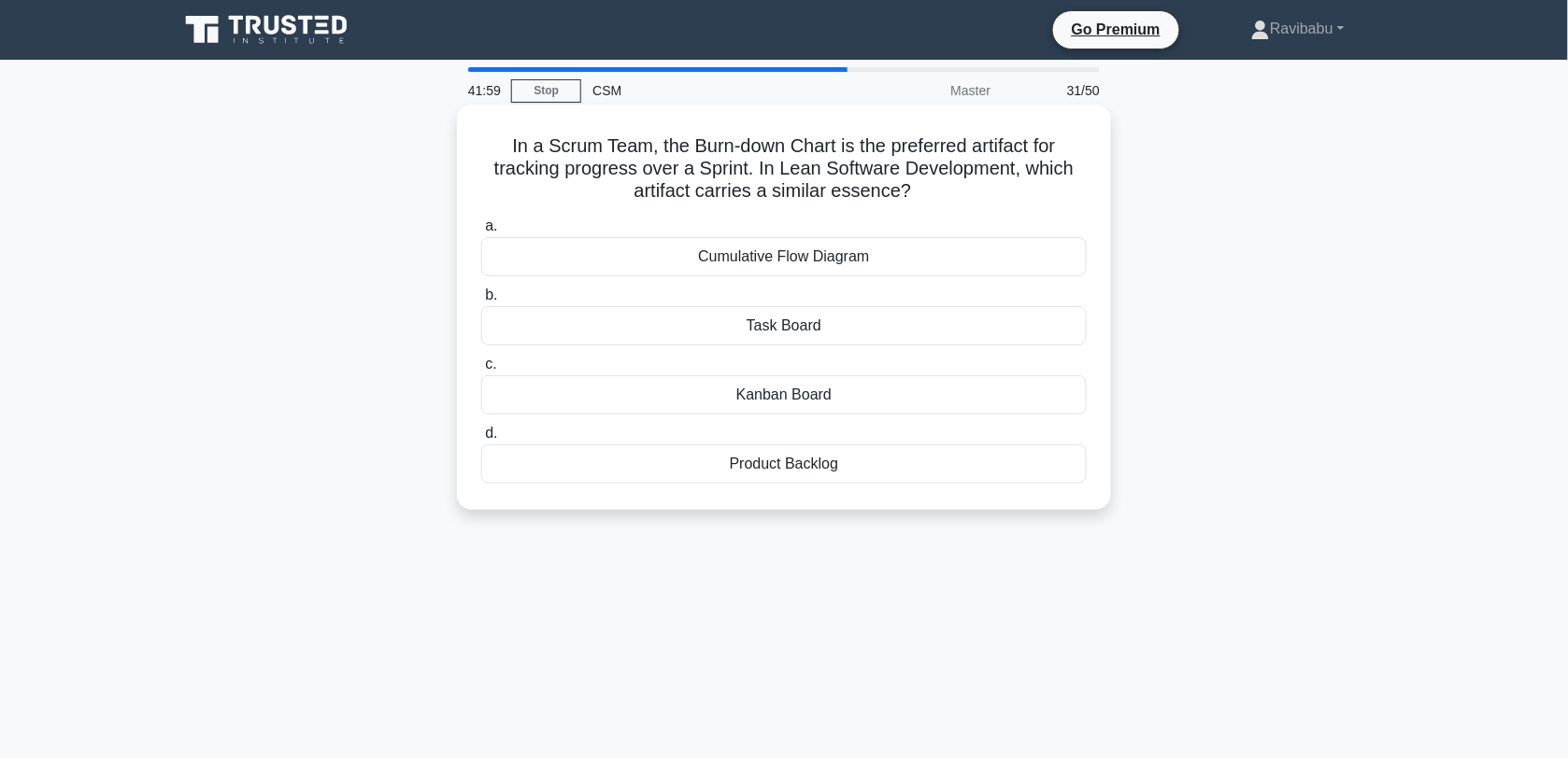
click at [800, 393] on div "Kanban Board" at bounding box center [784, 395] width 605 height 40
click at [481, 370] on input "c. Kanban Board" at bounding box center [481, 364] width 0 height 12
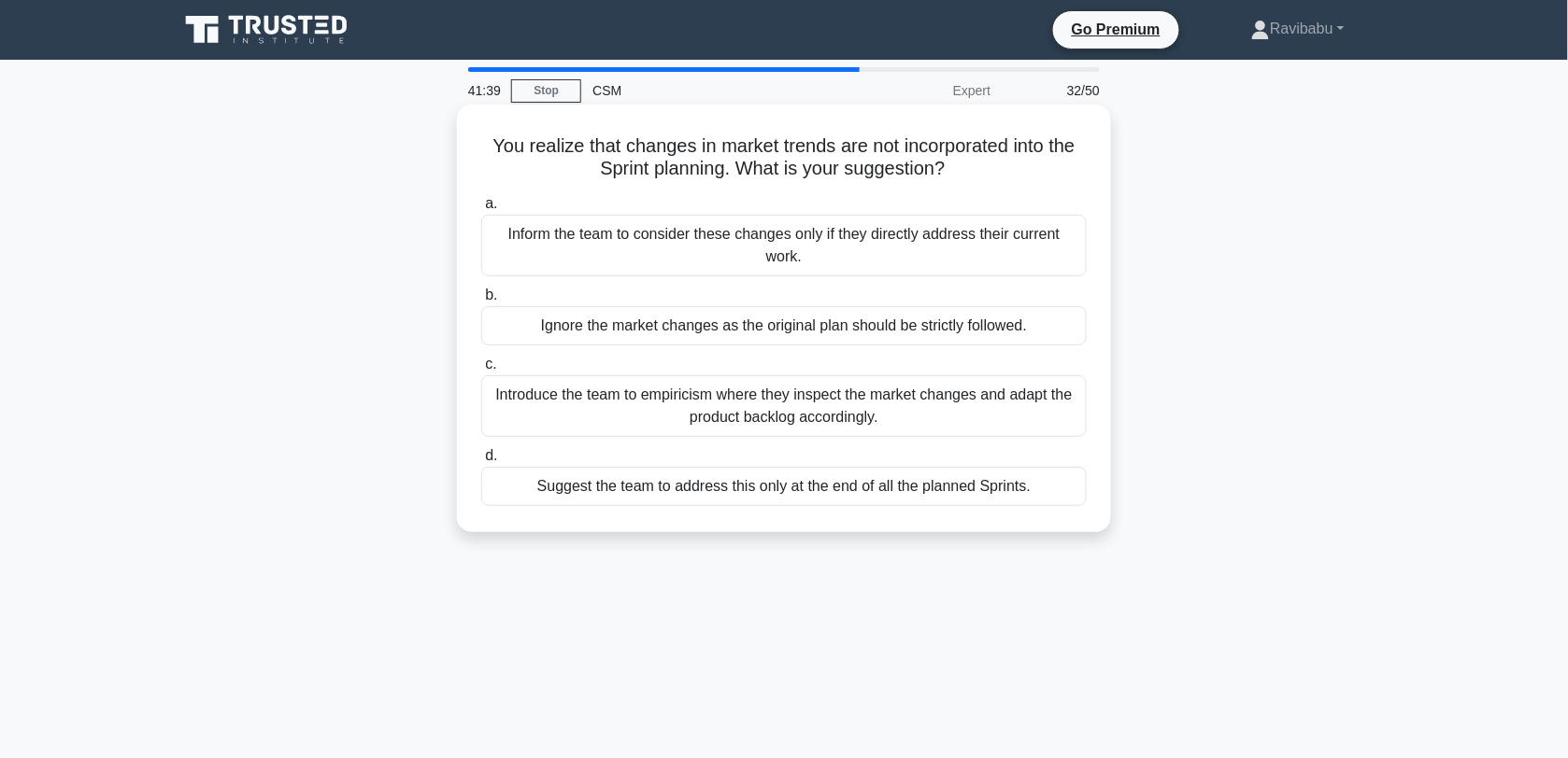
click at [807, 408] on div "Introduce the team to empiricism where they inspect the market changes and adap…" at bounding box center [784, 405] width 605 height 61
click at [481, 370] on input "c. Introduce the team to empiricism where they inspect the market changes and a…" at bounding box center [481, 364] width 0 height 12
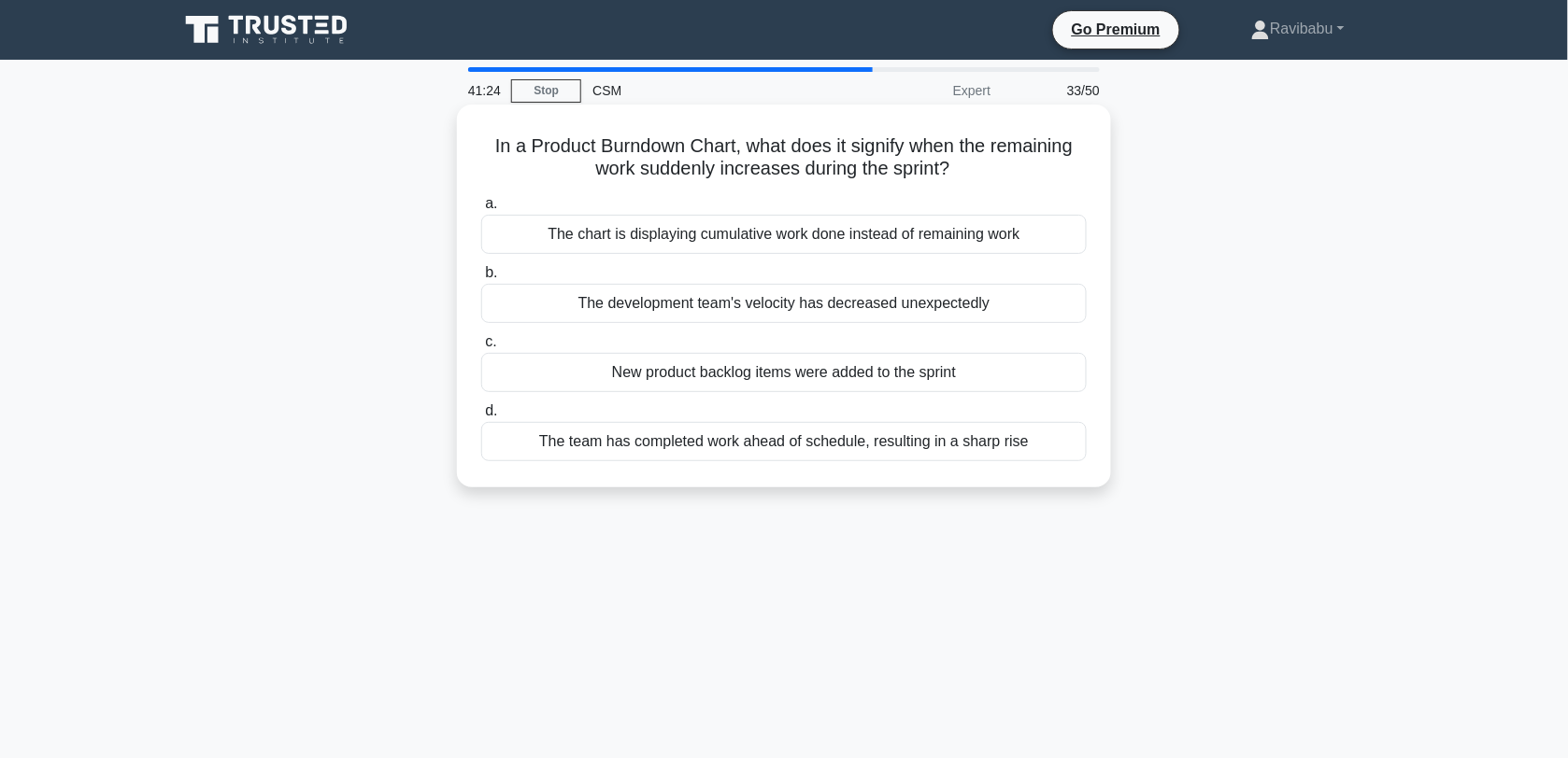
click at [810, 374] on div "New product backlog items were added to the sprint" at bounding box center [784, 373] width 605 height 40
click at [481, 349] on input "c. New product backlog items were added to the sprint" at bounding box center [481, 342] width 0 height 12
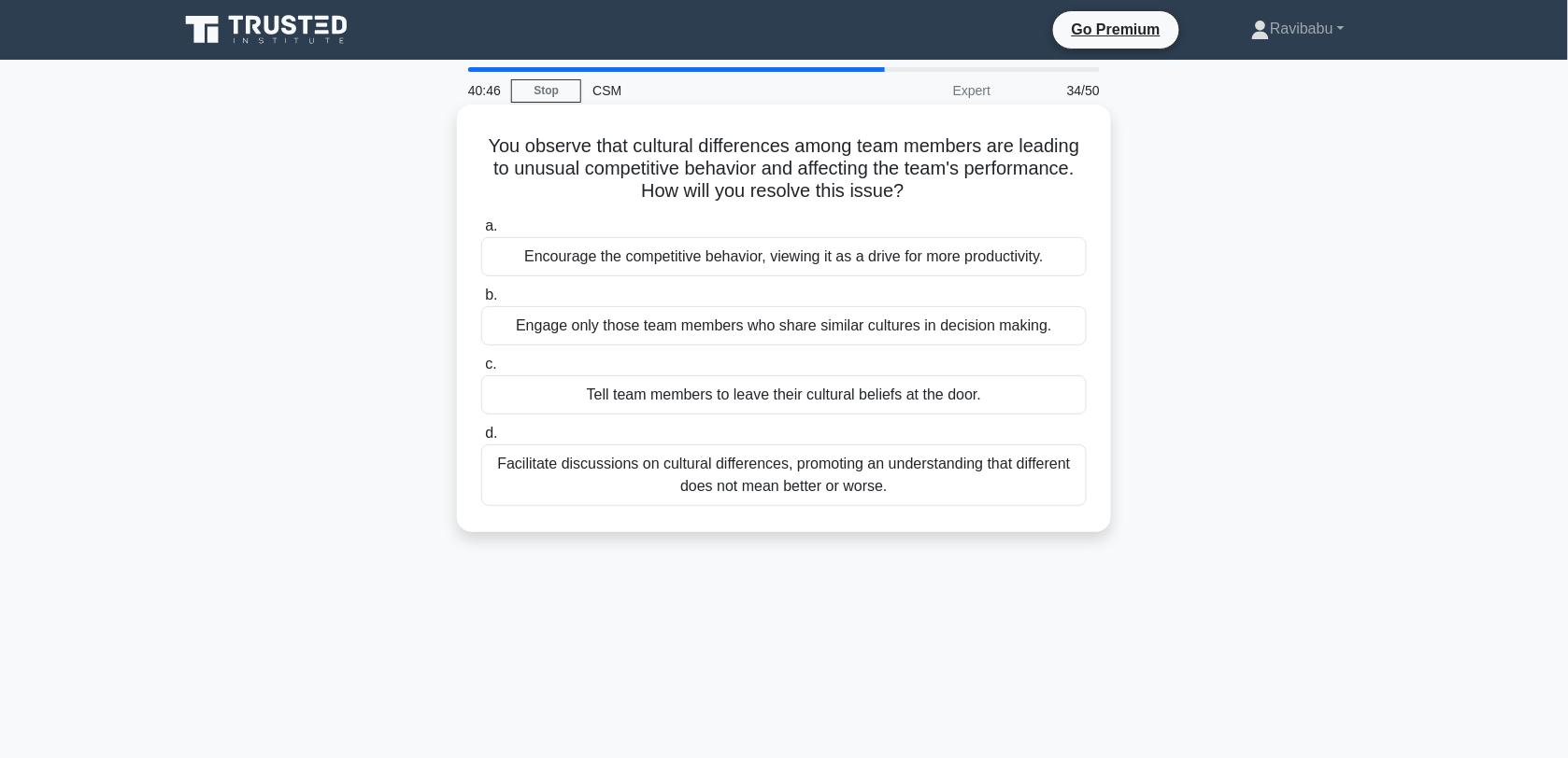
click at [820, 469] on div "Facilitate discussions on cultural differences, promoting an understanding that…" at bounding box center [784, 474] width 605 height 61
click at [481, 439] on input "d. Facilitate discussions on cultural differences, promoting an understanding t…" at bounding box center [481, 434] width 0 height 12
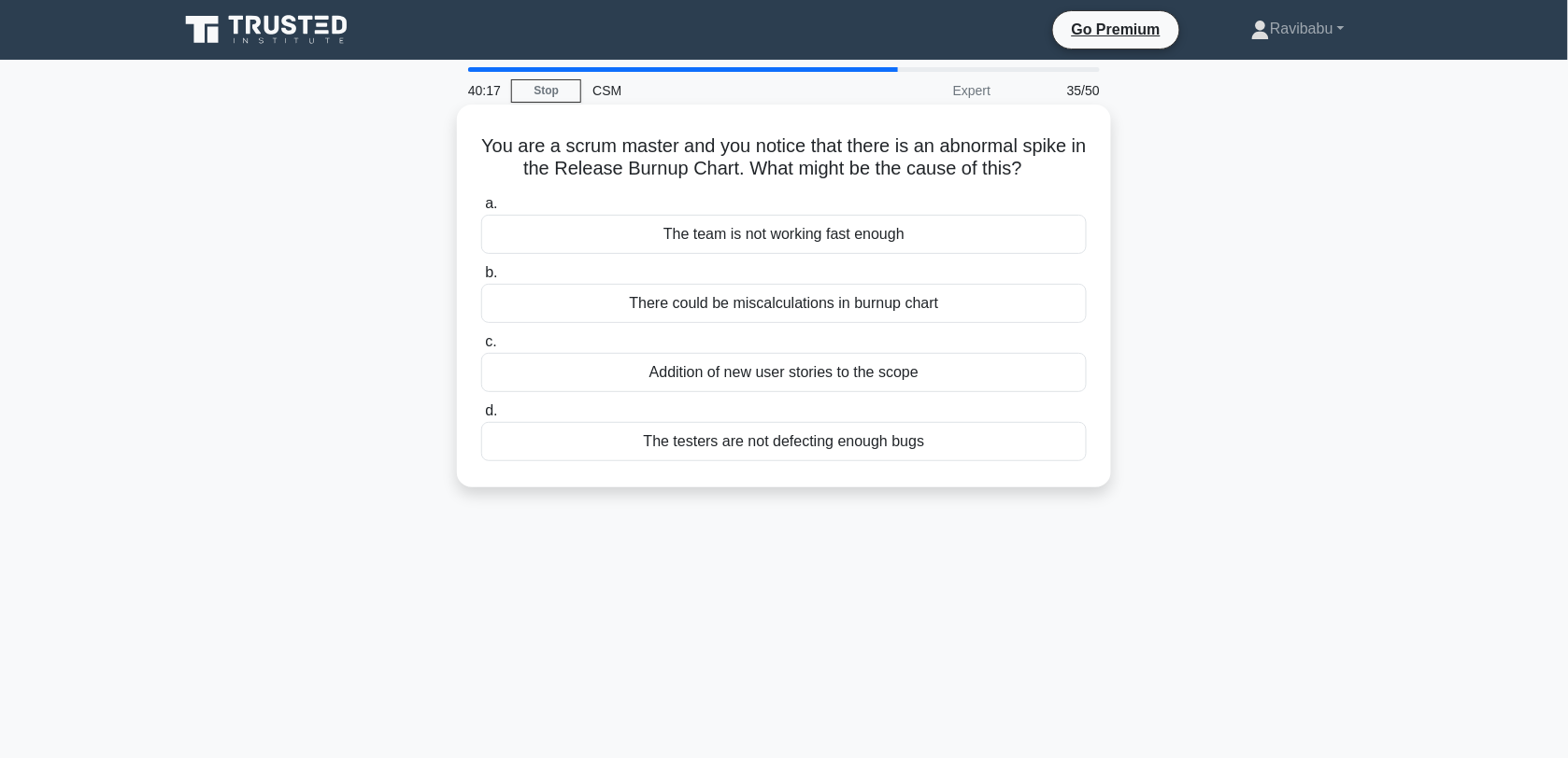
click at [819, 385] on div "Addition of new user stories to the scope" at bounding box center [784, 373] width 605 height 40
click at [481, 349] on input "c. Addition of new user stories to the scope" at bounding box center [481, 342] width 0 height 12
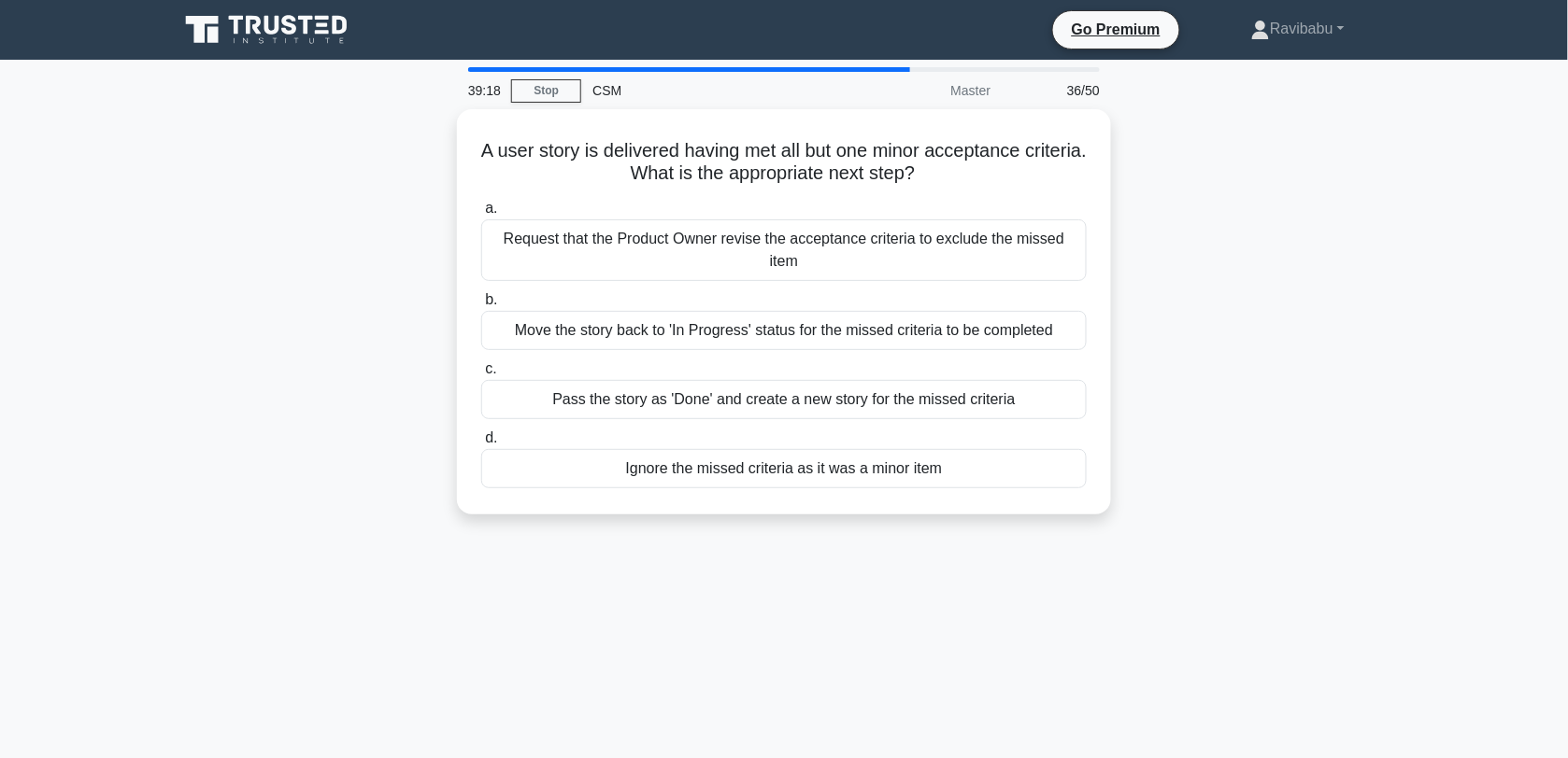
click at [819, 385] on div "Pass the story as 'Done' and create a new story for the missed criteria" at bounding box center [784, 400] width 605 height 40
click at [481, 375] on input "c. Pass the story as 'Done' and create a new story for the missed criteria" at bounding box center [481, 369] width 0 height 12
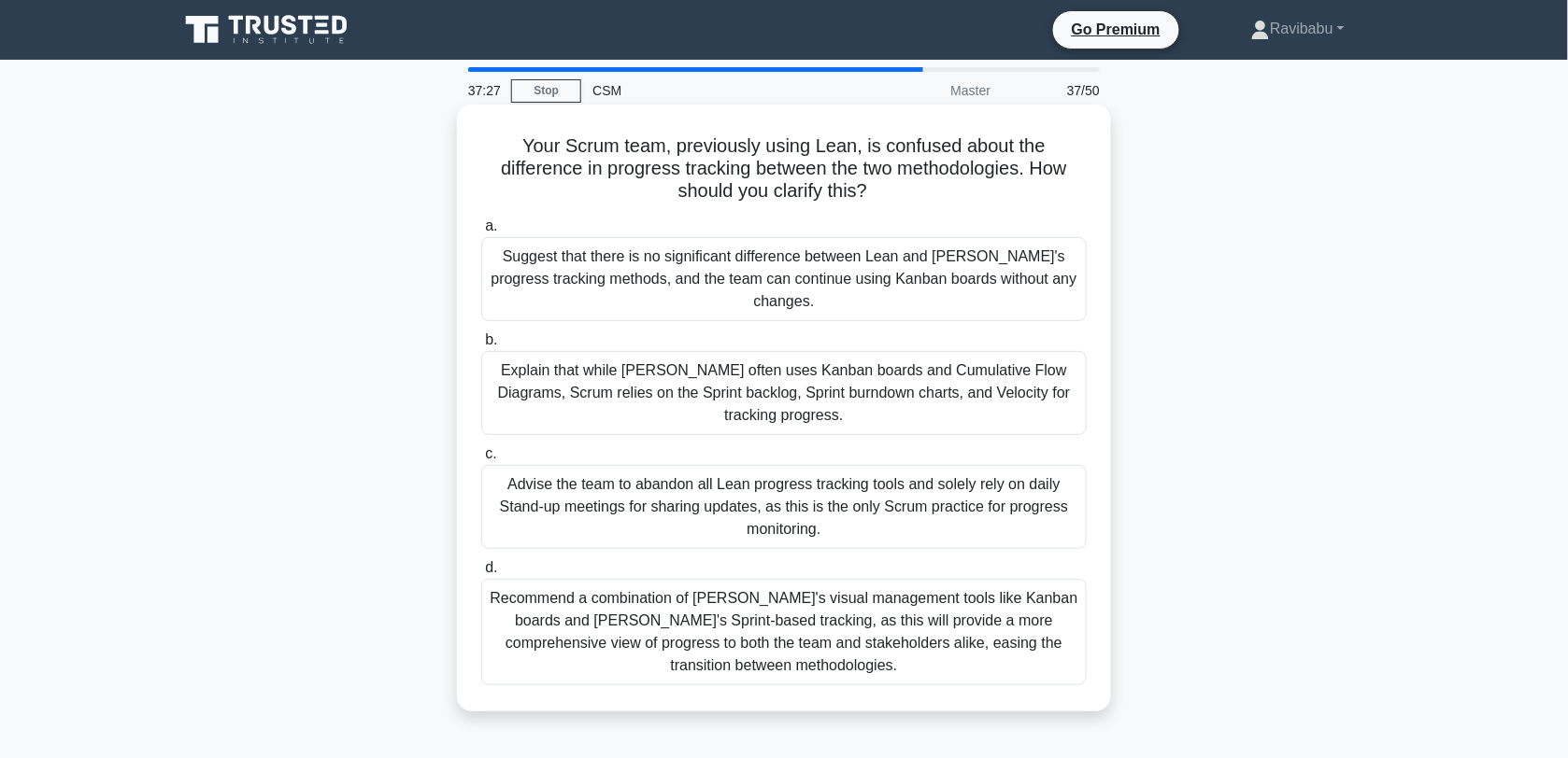
click at [813, 579] on div "Recommend a combination of [PERSON_NAME]'s visual management tools like Kanban …" at bounding box center [784, 632] width 605 height 107
click at [481, 565] on input "d. Recommend a combination of [PERSON_NAME]'s visual management tools like Kanb…" at bounding box center [481, 568] width 0 height 12
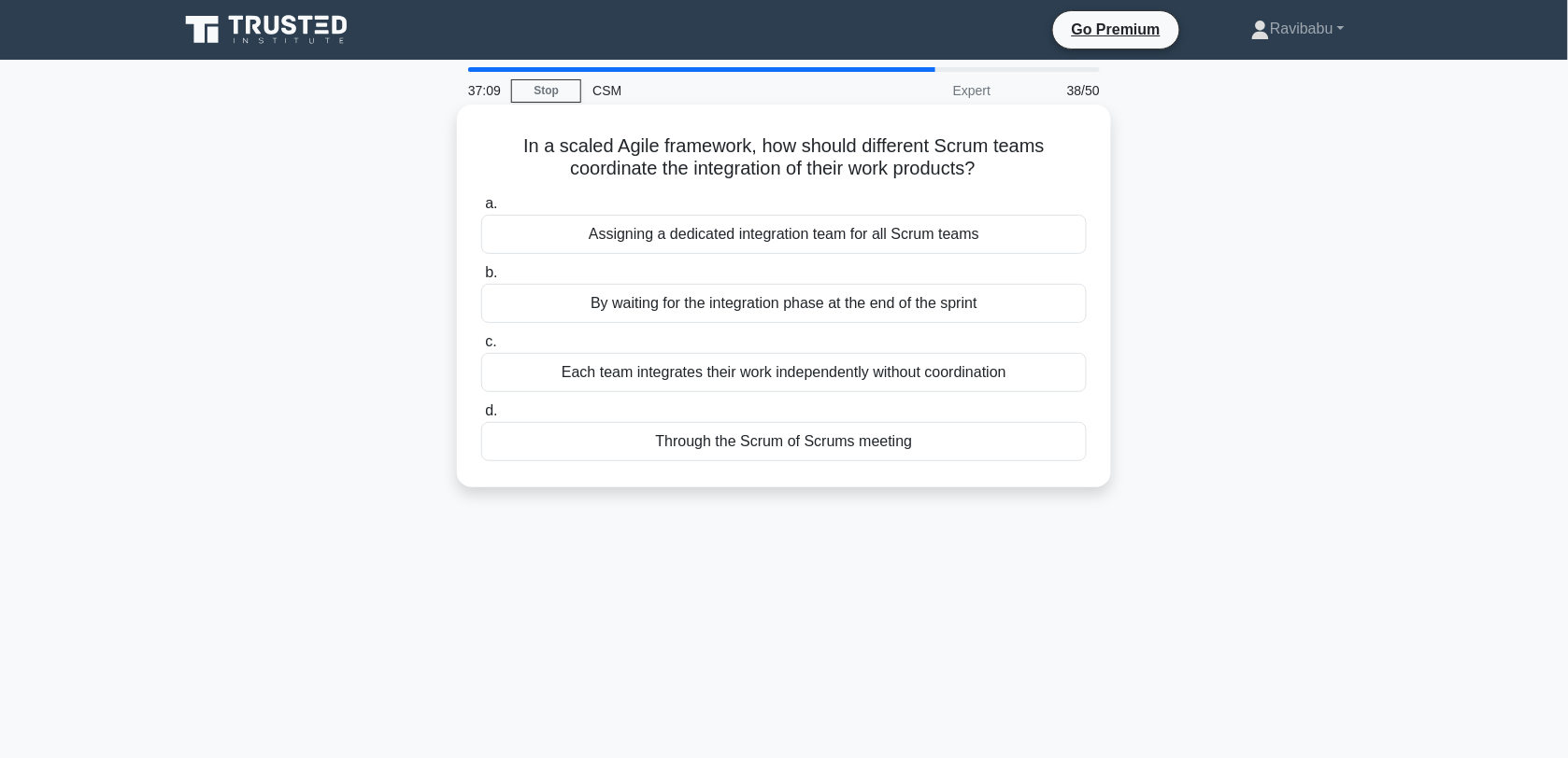
click at [820, 455] on div "Through the Scrum of Scrums meeting" at bounding box center [784, 442] width 605 height 40
click at [481, 418] on input "d. Through the Scrum of Scrums meeting" at bounding box center [481, 411] width 0 height 12
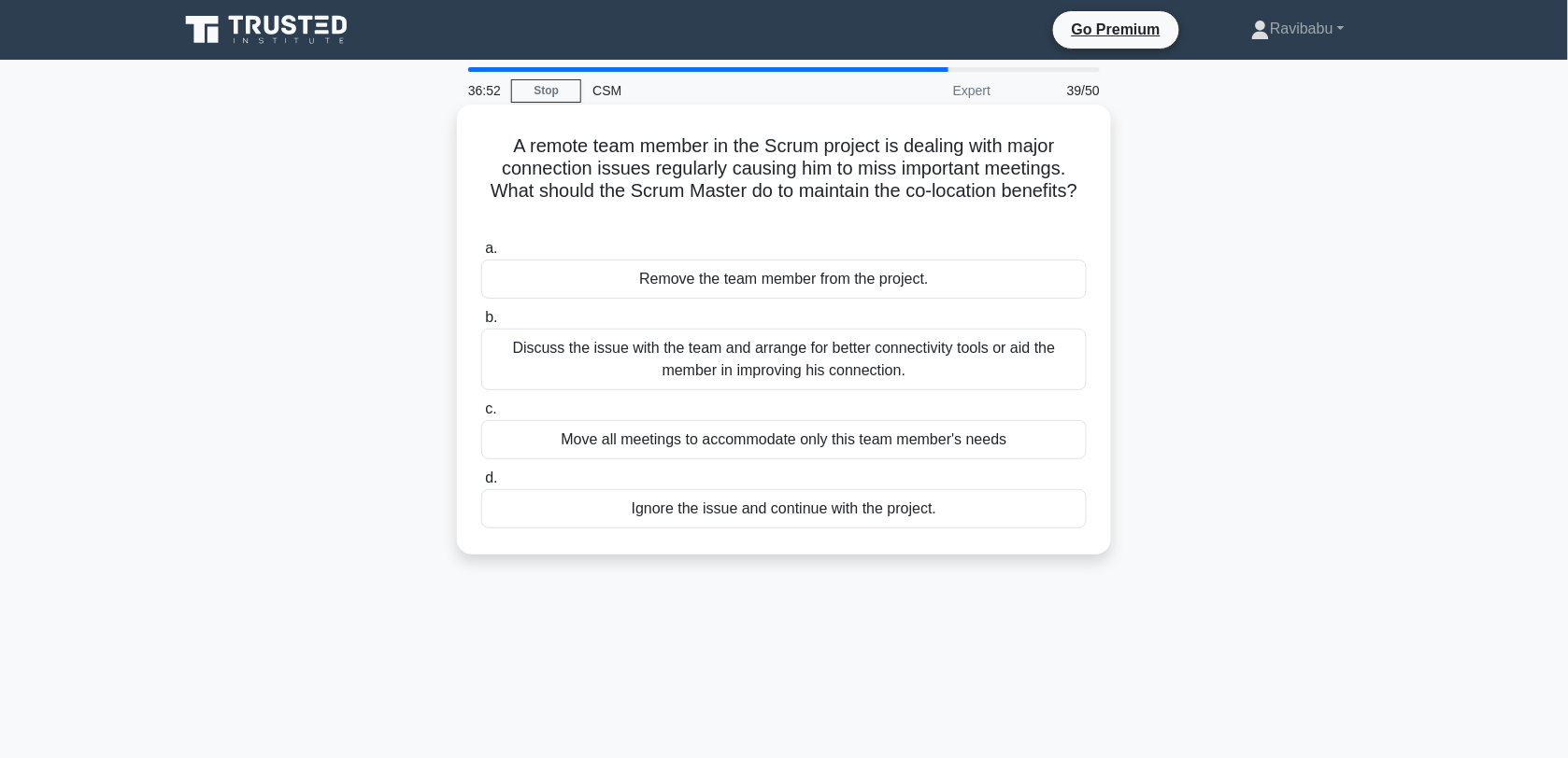
click at [801, 371] on div "Discuss the issue with the team and arrange for better connectivity tools or ai…" at bounding box center [784, 359] width 605 height 61
click at [481, 324] on input "b. Discuss the issue with the team and arrange for better connectivity tools or…" at bounding box center [481, 318] width 0 height 12
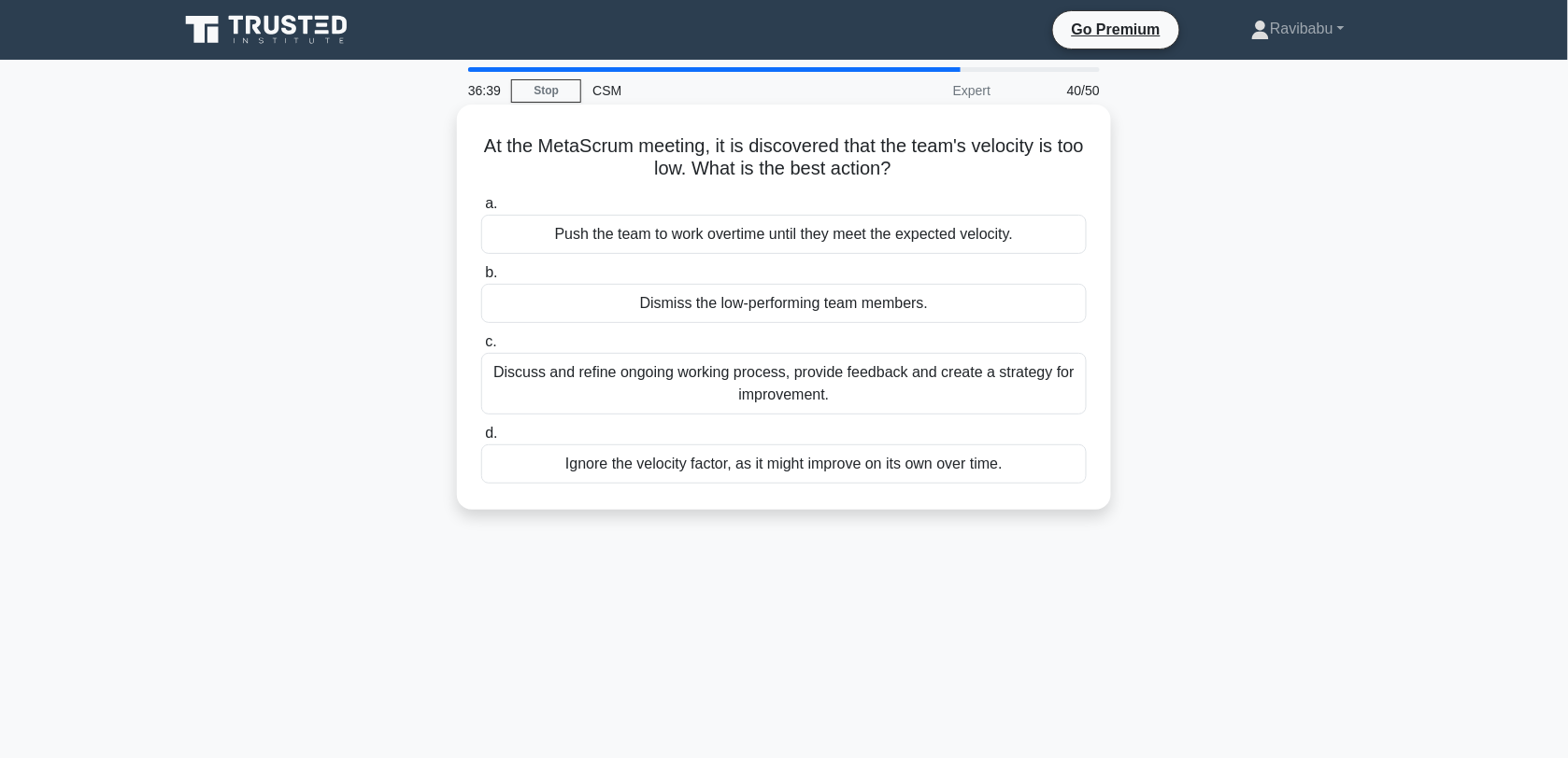
click at [811, 384] on div "Discuss and refine ongoing working process, provide feedback and create a strat…" at bounding box center [784, 384] width 605 height 61
click at [481, 349] on input "c. Discuss and refine ongoing working process, provide feedback and create a st…" at bounding box center [481, 342] width 0 height 12
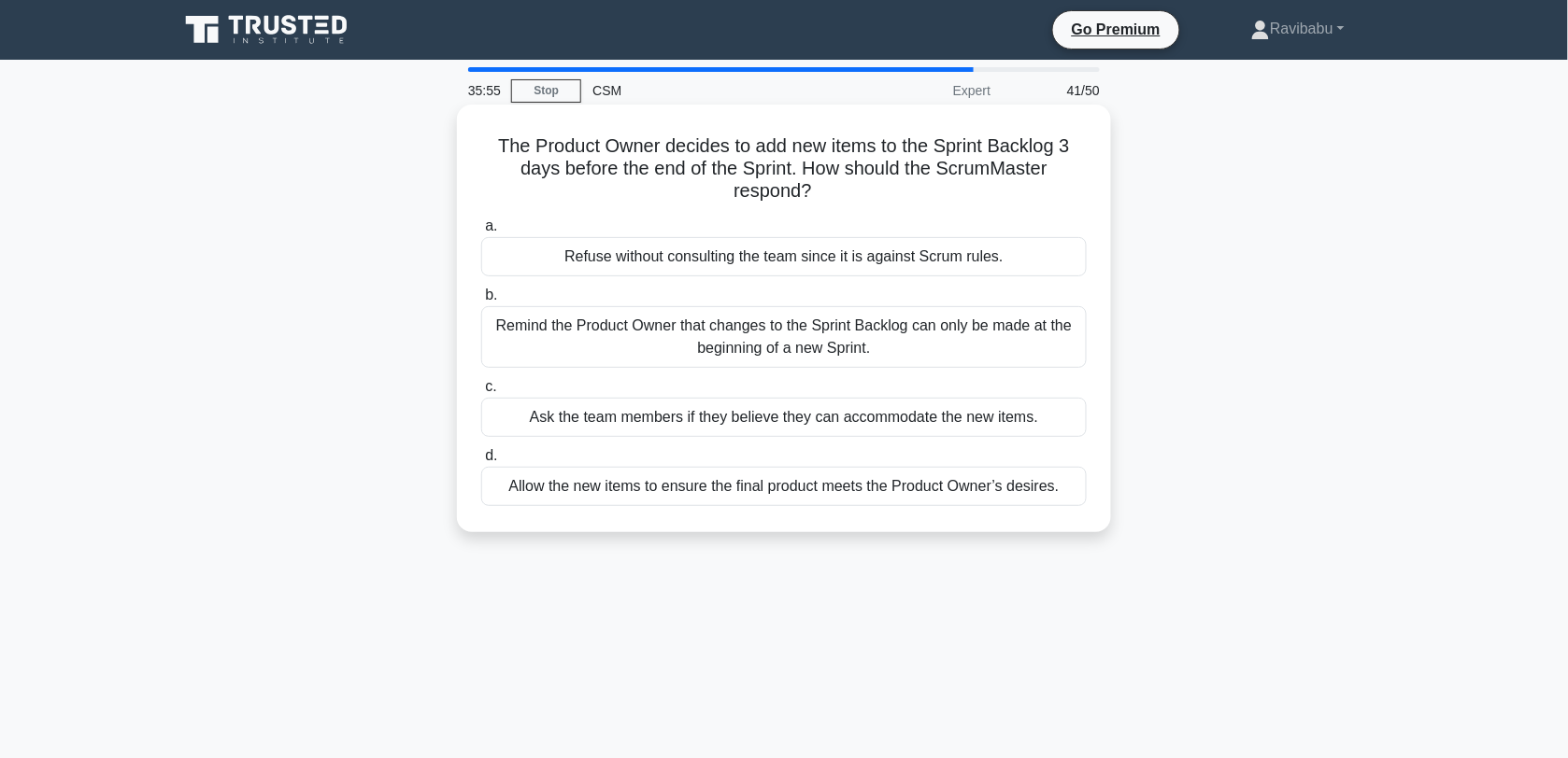
click at [837, 359] on div "Remind the Product Owner that changes to the Sprint Backlog can only be made at…" at bounding box center [784, 336] width 605 height 61
click at [481, 301] on input "b. Remind the Product Owner that changes to the Sprint Backlog can only be made…" at bounding box center [481, 295] width 0 height 12
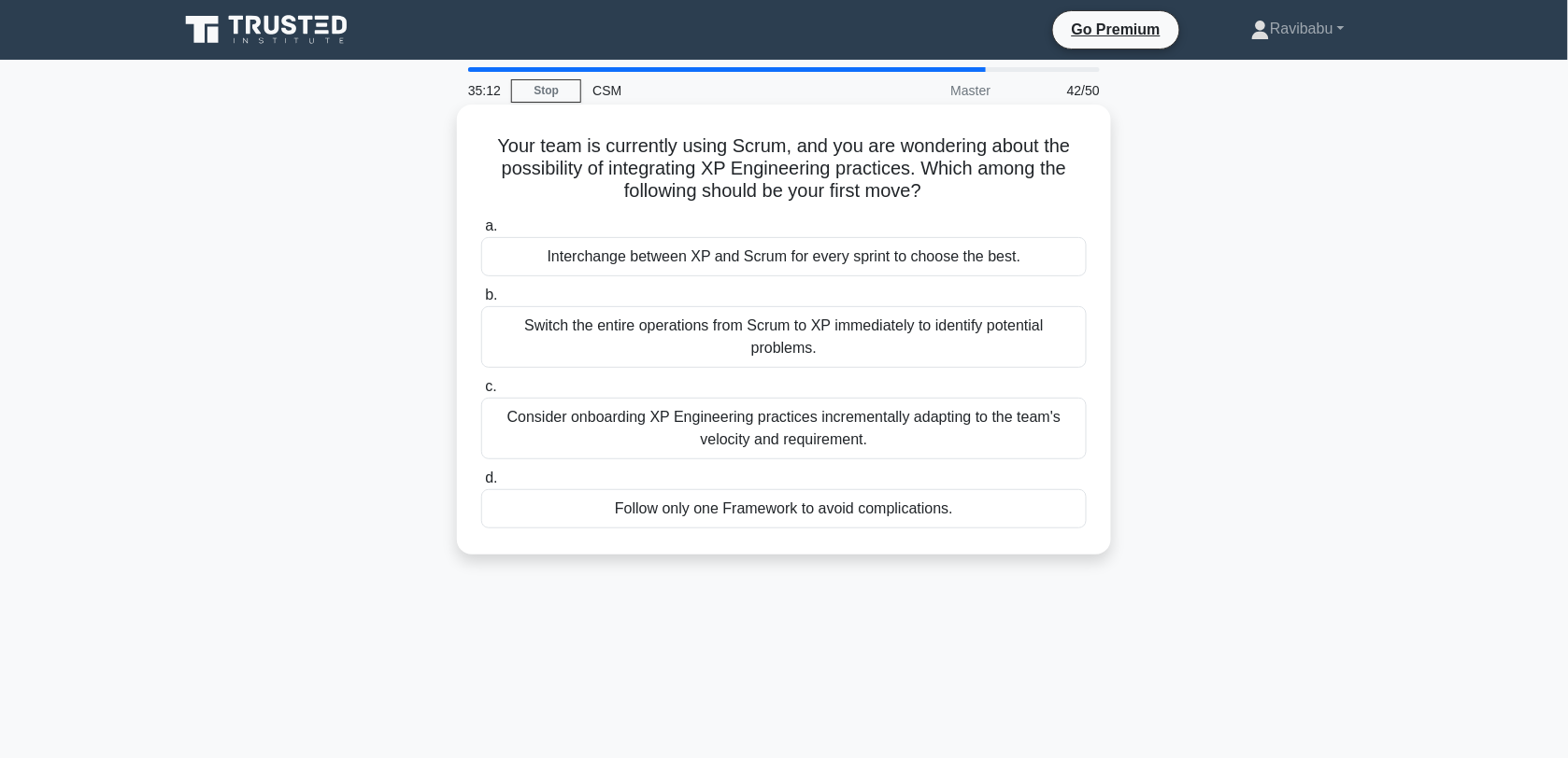
click at [839, 439] on div "Consider onboarding XP Engineering practices incrementally adapting to the team…" at bounding box center [784, 428] width 605 height 61
click at [481, 393] on input "c. Consider onboarding XP Engineering practices incrementally adapting to the t…" at bounding box center [481, 387] width 0 height 12
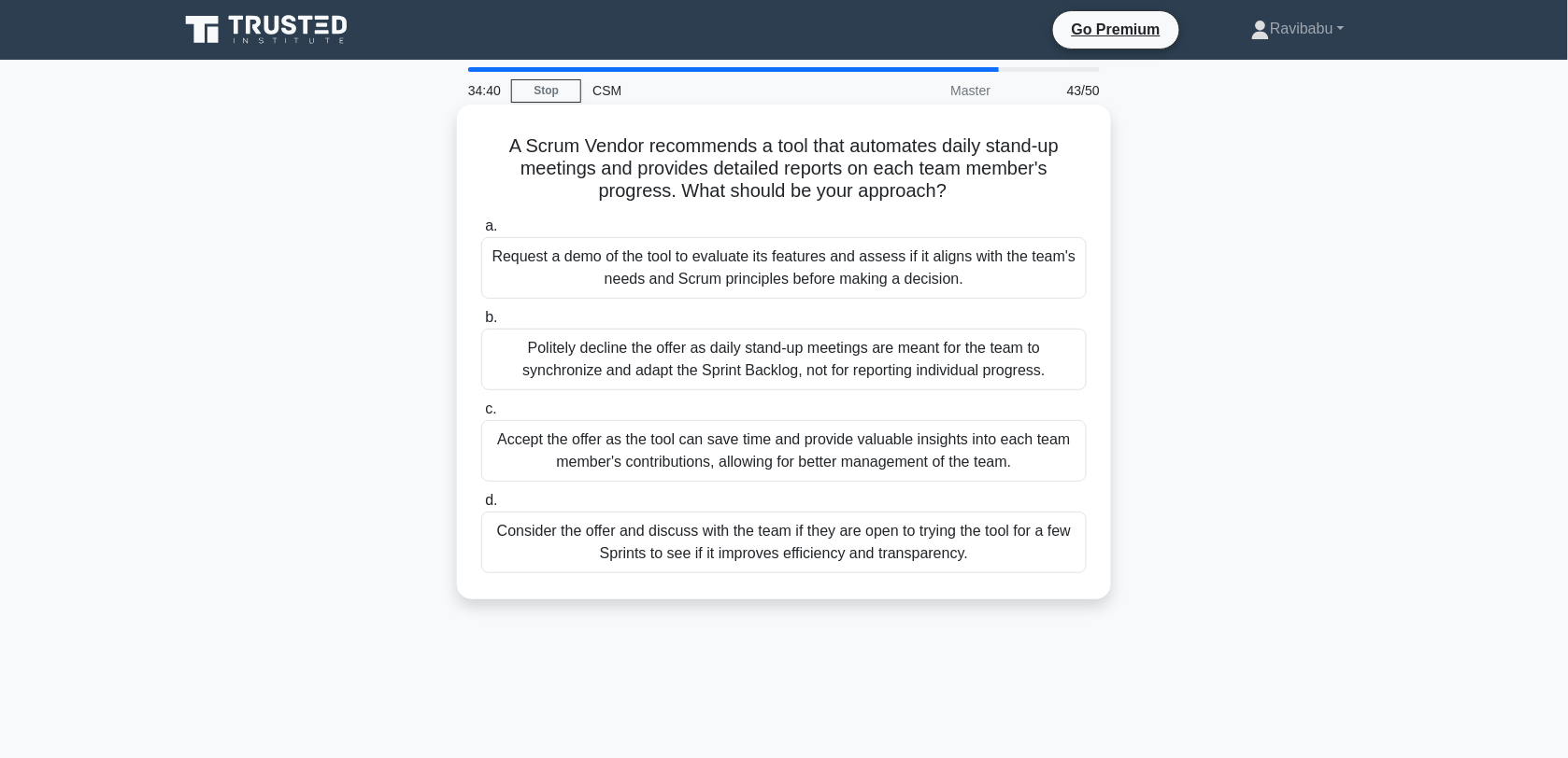
click at [828, 367] on div "Politely decline the offer as daily stand-up meetings are meant for the team to…" at bounding box center [784, 359] width 605 height 61
click at [481, 324] on input "b. Politely decline the offer as daily stand-up meetings are meant for the team…" at bounding box center [481, 318] width 0 height 12
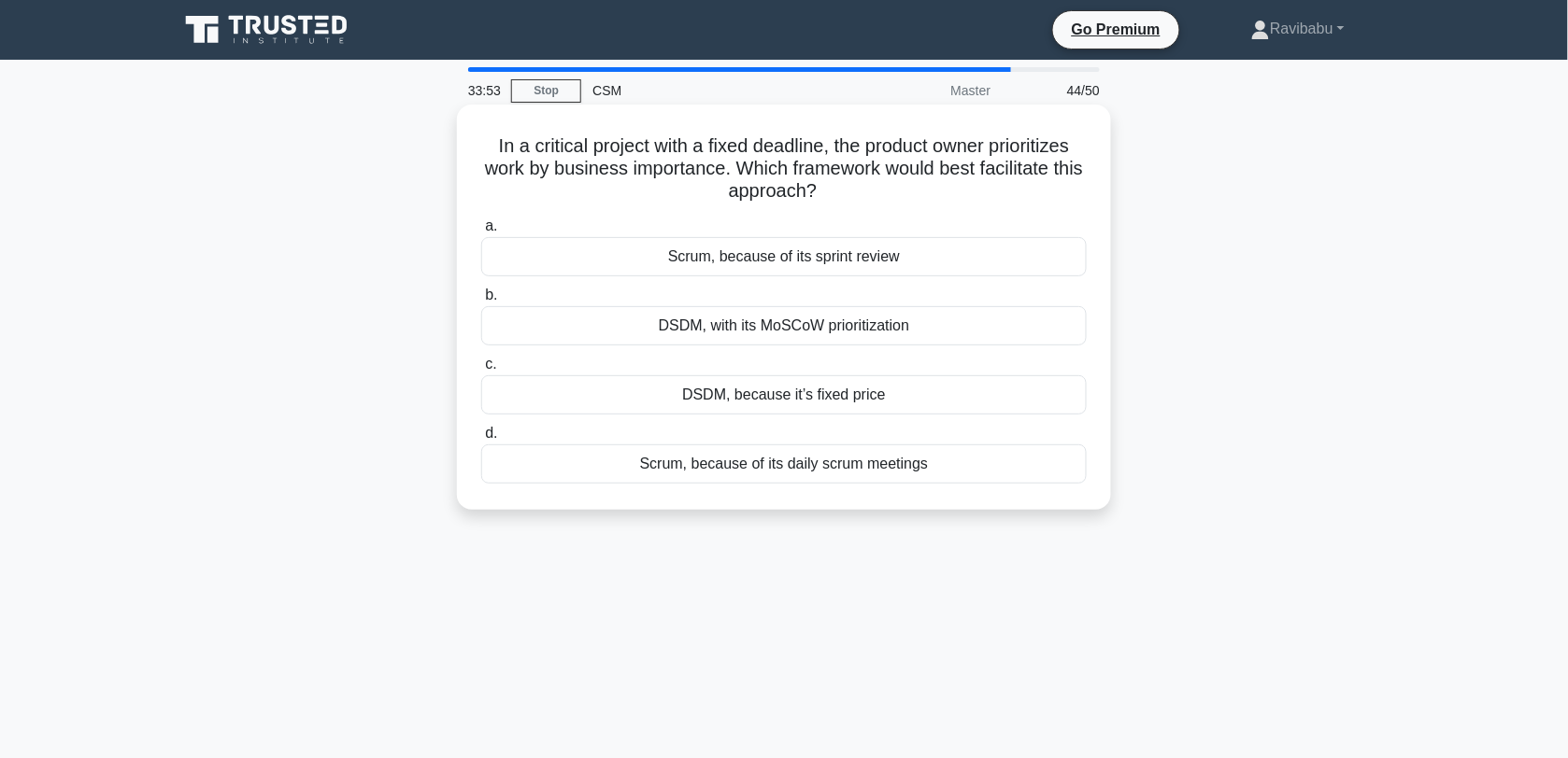
click at [816, 328] on div "DSDM, with its MoSCoW prioritization" at bounding box center [784, 326] width 605 height 40
click at [481, 301] on input "b. DSDM, with its MoSCoW prioritization" at bounding box center [481, 295] width 0 height 12
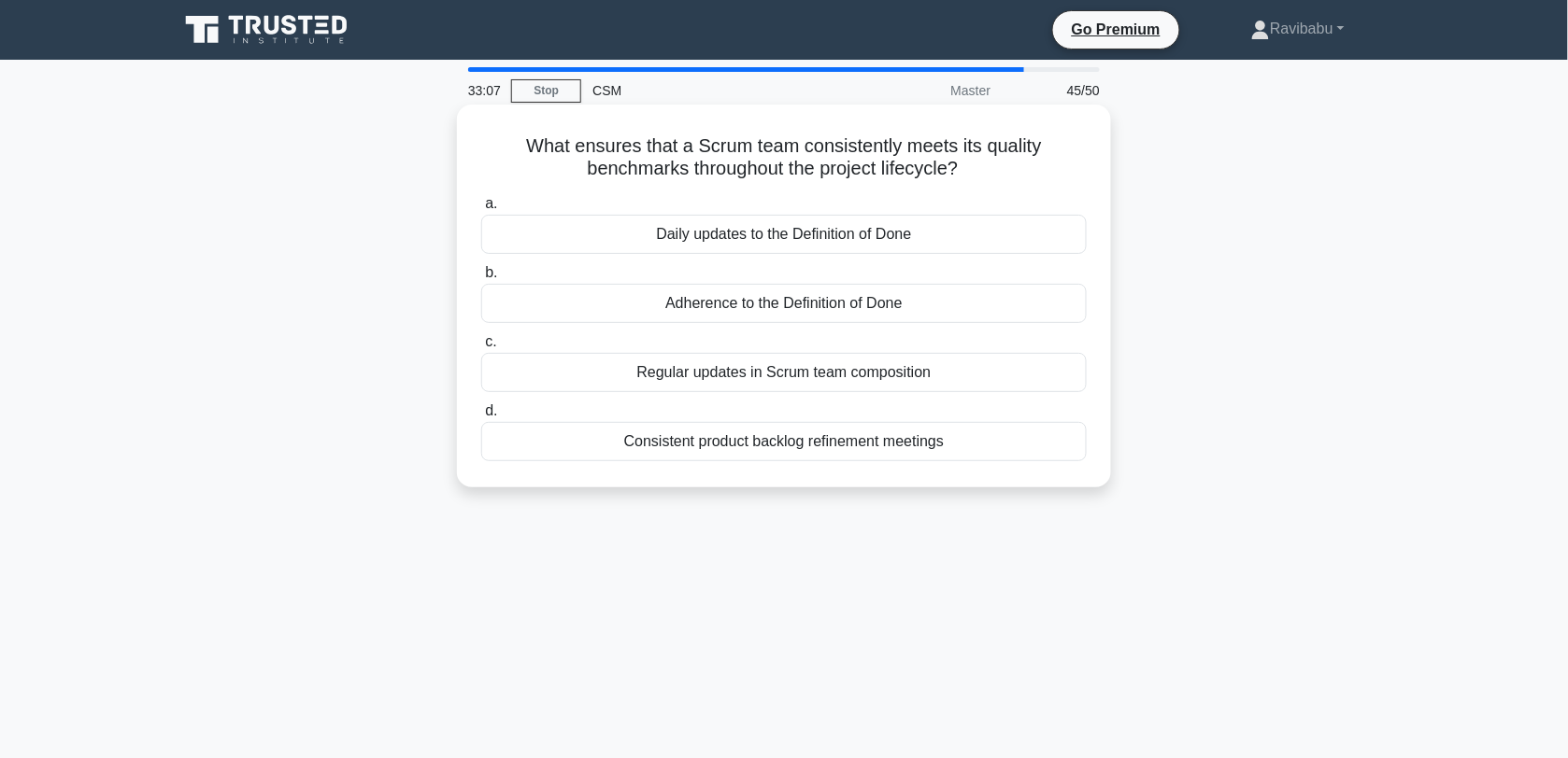
click at [815, 313] on div "Adherence to the Definition of Done" at bounding box center [784, 303] width 605 height 40
click at [481, 279] on input "b. Adherence to the Definition of Done" at bounding box center [481, 273] width 0 height 12
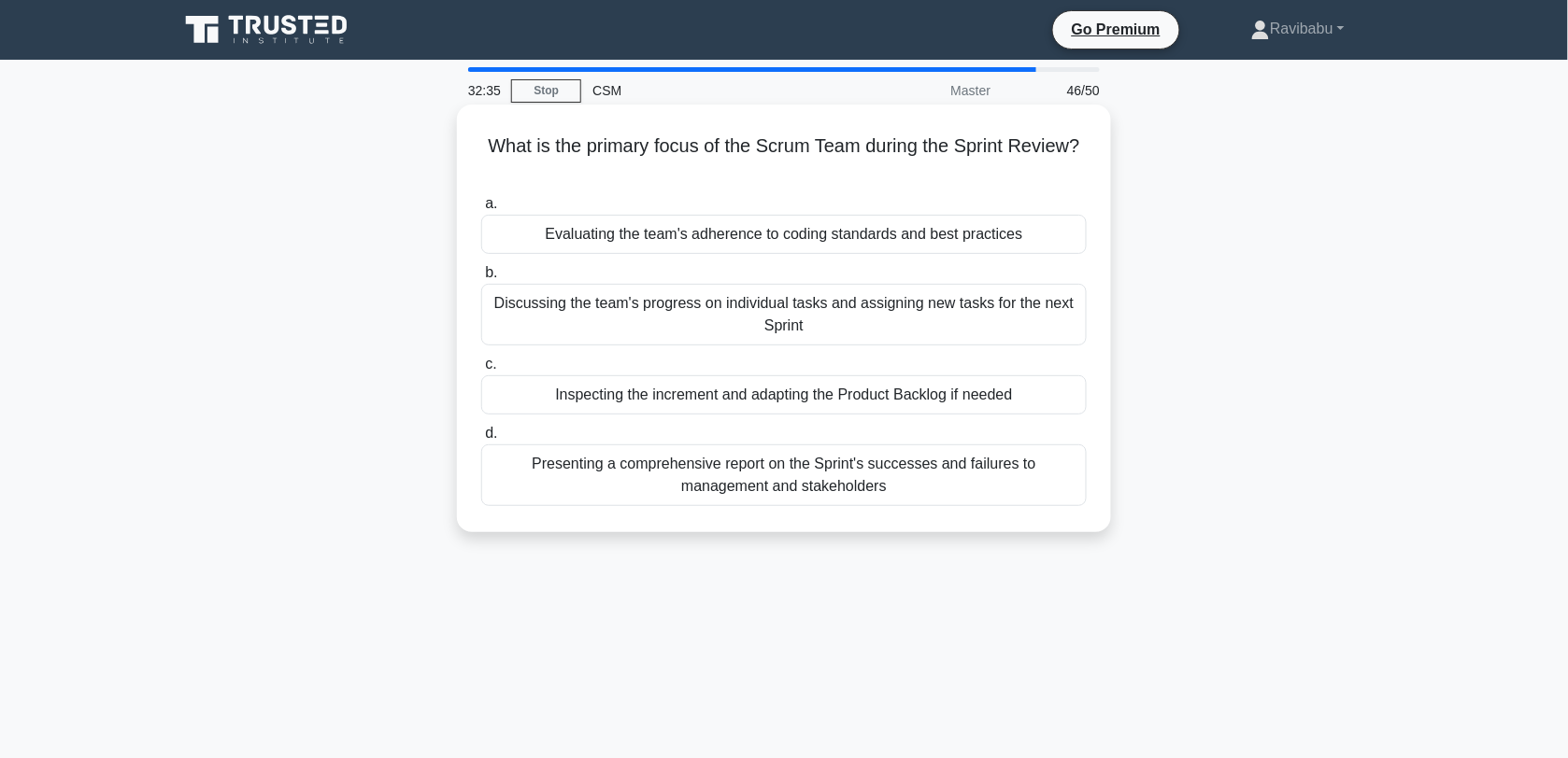
click at [915, 404] on div "Inspecting the increment and adapting the Product Backlog if needed" at bounding box center [784, 395] width 605 height 40
click at [481, 370] on input "c. Inspecting the increment and adapting the Product Backlog if needed" at bounding box center [481, 364] width 0 height 12
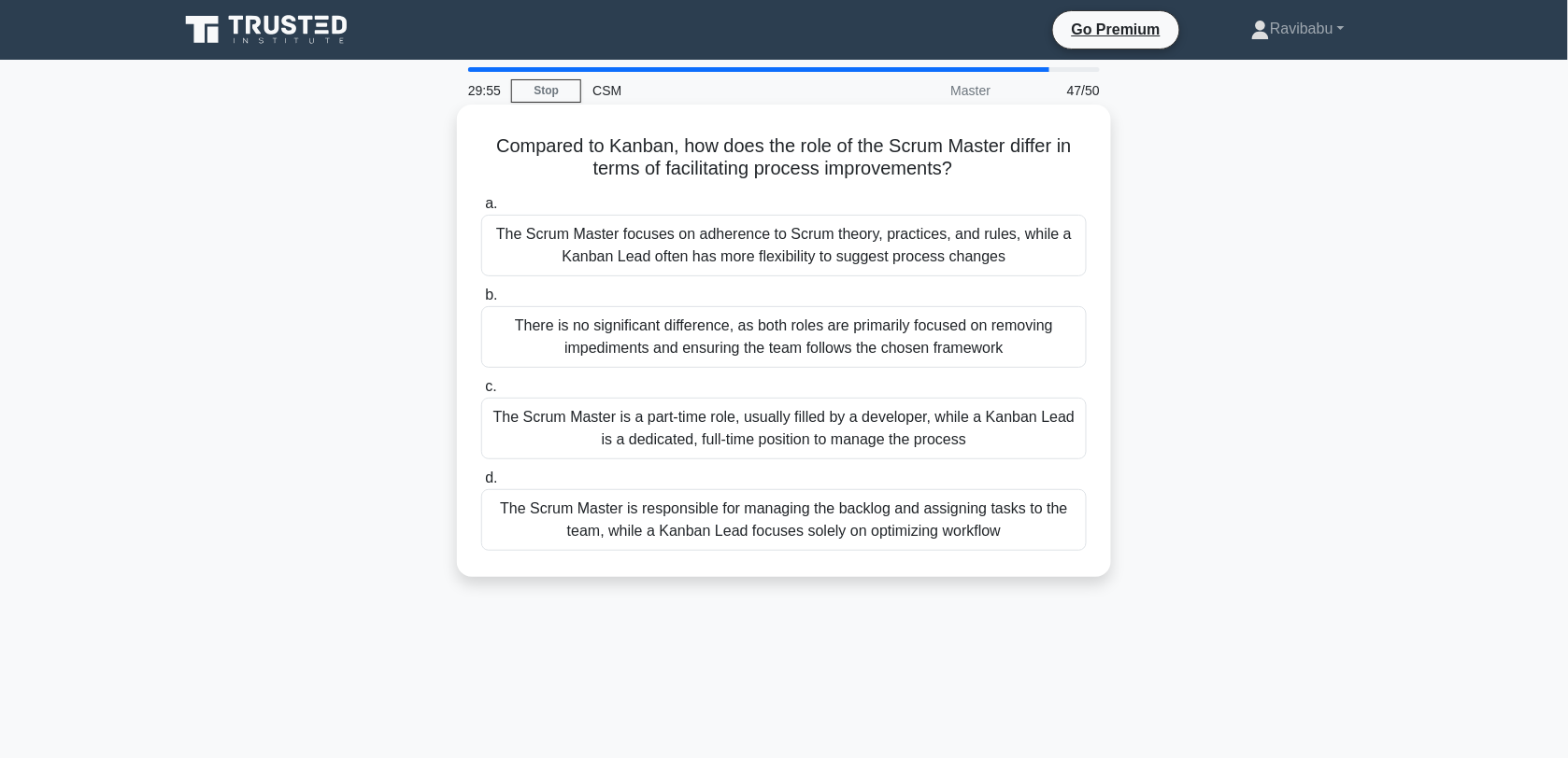
click at [769, 257] on div "The Scrum Master focuses on adherence to Scrum theory, practices, and rules, wh…" at bounding box center [784, 245] width 605 height 61
click at [481, 210] on input "a. The Scrum Master focuses on adherence to Scrum theory, practices, and rules,…" at bounding box center [481, 204] width 0 height 12
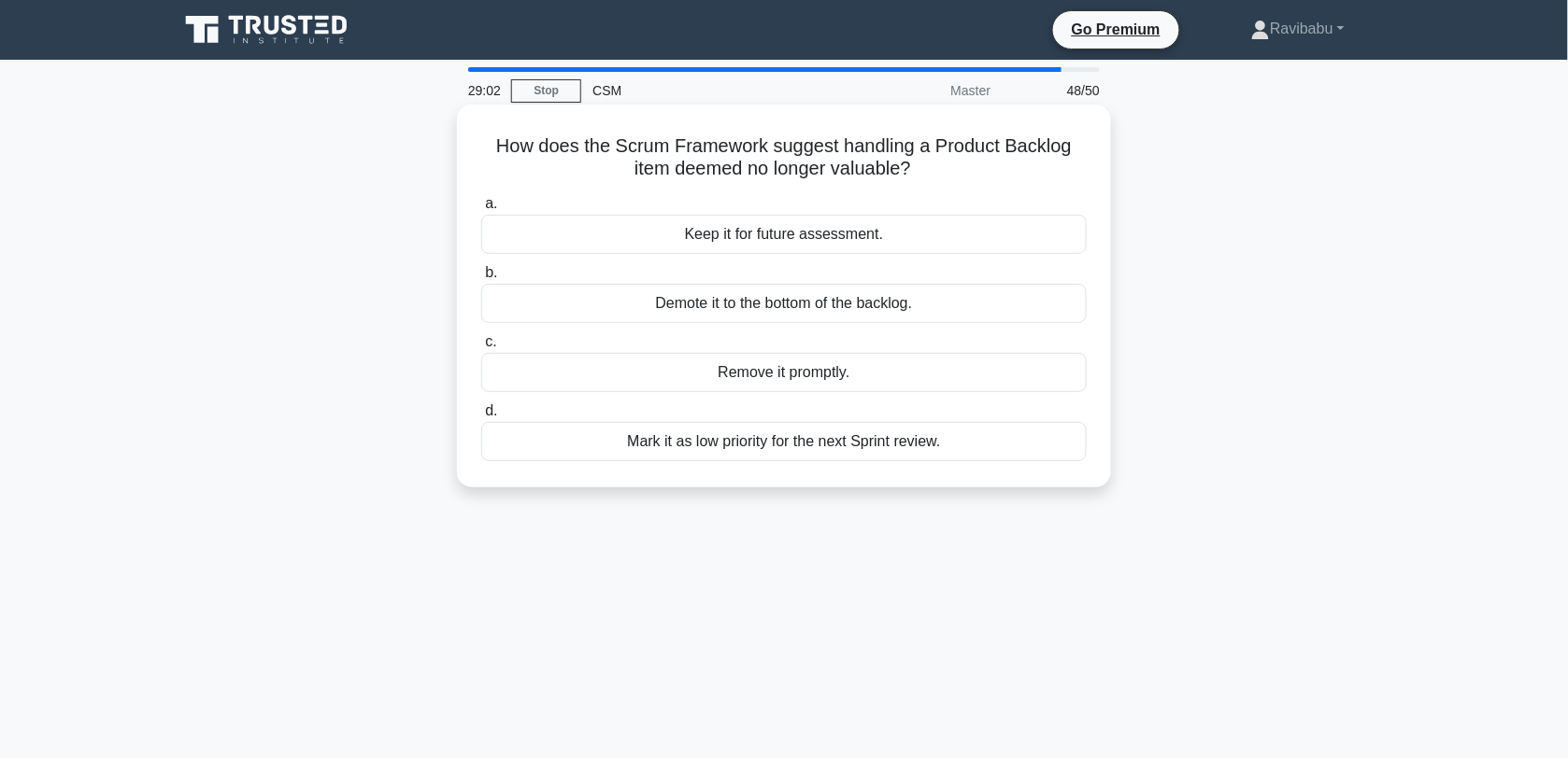
click at [800, 301] on div "Demote it to the bottom of the backlog." at bounding box center [784, 303] width 605 height 40
click at [481, 279] on input "b. Demote it to the bottom of the backlog." at bounding box center [481, 273] width 0 height 12
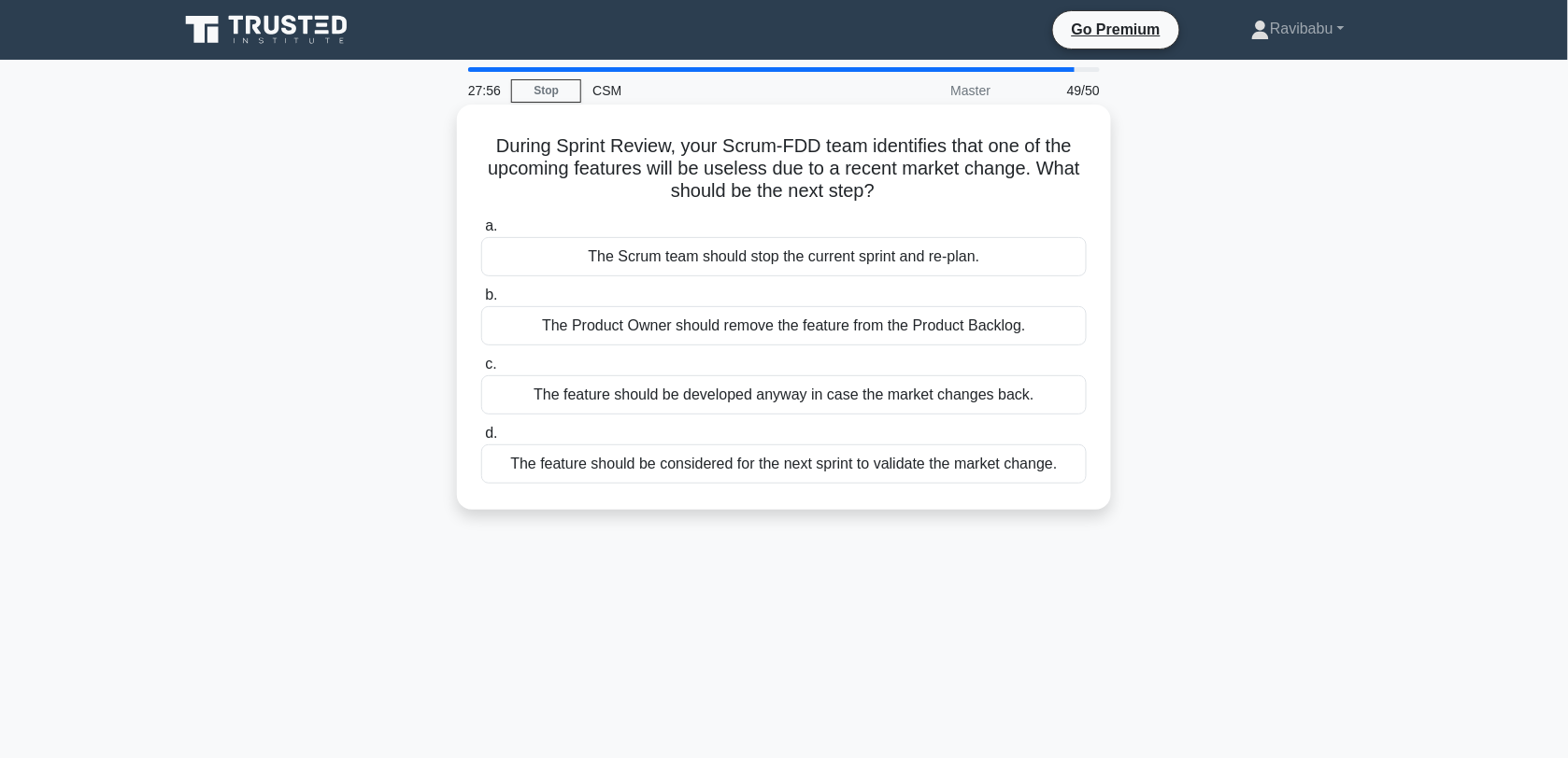
click at [801, 330] on div "The Product Owner should remove the feature from the Product Backlog." at bounding box center [784, 326] width 605 height 40
click at [481, 301] on input "b. The Product Owner should remove the feature from the Product Backlog." at bounding box center [481, 295] width 0 height 12
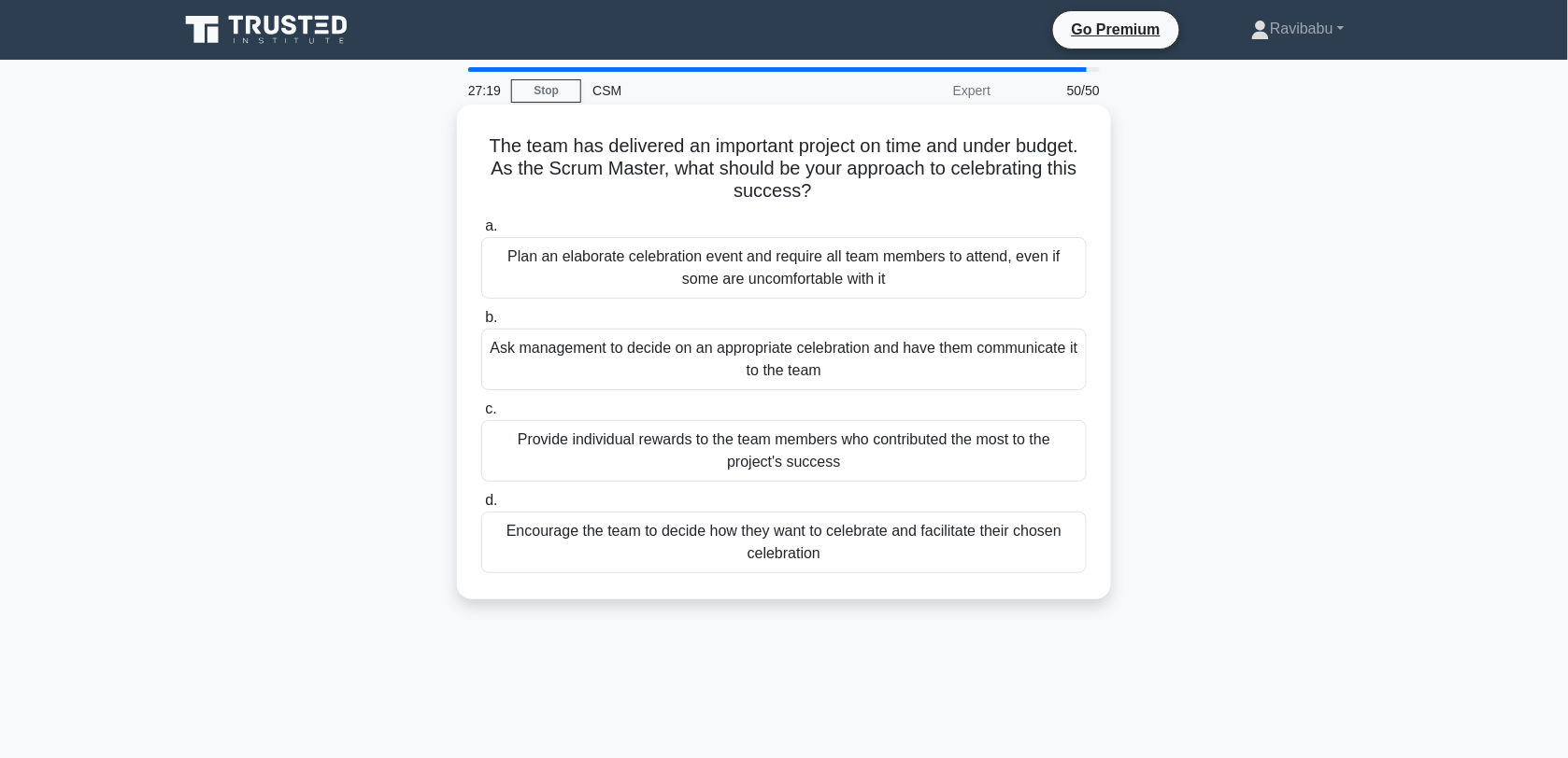
click at [810, 535] on div "Encourage the team to decide how they want to celebrate and facilitate their ch…" at bounding box center [784, 543] width 605 height 61
click at [481, 508] on input "d. Encourage the team to decide how they want to celebrate and facilitate their…" at bounding box center [481, 501] width 0 height 12
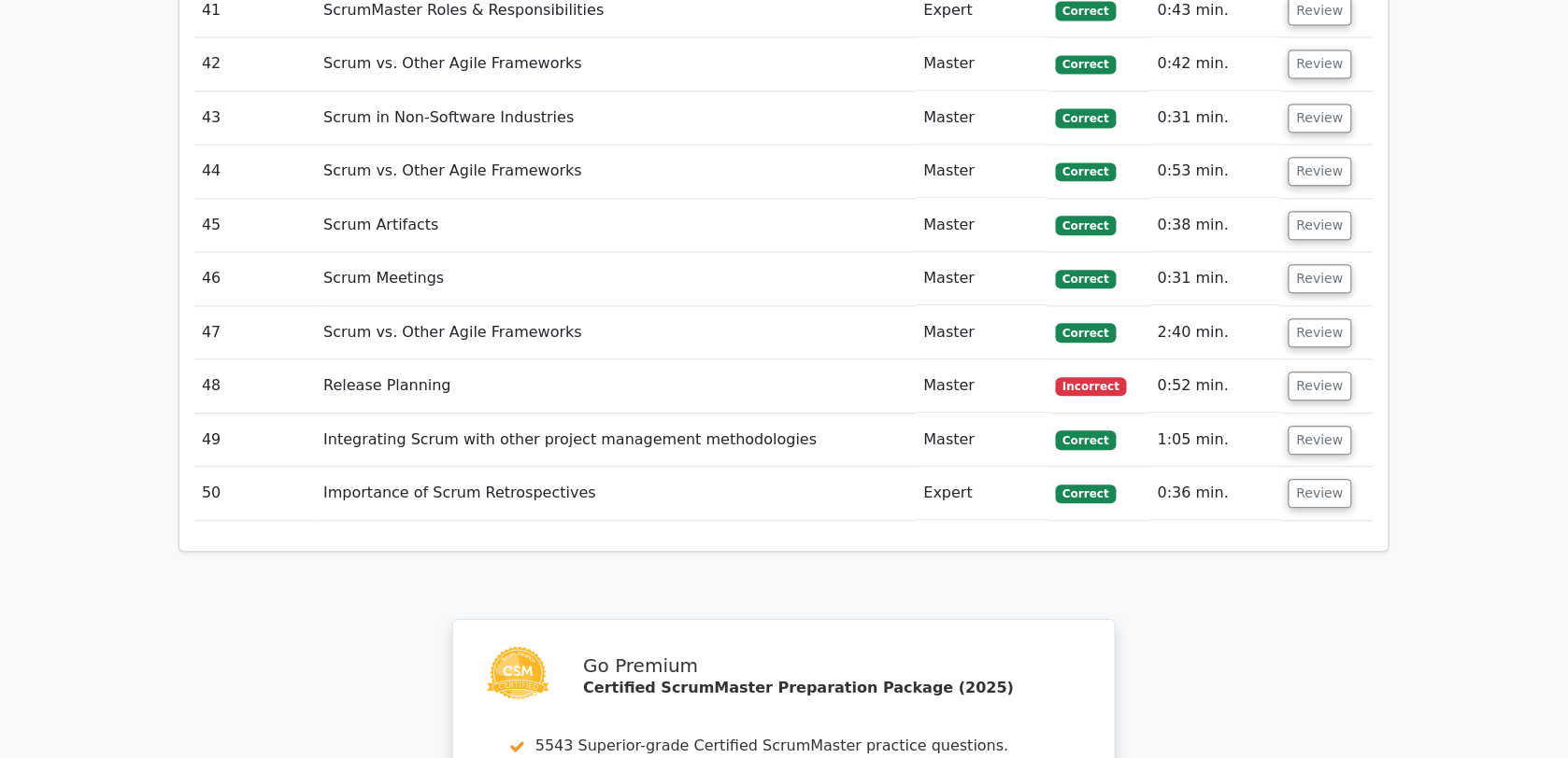
scroll to position [5302, 0]
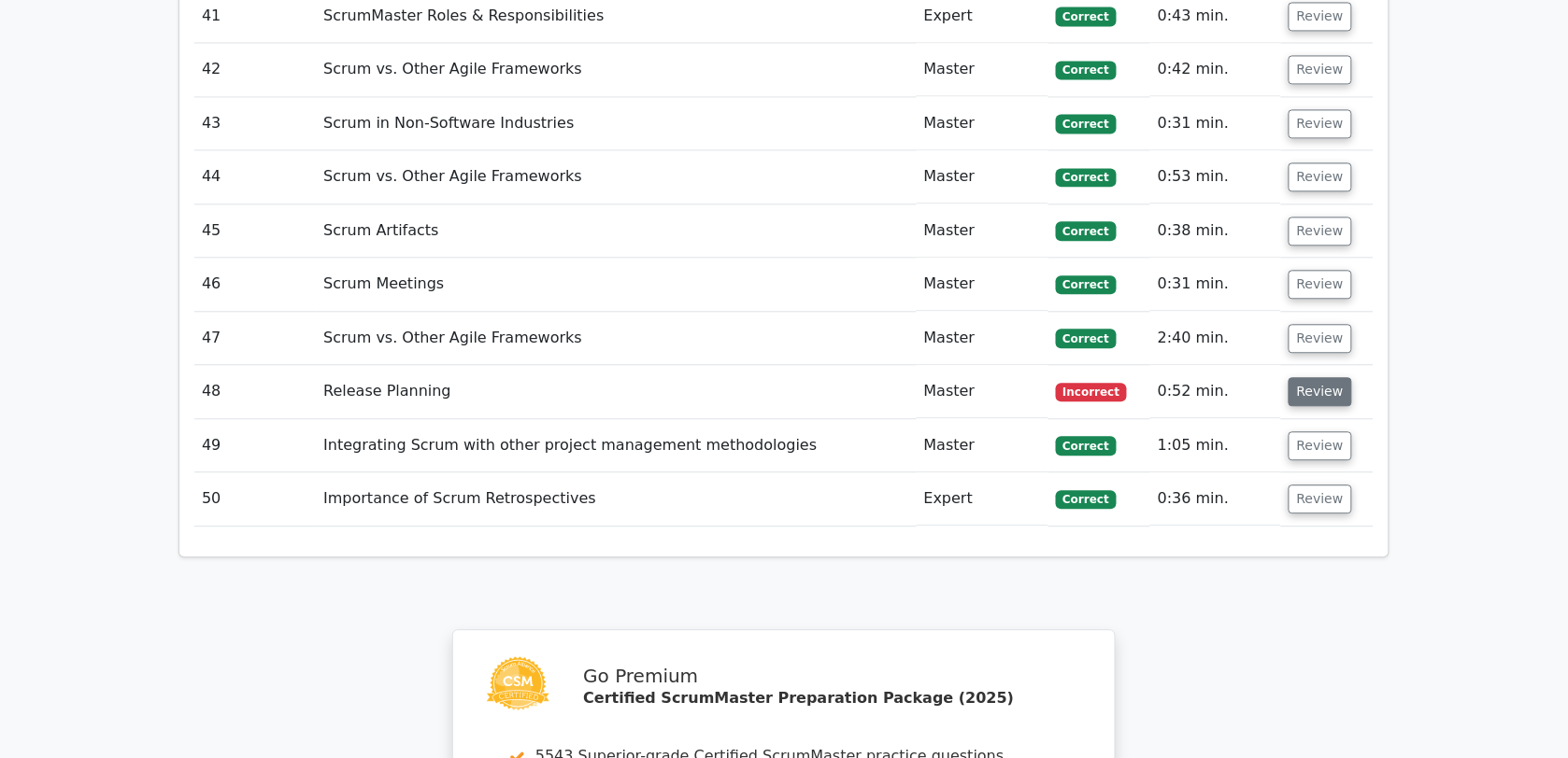
click at [1333, 377] on button "Review" at bounding box center [1320, 391] width 63 height 29
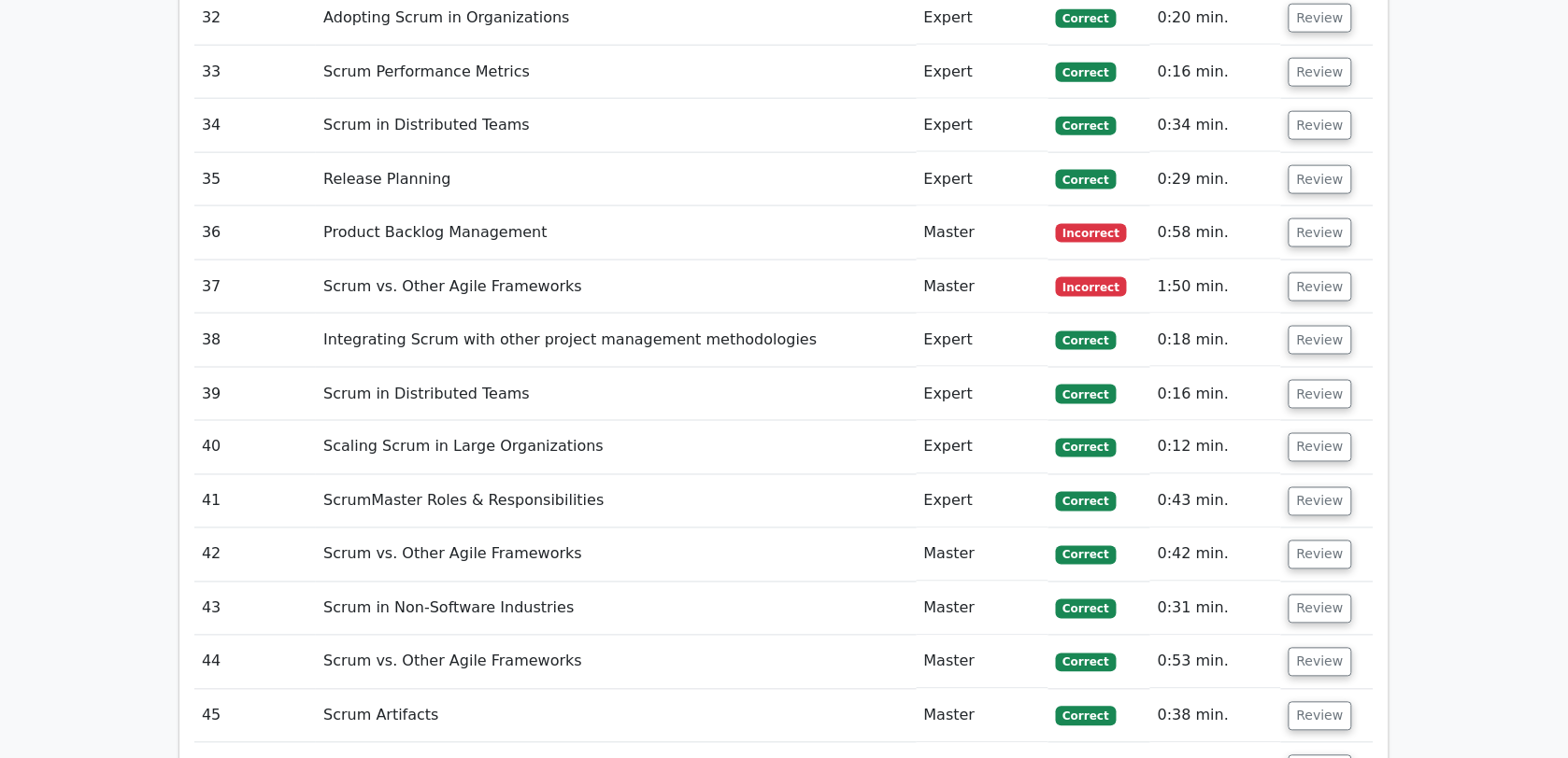
scroll to position [4808, 0]
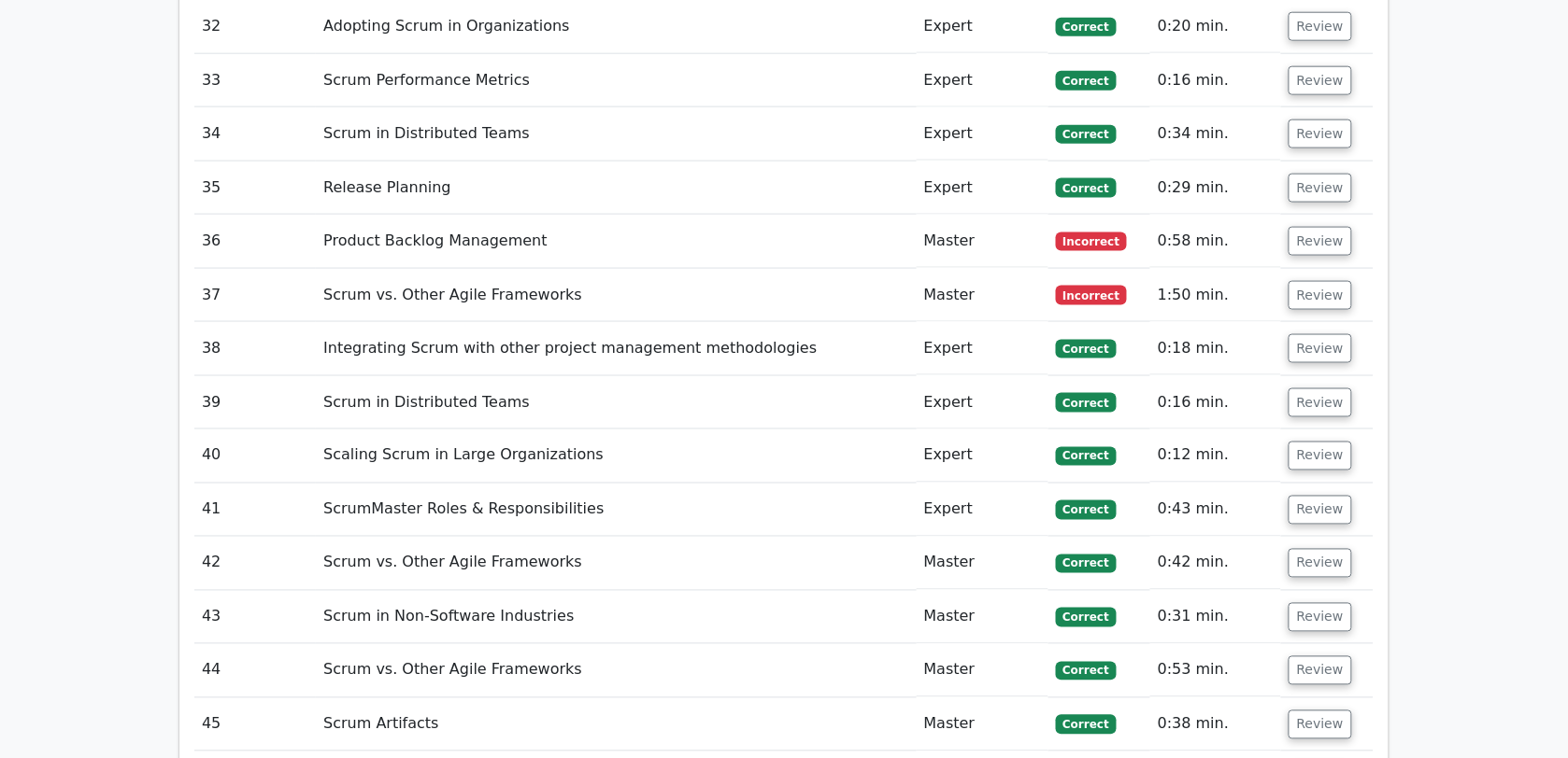
click at [1068, 285] on span "Incorrect" at bounding box center [1092, 295] width 72 height 19
click at [1310, 281] on button "Review" at bounding box center [1320, 295] width 63 height 29
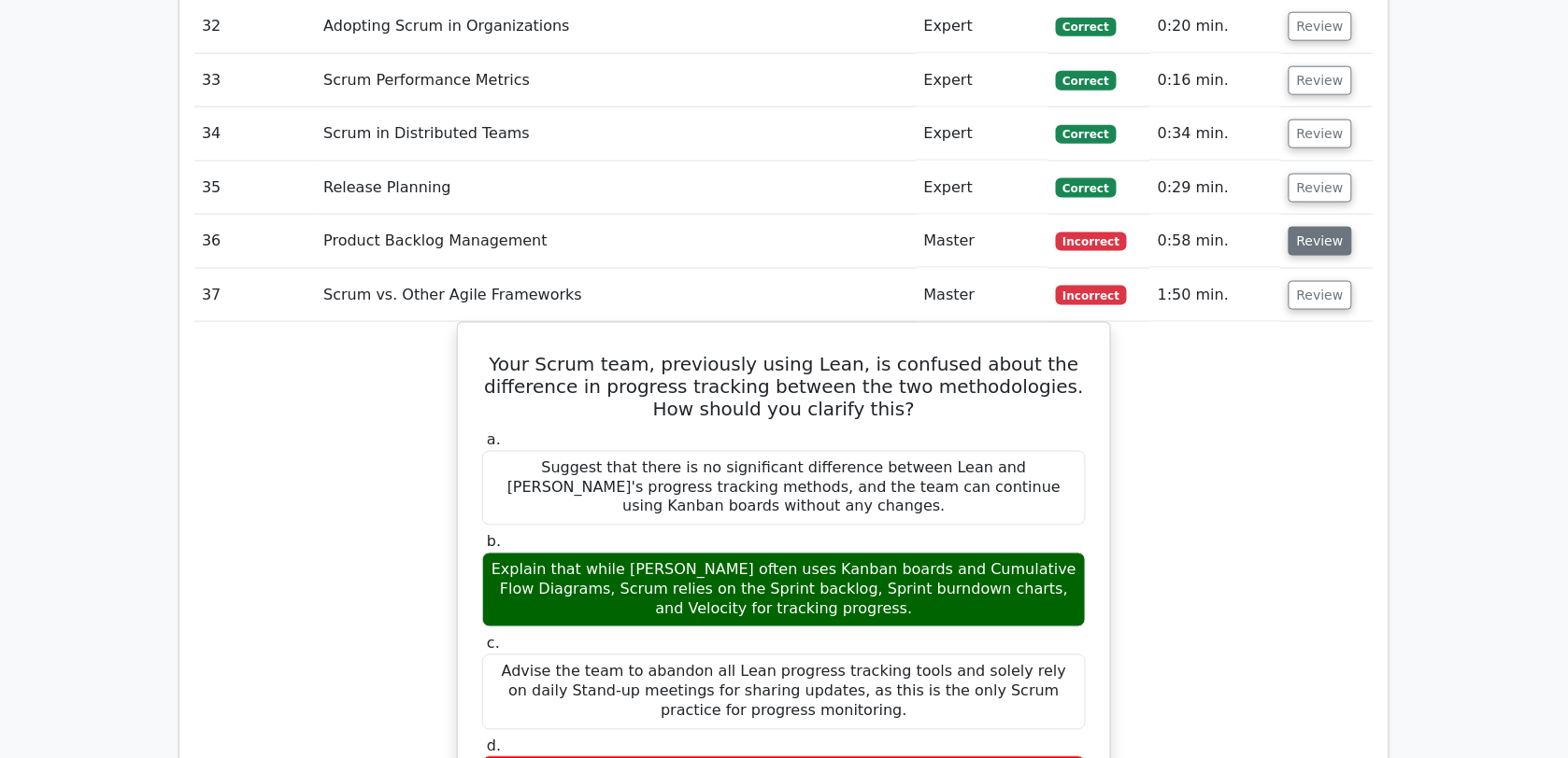
click at [1293, 227] on button "Review" at bounding box center [1320, 241] width 63 height 29
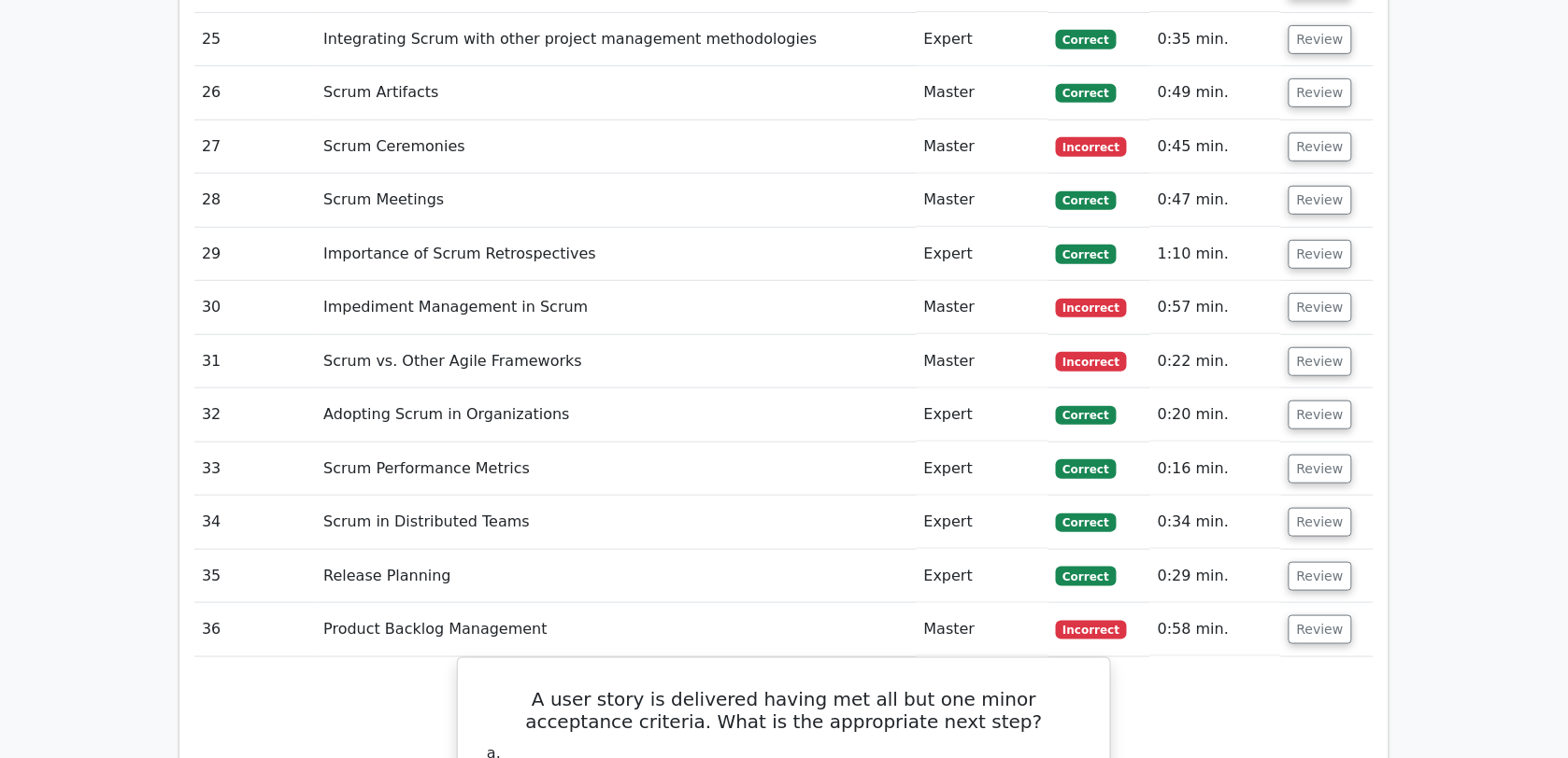
scroll to position [4379, 0]
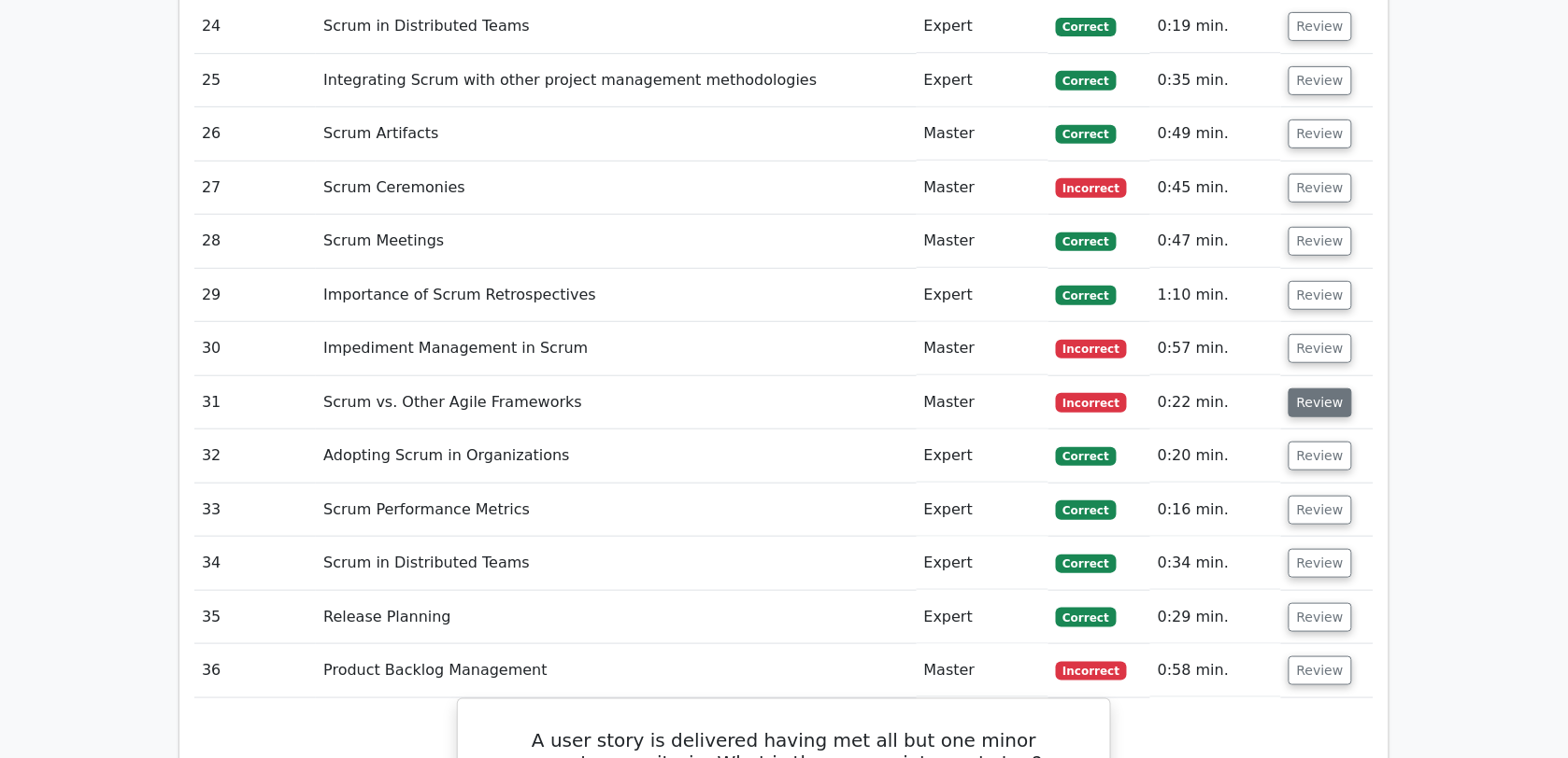
click at [1295, 388] on button "Review" at bounding box center [1320, 403] width 63 height 29
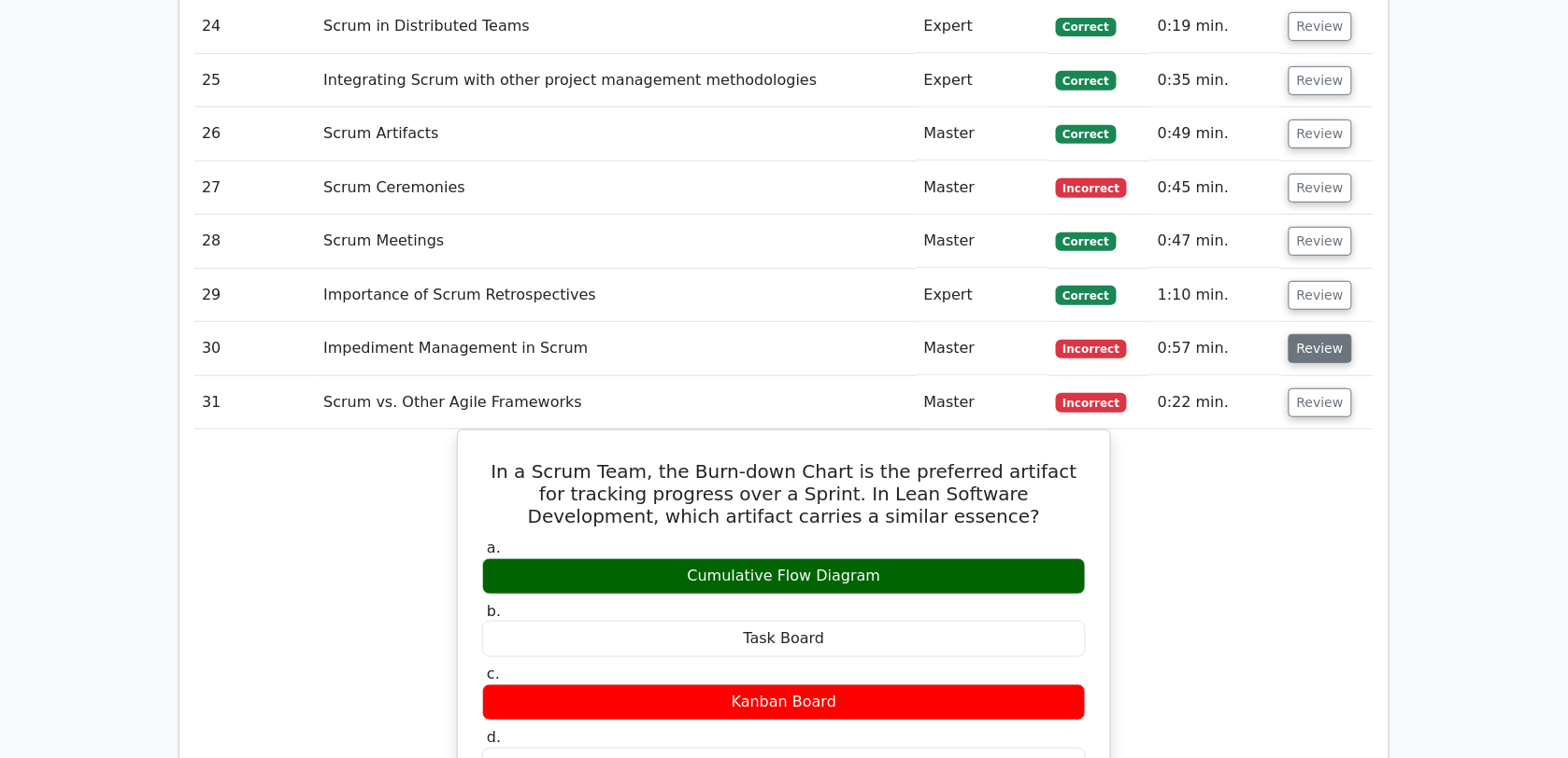
click at [1309, 335] on button "Review" at bounding box center [1320, 349] width 63 height 29
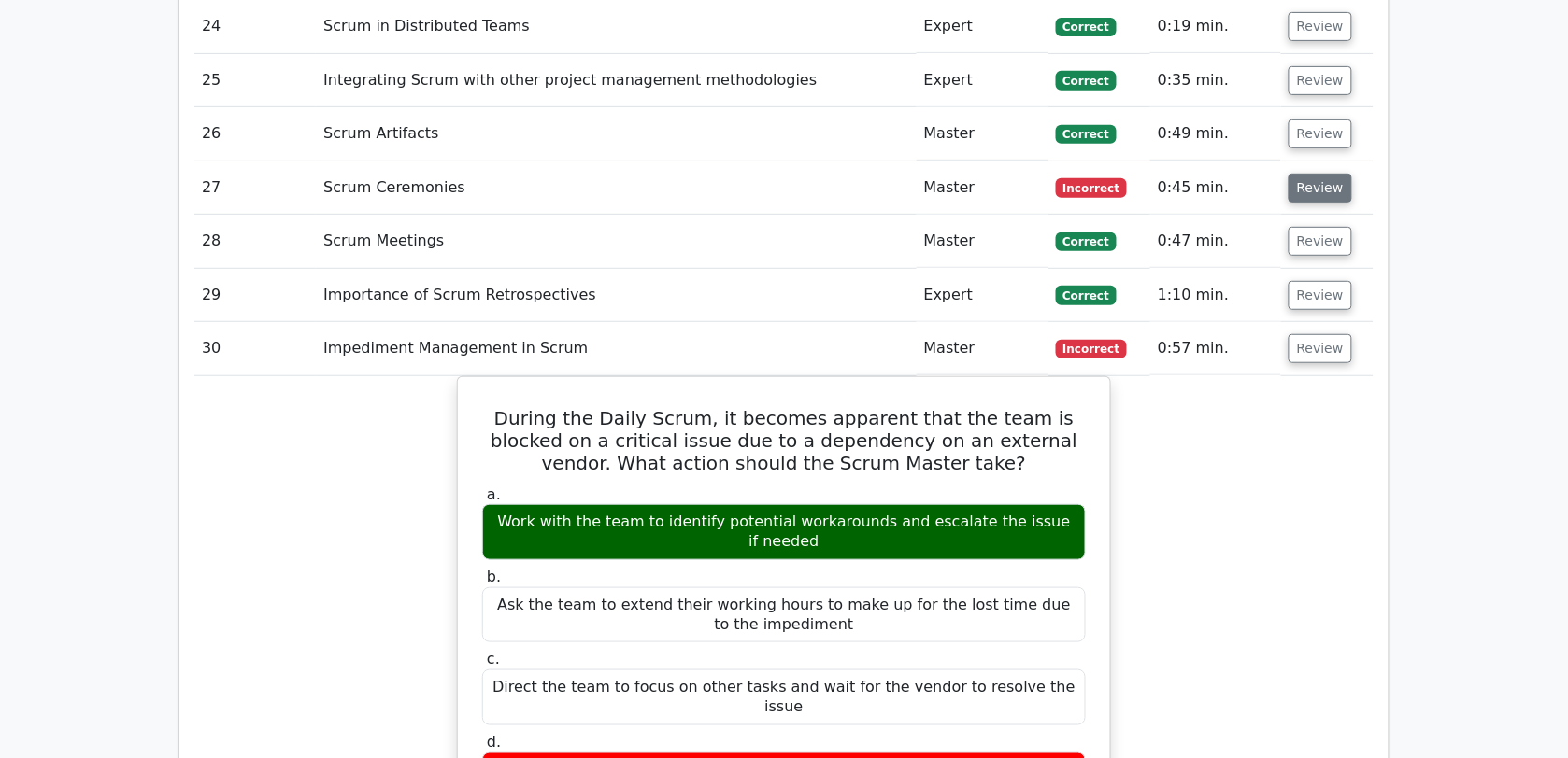
click at [1325, 174] on button "Review" at bounding box center [1320, 188] width 63 height 29
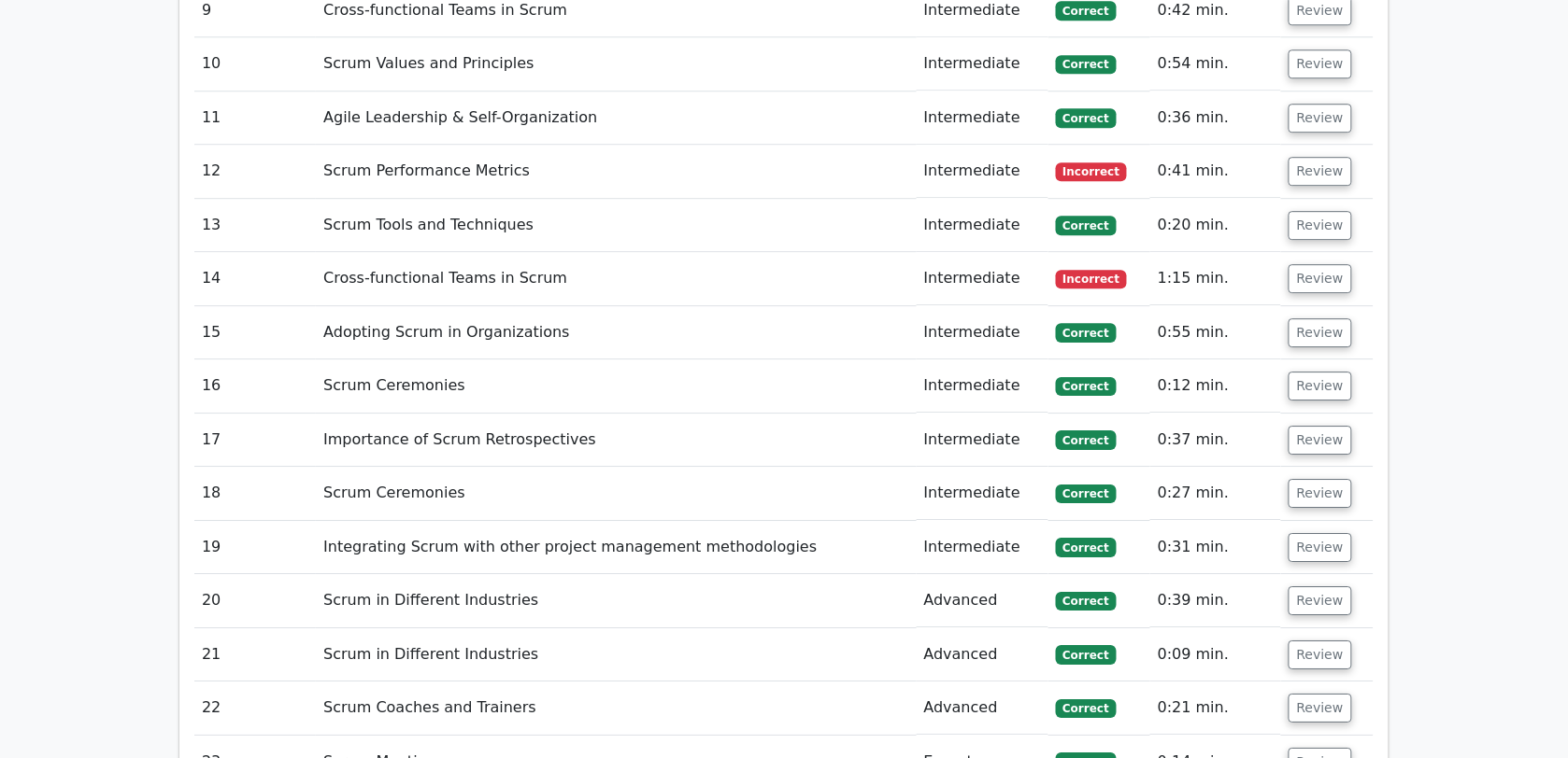
scroll to position [3575, 0]
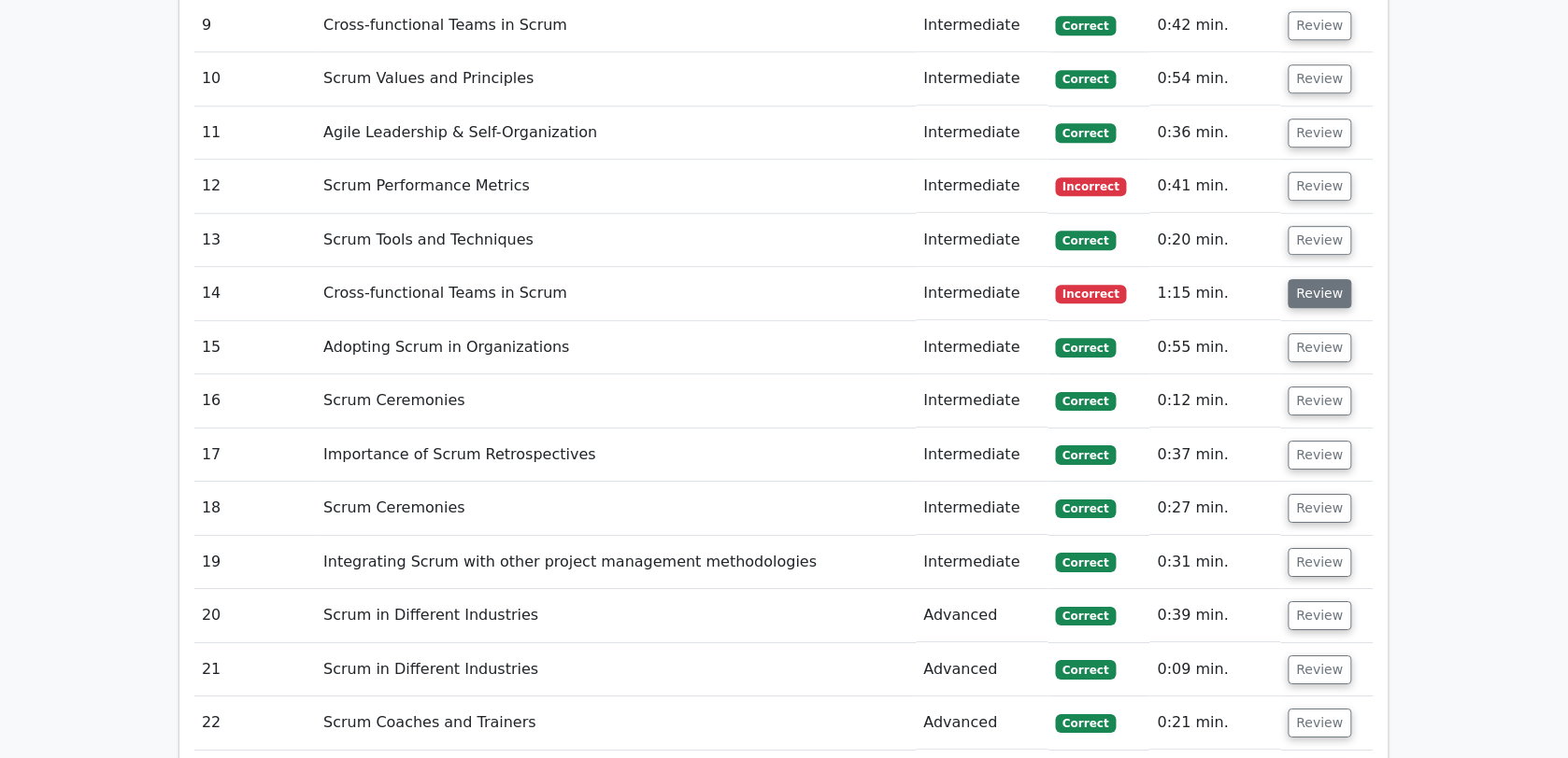
click at [1327, 279] on button "Review" at bounding box center [1320, 293] width 63 height 29
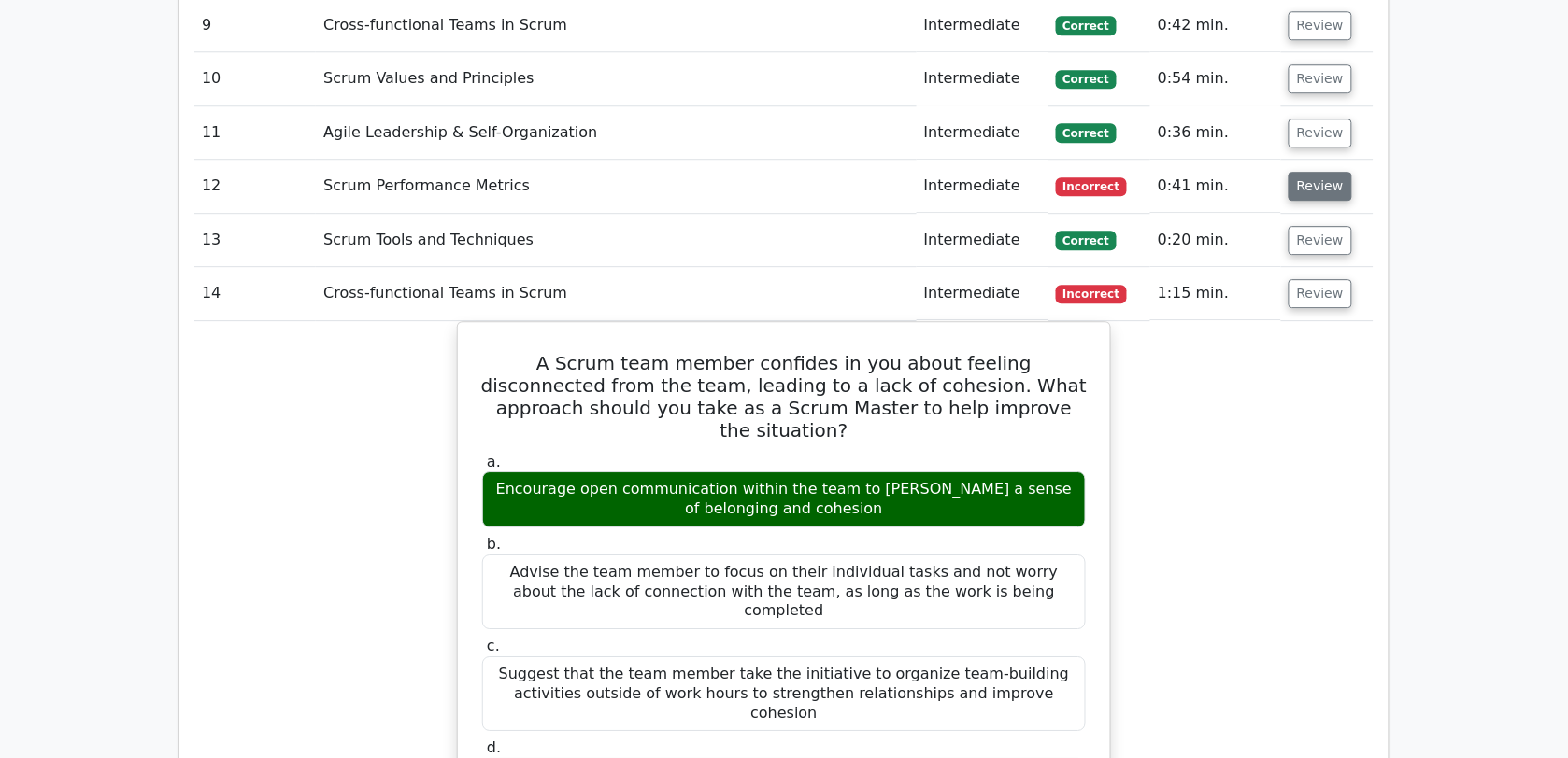
click at [1333, 172] on button "Review" at bounding box center [1320, 186] width 63 height 29
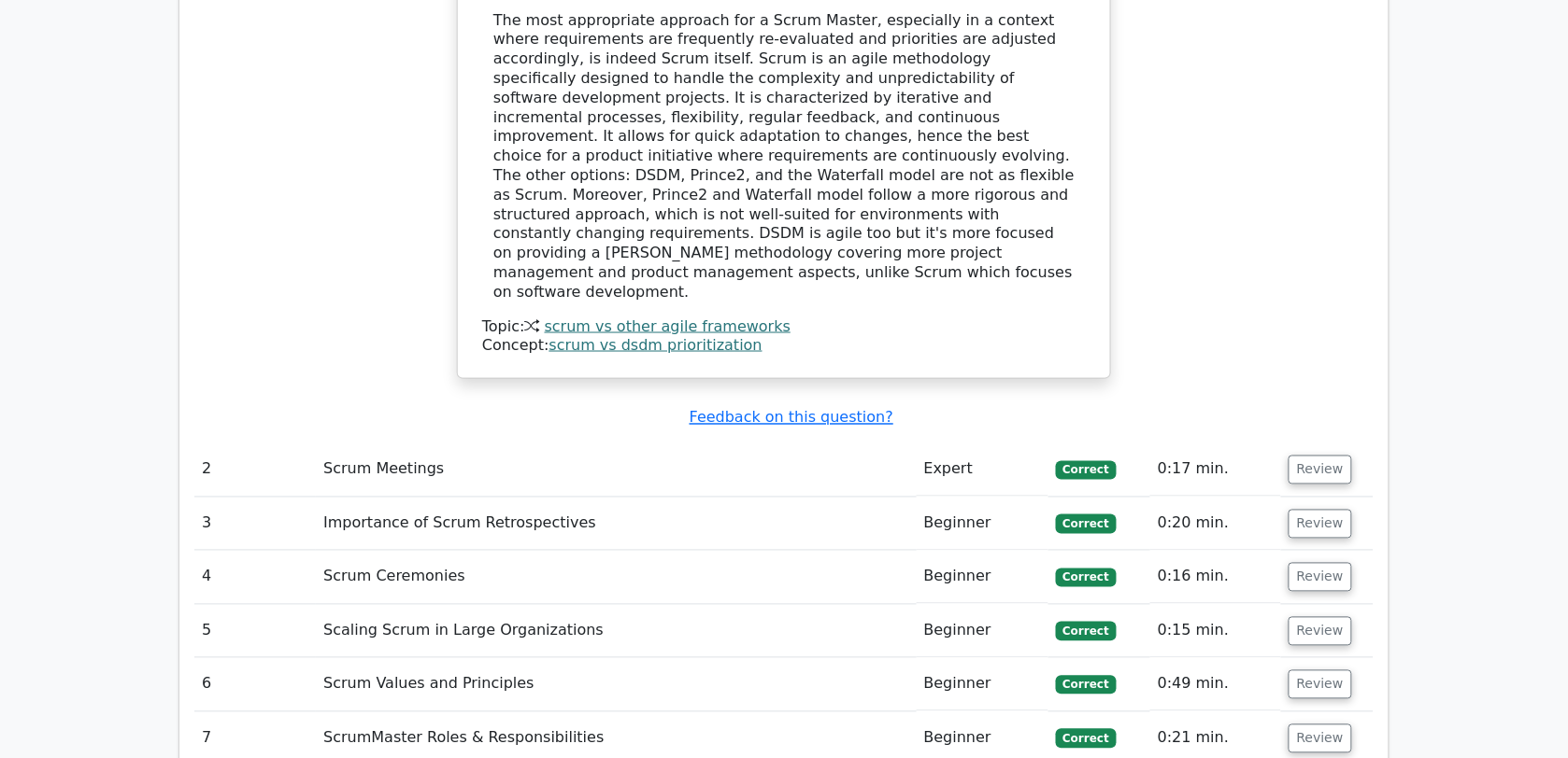
scroll to position [2737, 0]
